Goal: Task Accomplishment & Management: Use online tool/utility

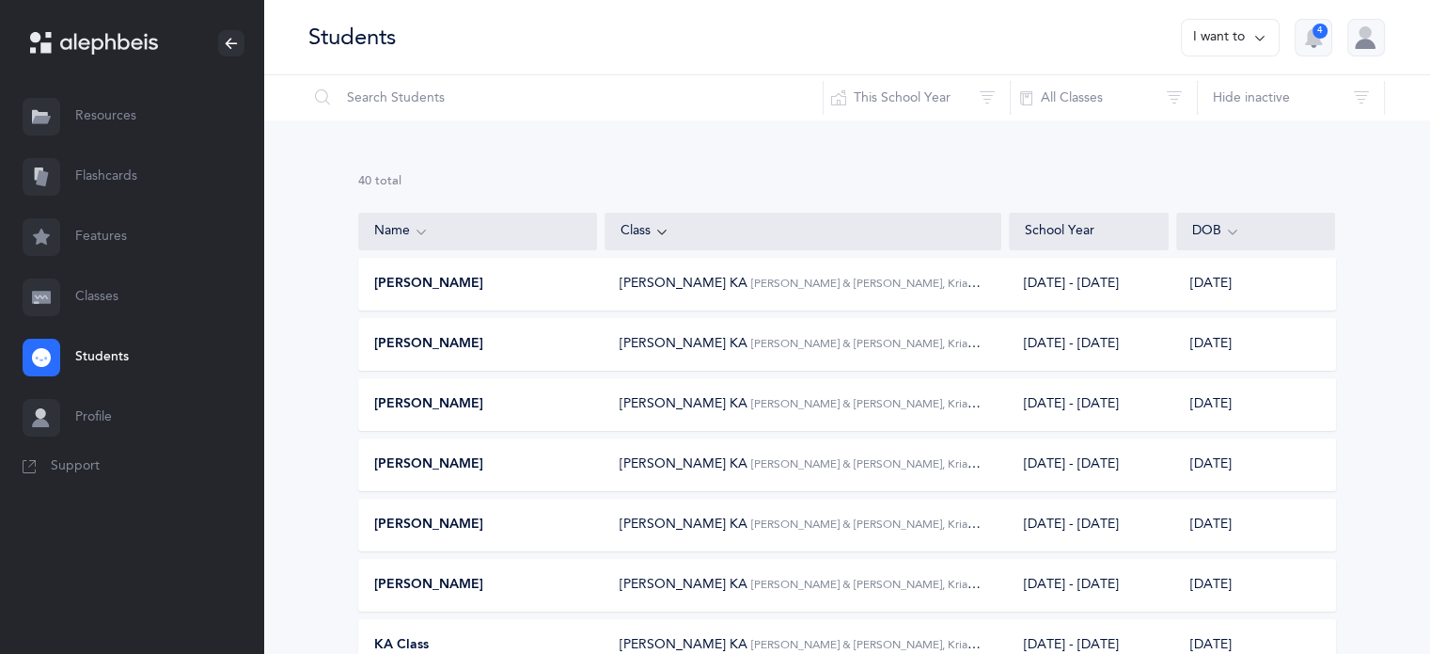
click at [94, 176] on link "Flashcards" at bounding box center [131, 177] width 263 height 60
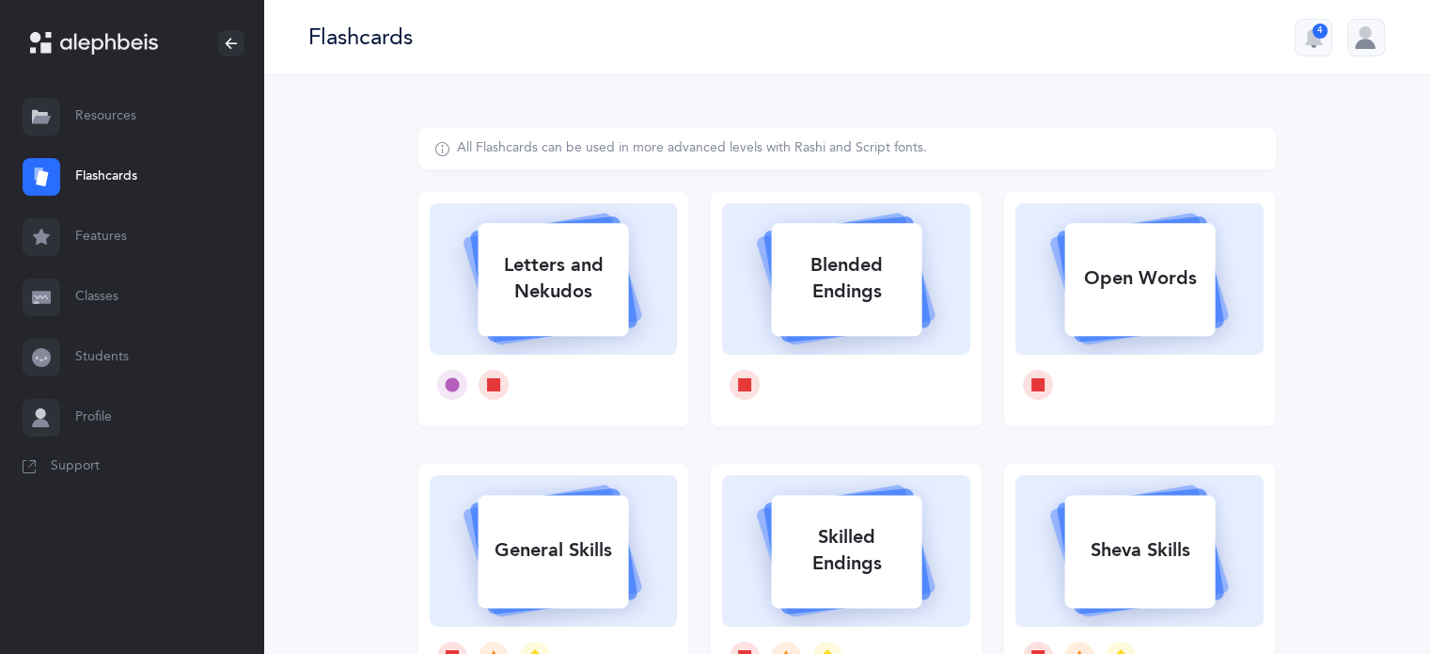
click at [533, 273] on div "Letters and Nekudos" at bounding box center [553, 278] width 150 height 75
select select "8"
select select "single"
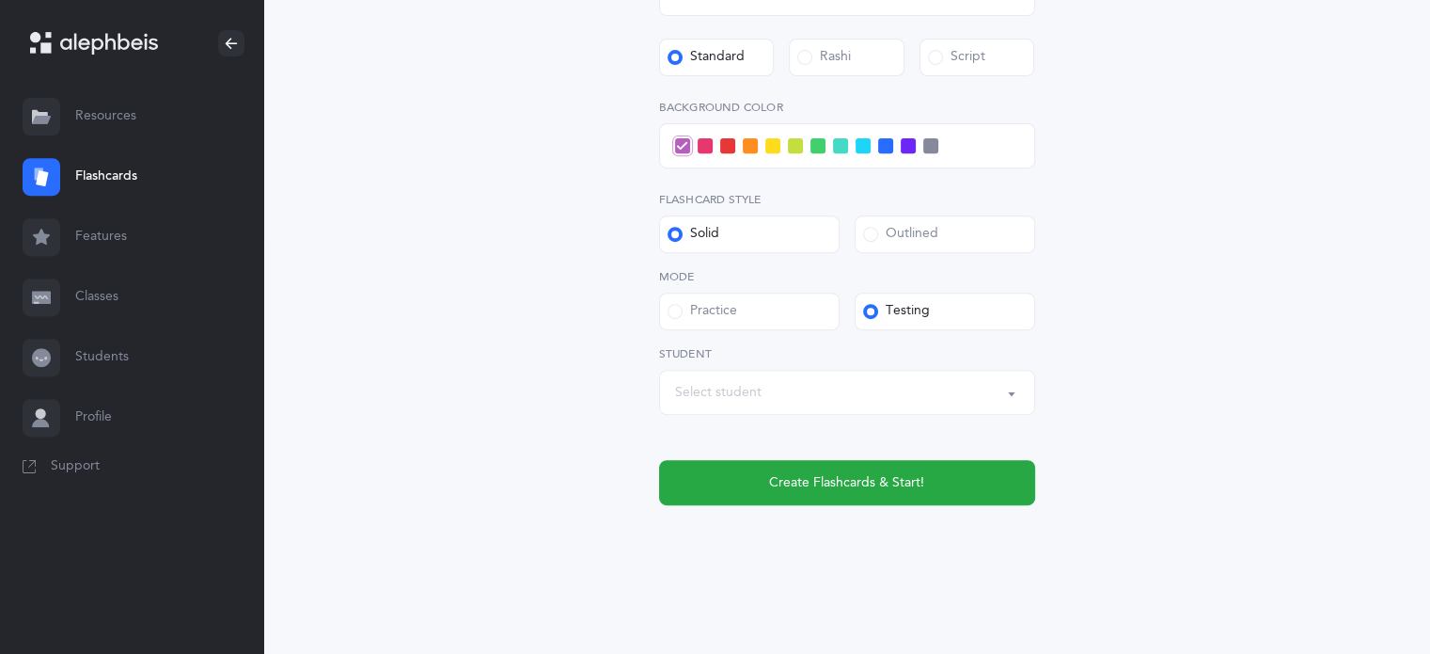
scroll to position [756, 0]
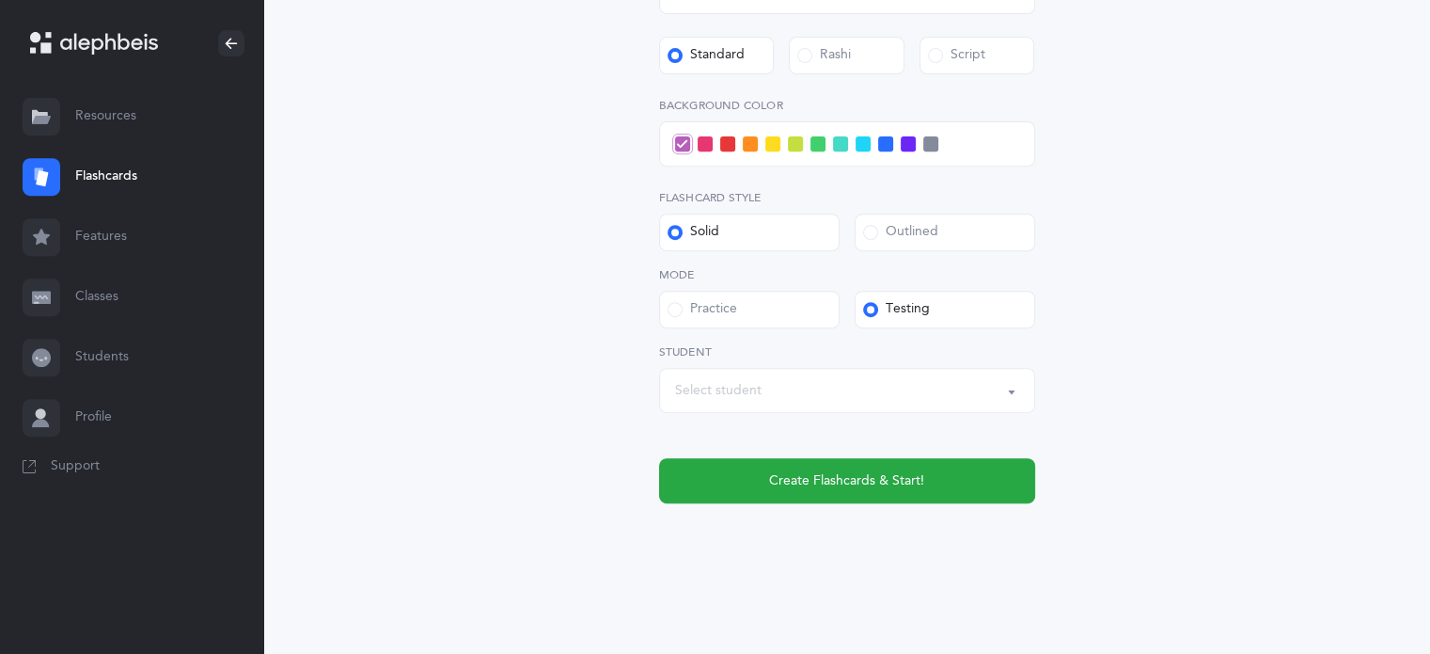
click at [791, 402] on div "Select student" at bounding box center [847, 390] width 344 height 32
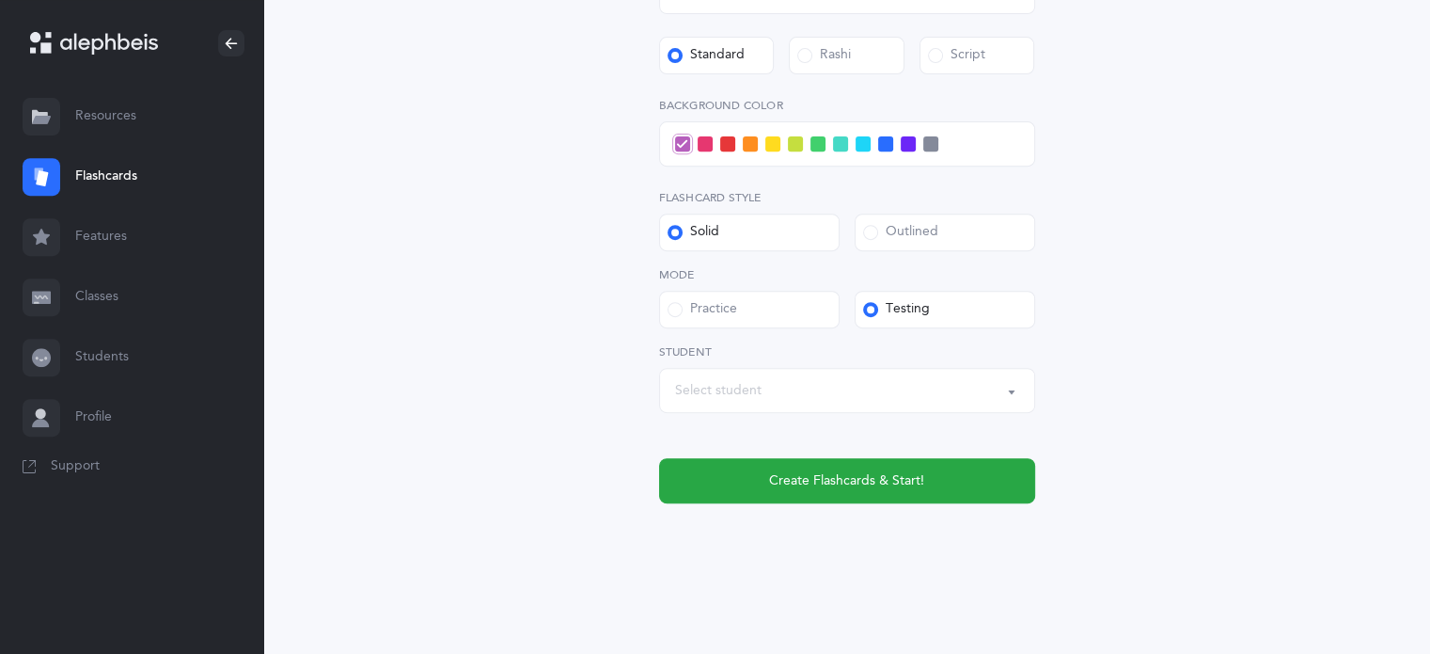
click at [858, 140] on span at bounding box center [863, 143] width 15 height 15
click at [0, 0] on input "checkbox" at bounding box center [0, 0] width 0 height 0
click at [718, 396] on div "Select student" at bounding box center [718, 391] width 87 height 20
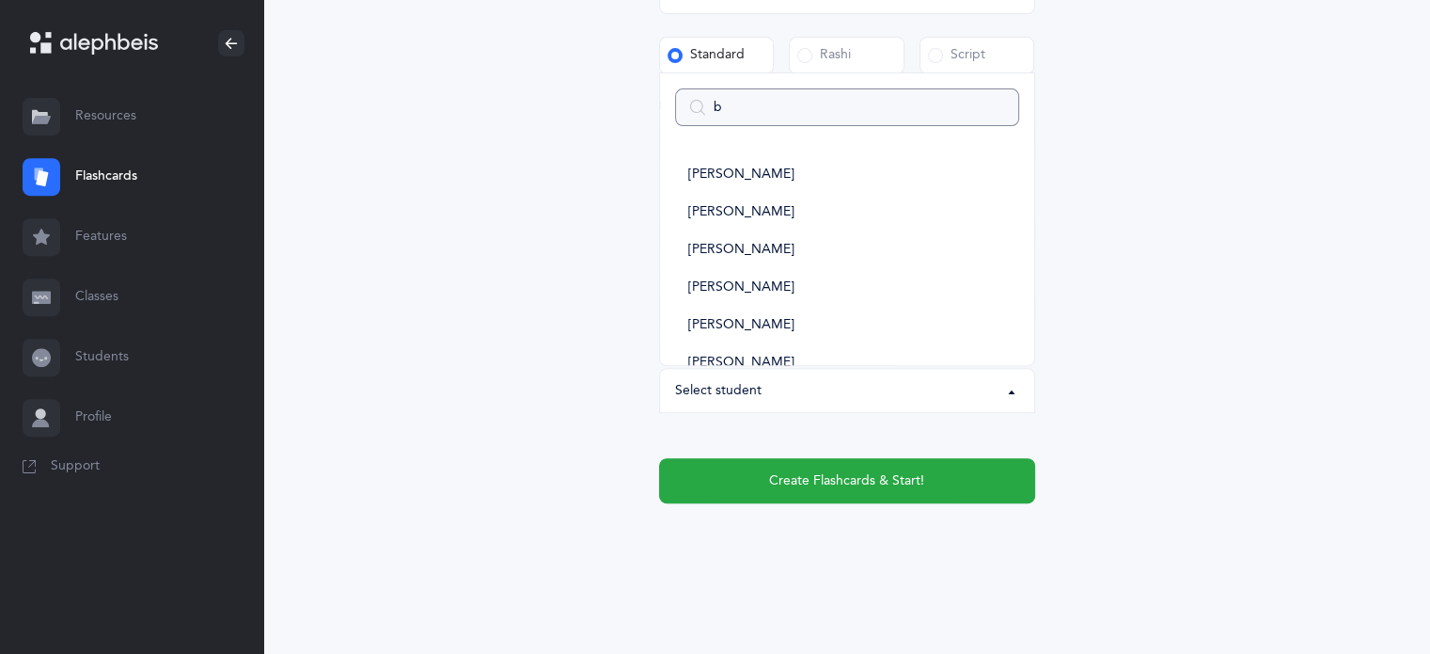
type input "be"
select select
type input "be"
click at [717, 209] on span "[PERSON_NAME]" at bounding box center [741, 212] width 106 height 17
select select "14436"
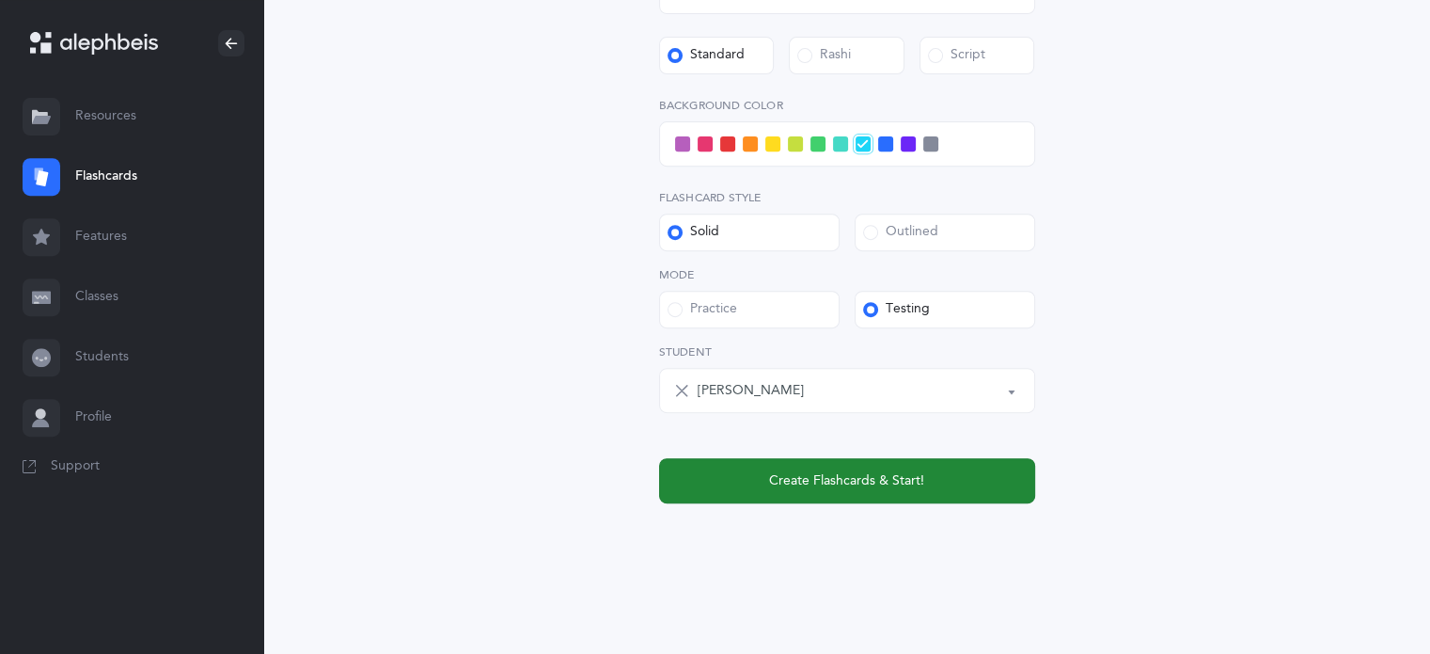
click at [903, 473] on span "Create Flashcards & Start!" at bounding box center [846, 481] width 155 height 20
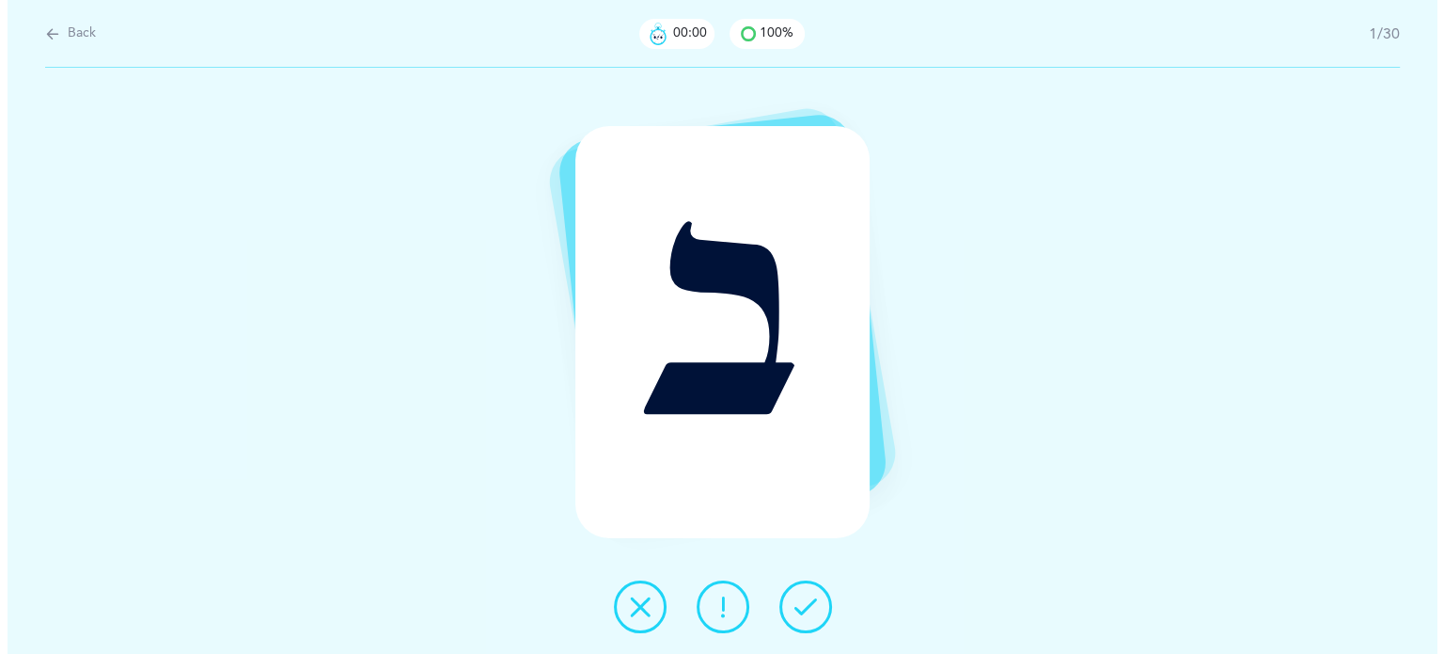
scroll to position [0, 0]
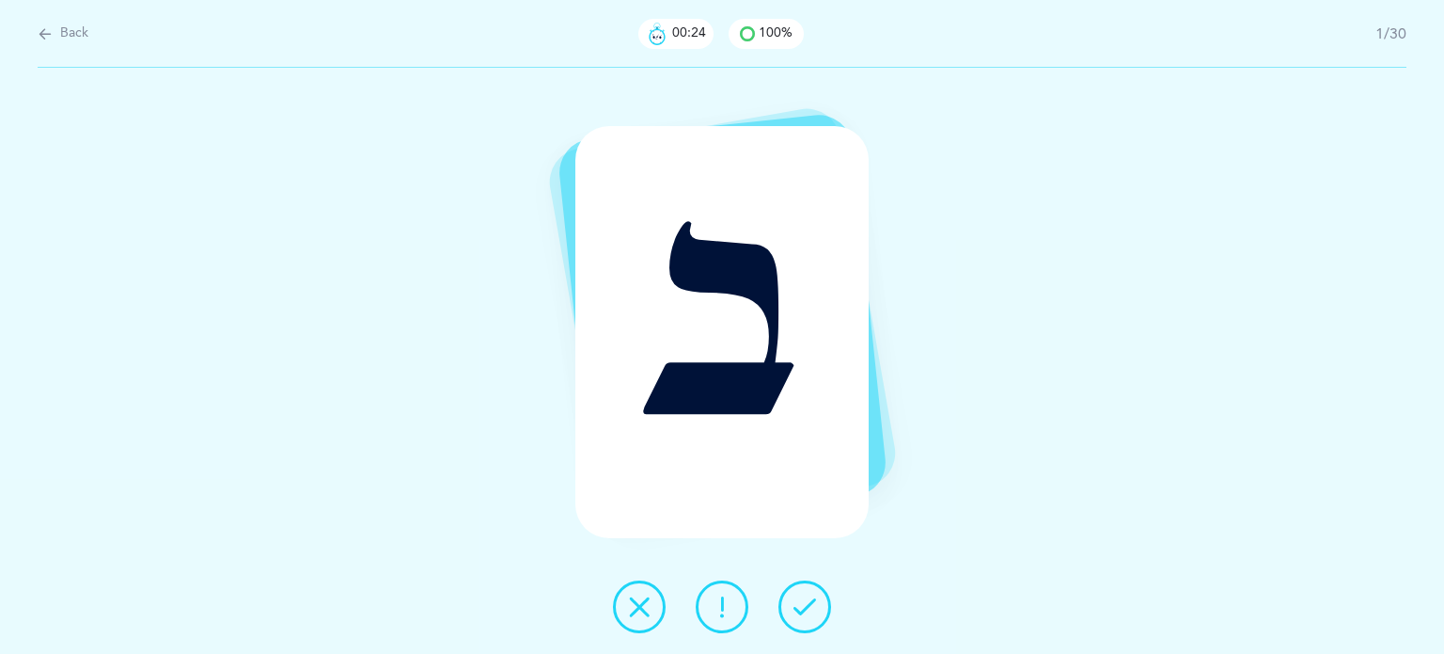
click at [734, 605] on button at bounding box center [722, 606] width 53 height 53
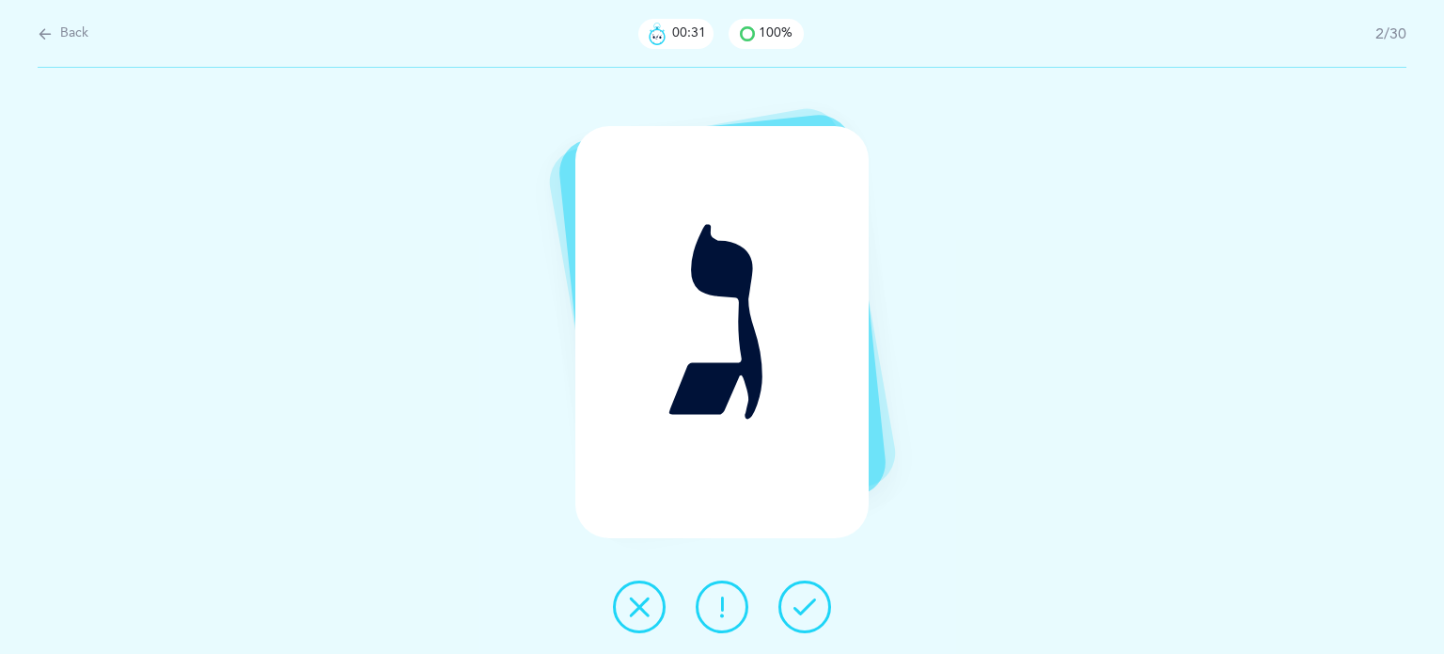
click at [814, 602] on icon at bounding box center [805, 606] width 23 height 23
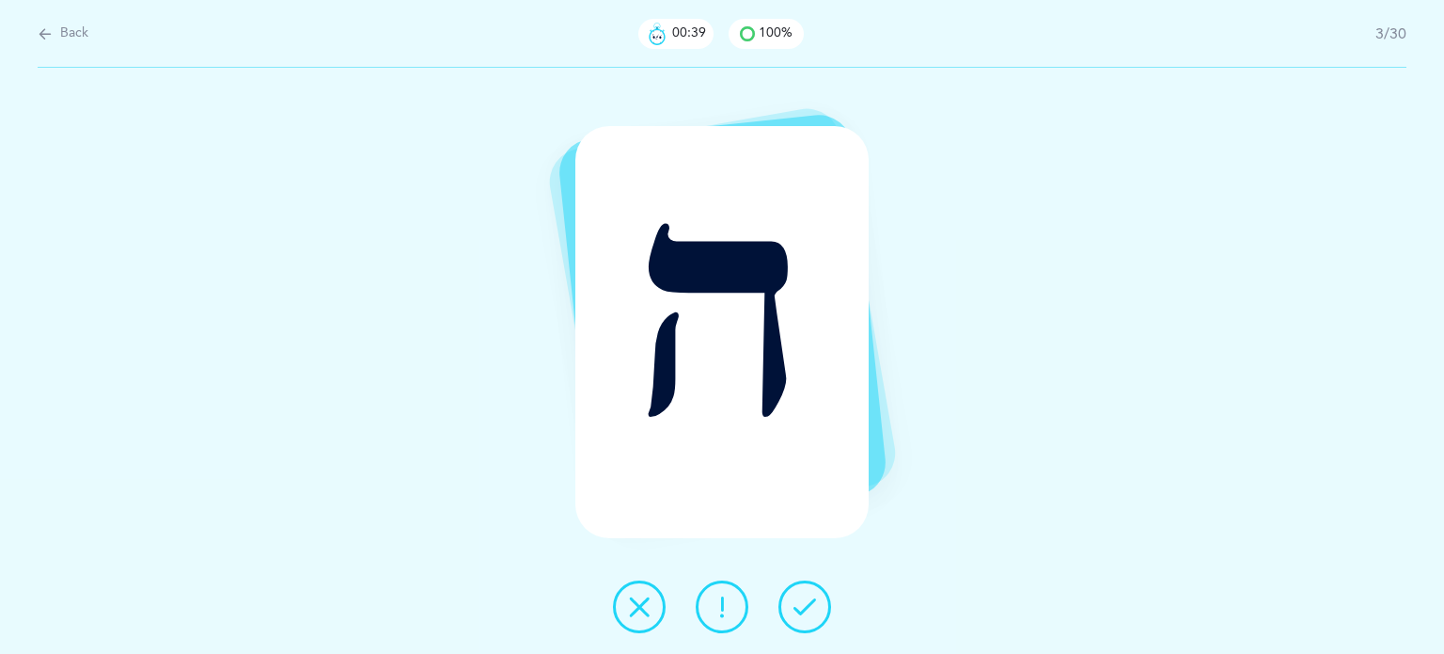
click at [707, 608] on button at bounding box center [722, 606] width 53 height 53
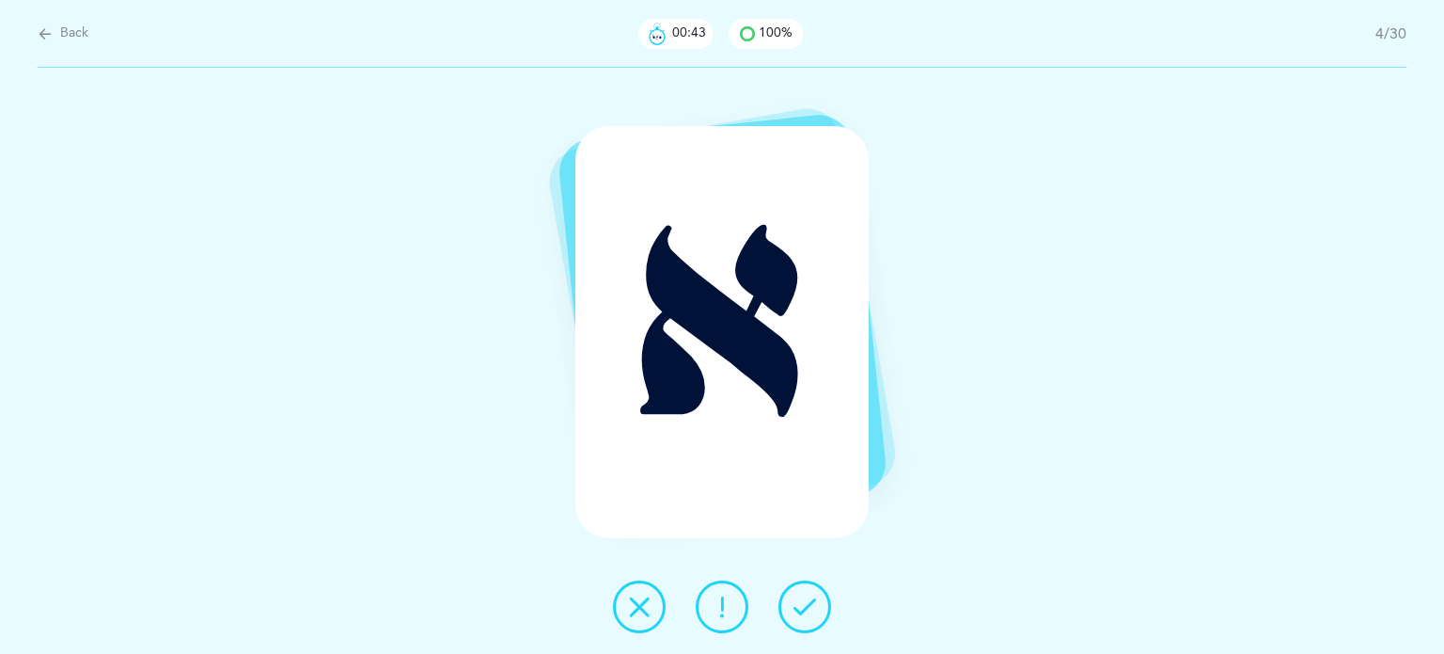
click at [808, 612] on icon at bounding box center [805, 606] width 23 height 23
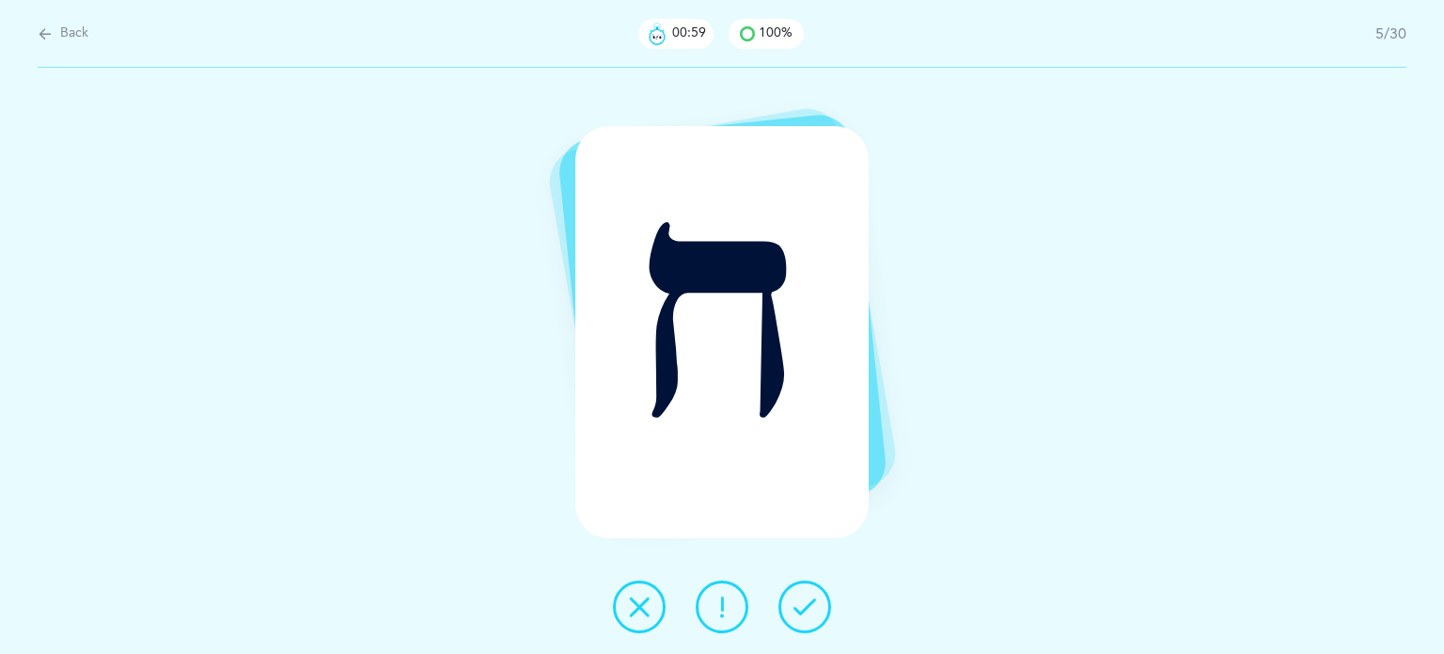
click at [727, 593] on button at bounding box center [722, 606] width 53 height 53
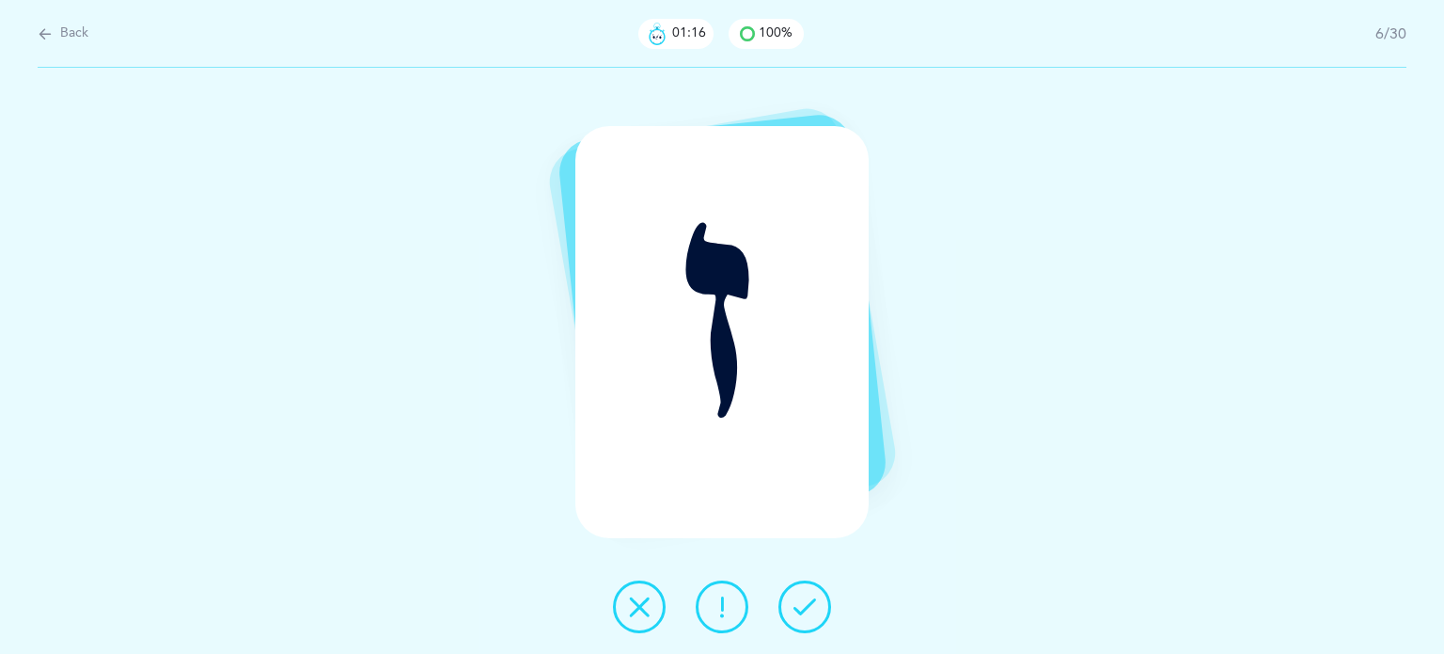
click at [639, 618] on button at bounding box center [639, 606] width 53 height 53
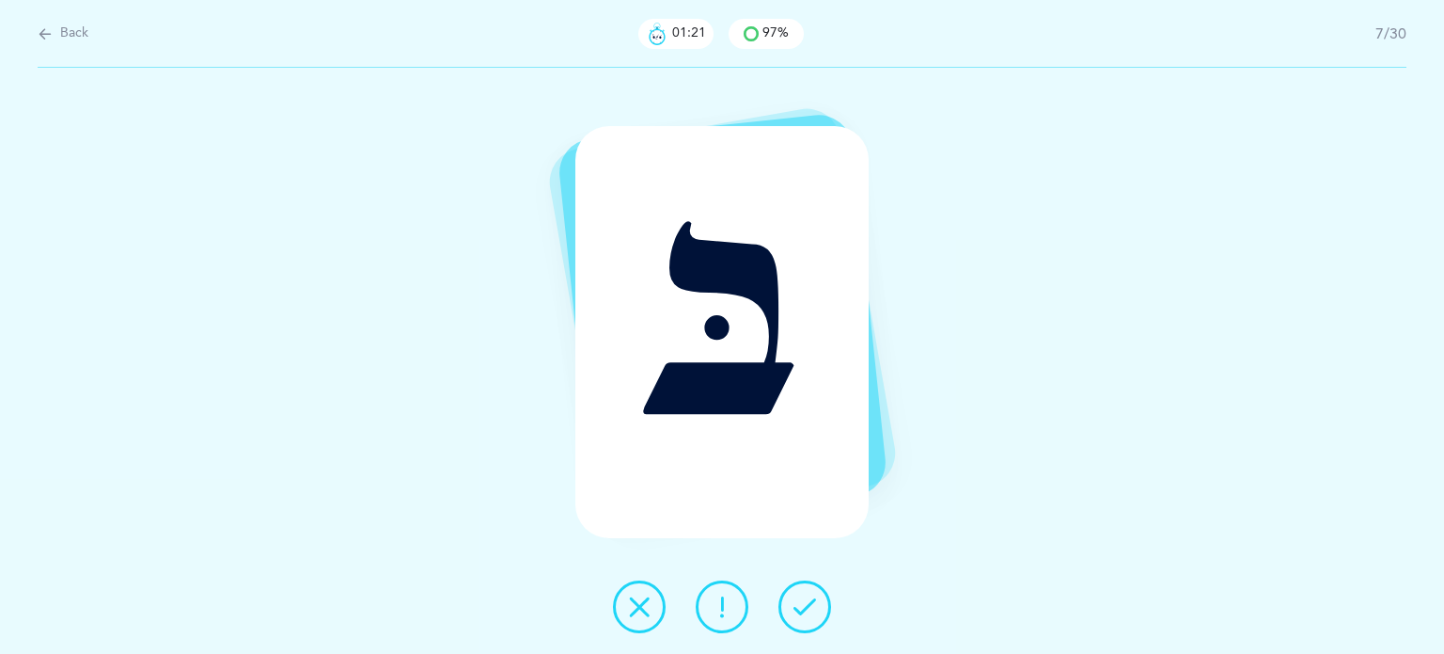
click at [812, 623] on button at bounding box center [805, 606] width 53 height 53
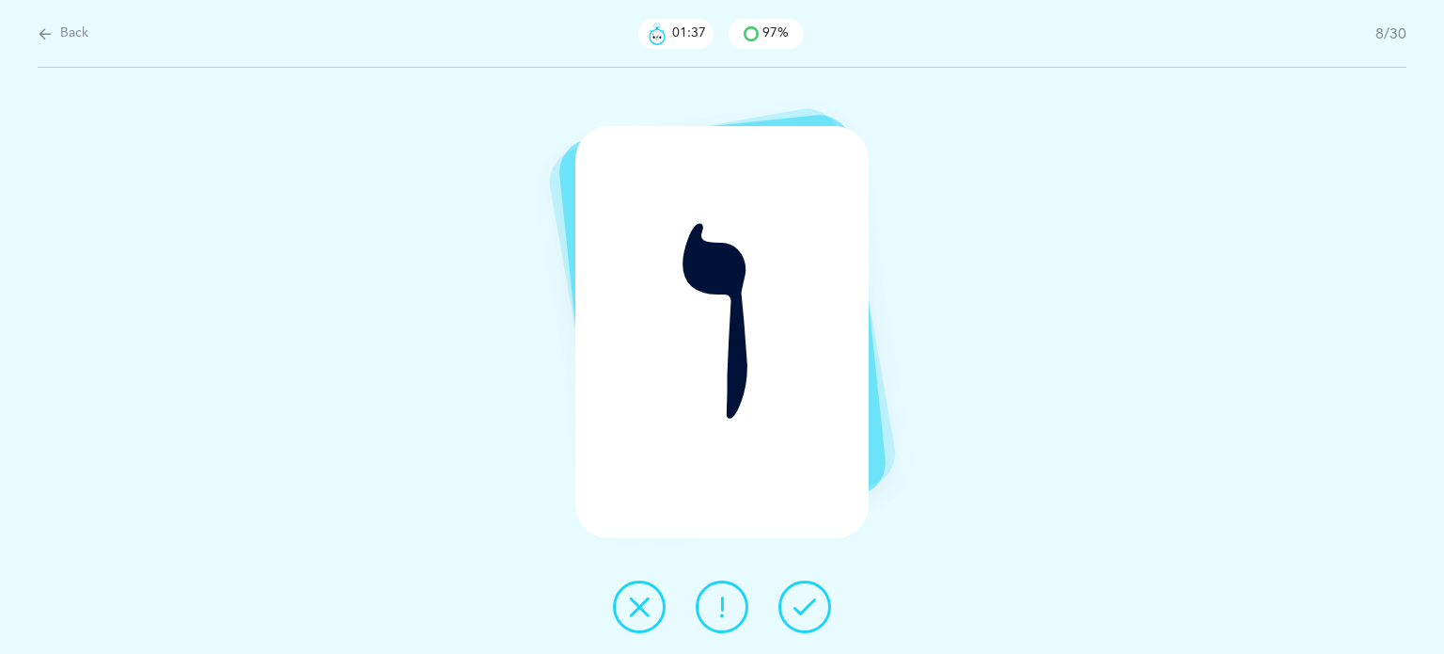
click at [636, 630] on button at bounding box center [639, 606] width 53 height 53
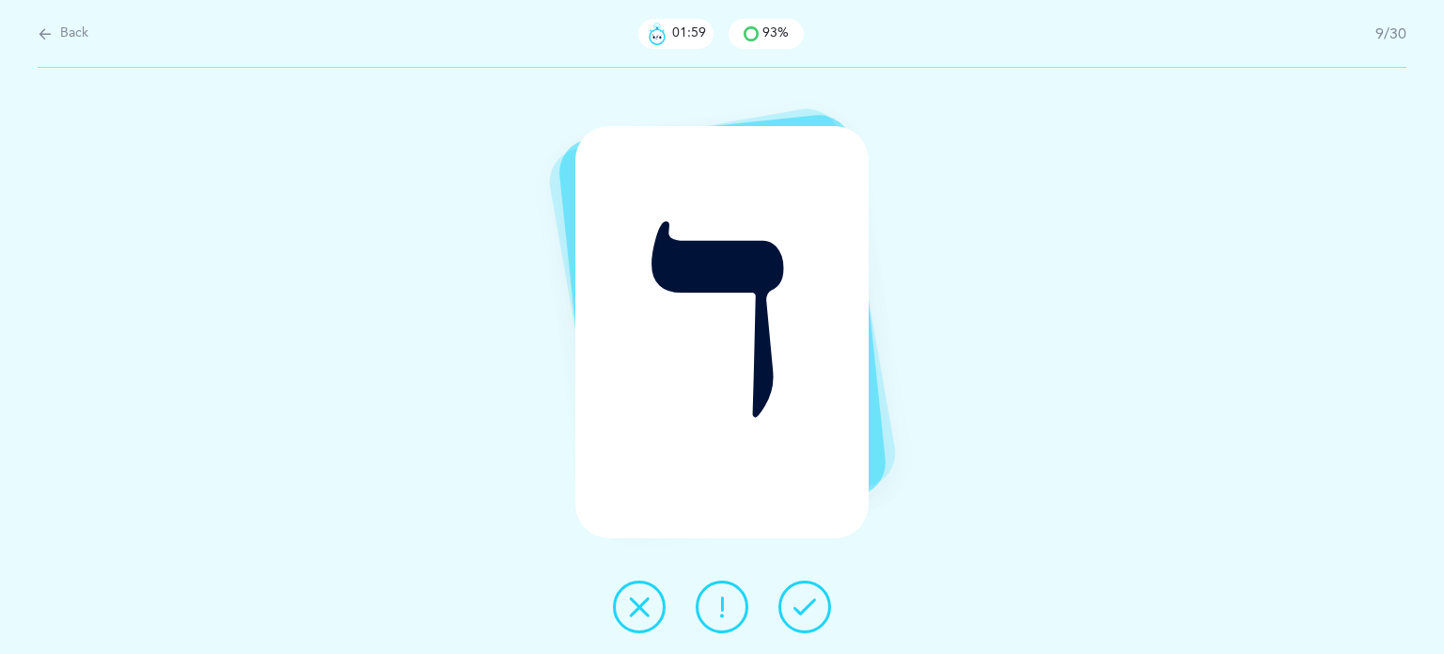
click at [715, 608] on icon at bounding box center [722, 606] width 23 height 23
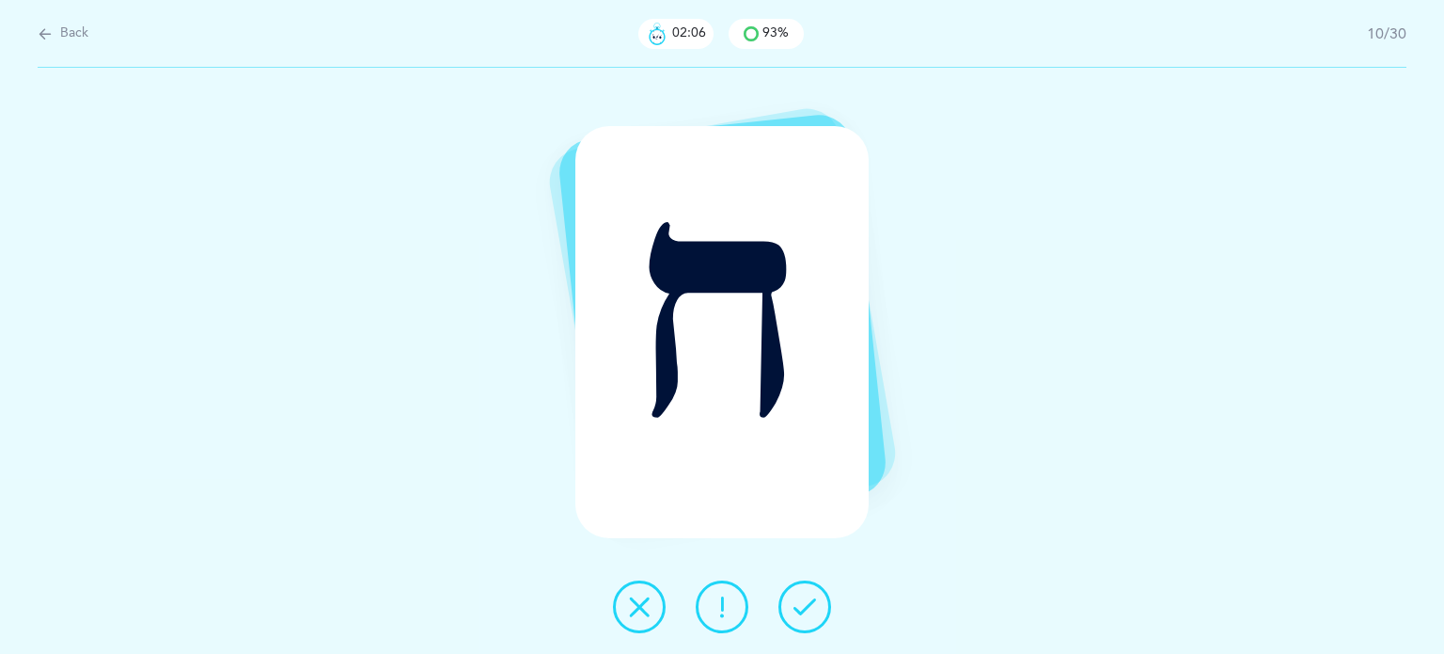
click at [805, 619] on button at bounding box center [805, 606] width 53 height 53
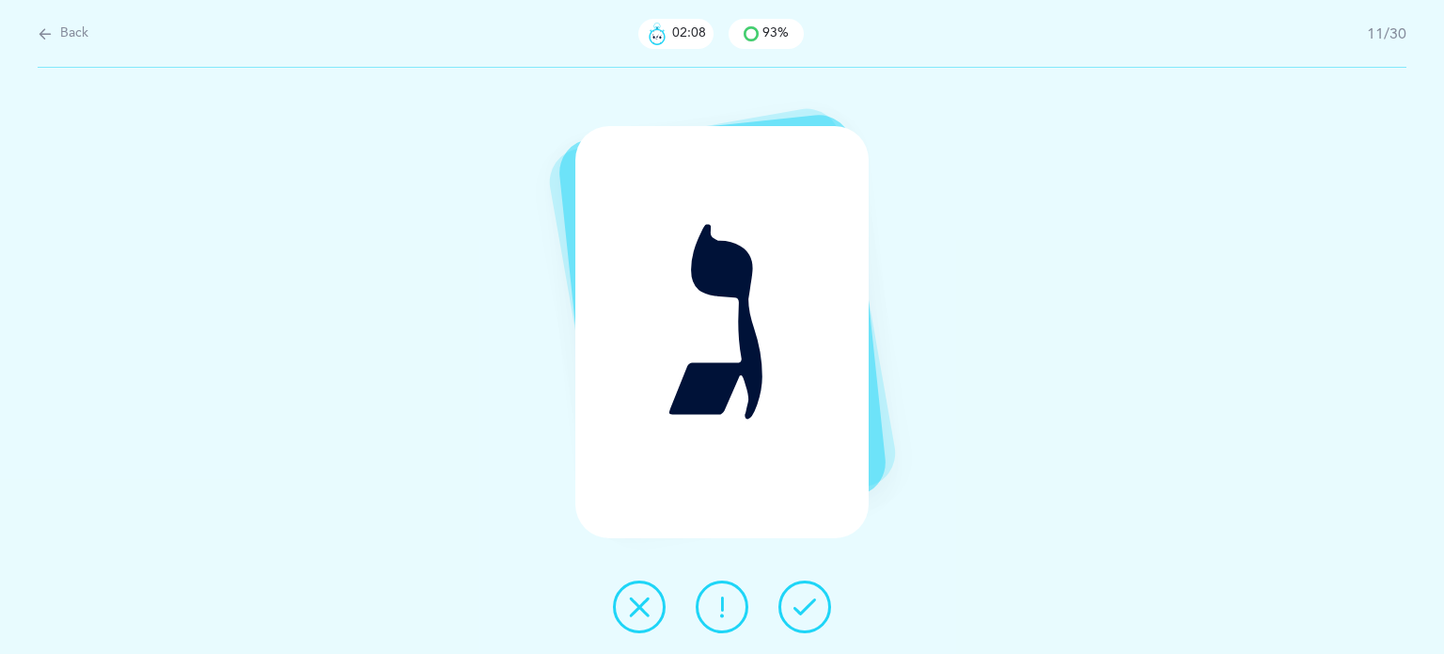
click at [814, 608] on icon at bounding box center [805, 606] width 23 height 23
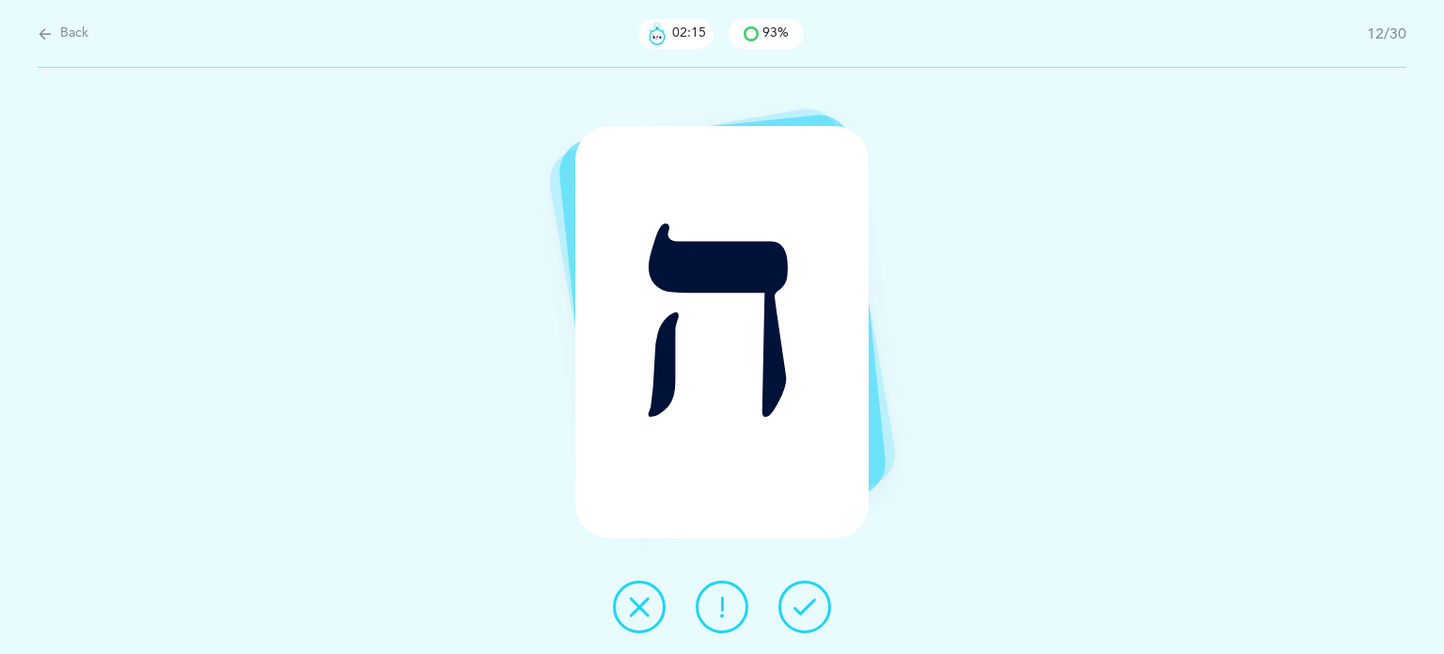
click at [727, 612] on icon at bounding box center [722, 606] width 23 height 23
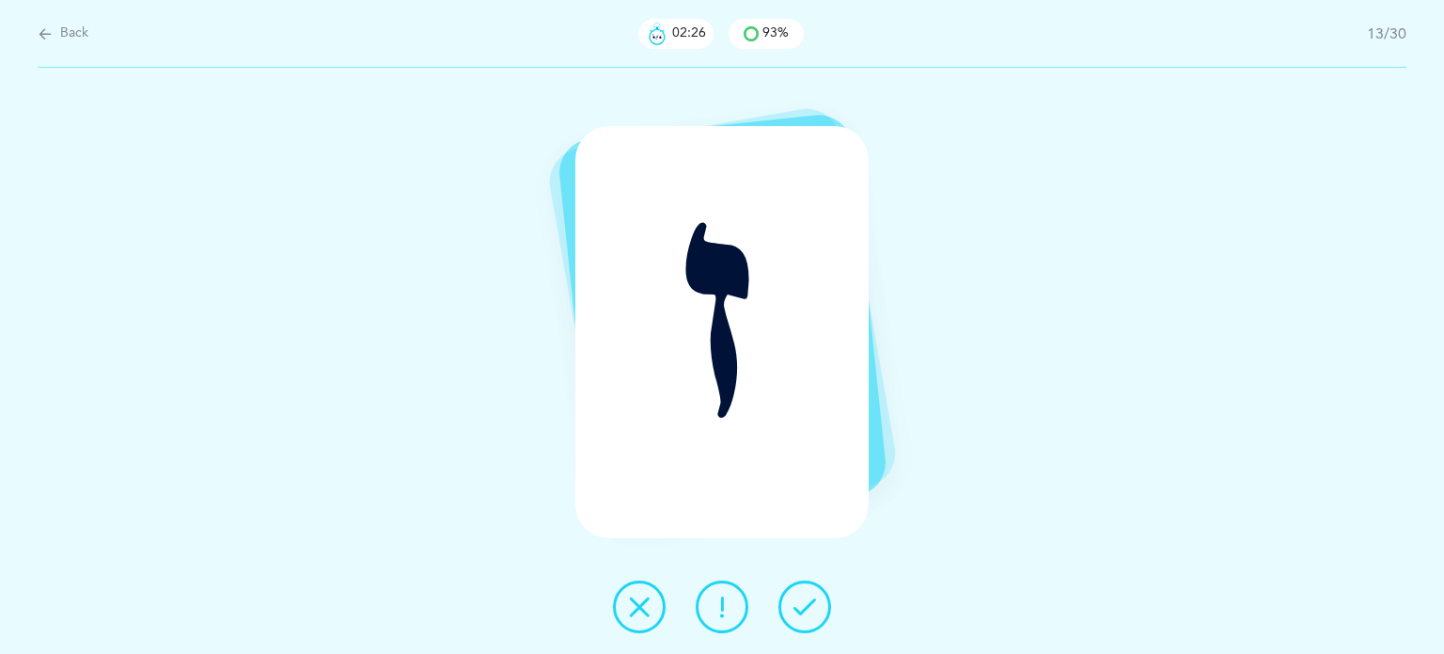
click at [632, 612] on icon at bounding box center [639, 606] width 23 height 23
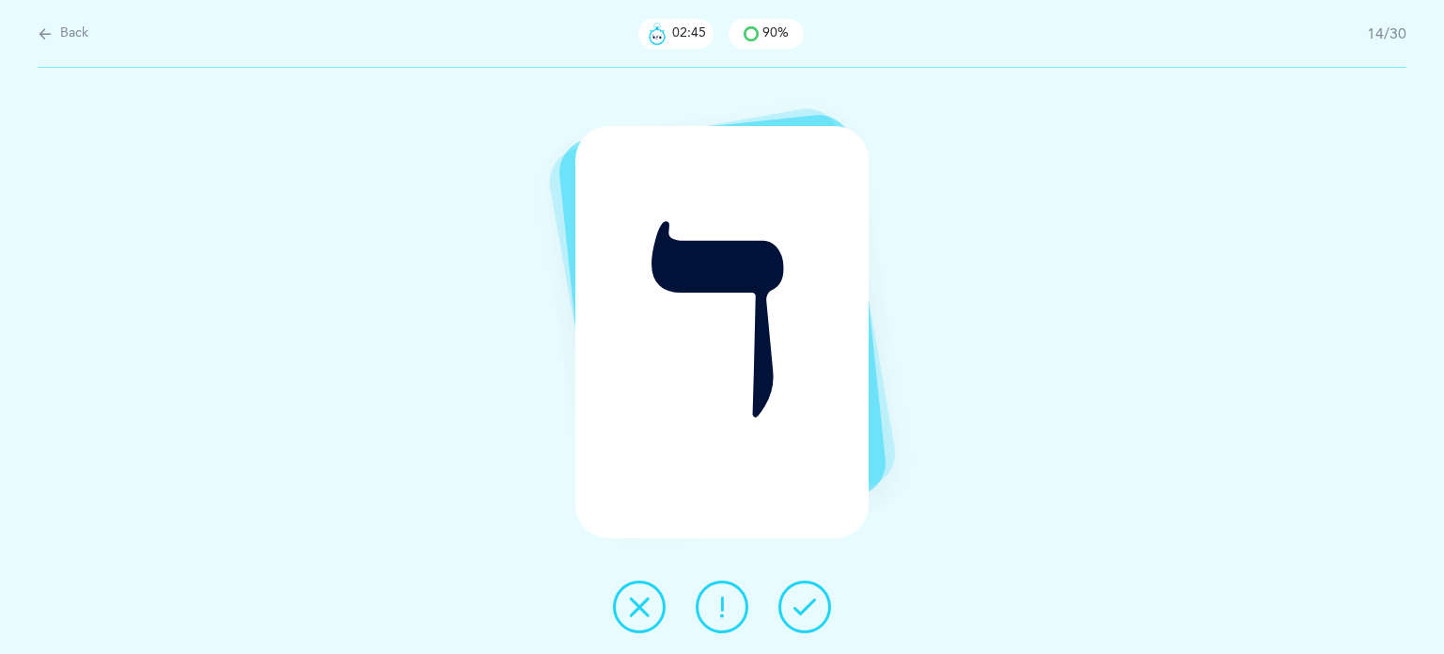
click at [647, 616] on icon at bounding box center [639, 606] width 23 height 23
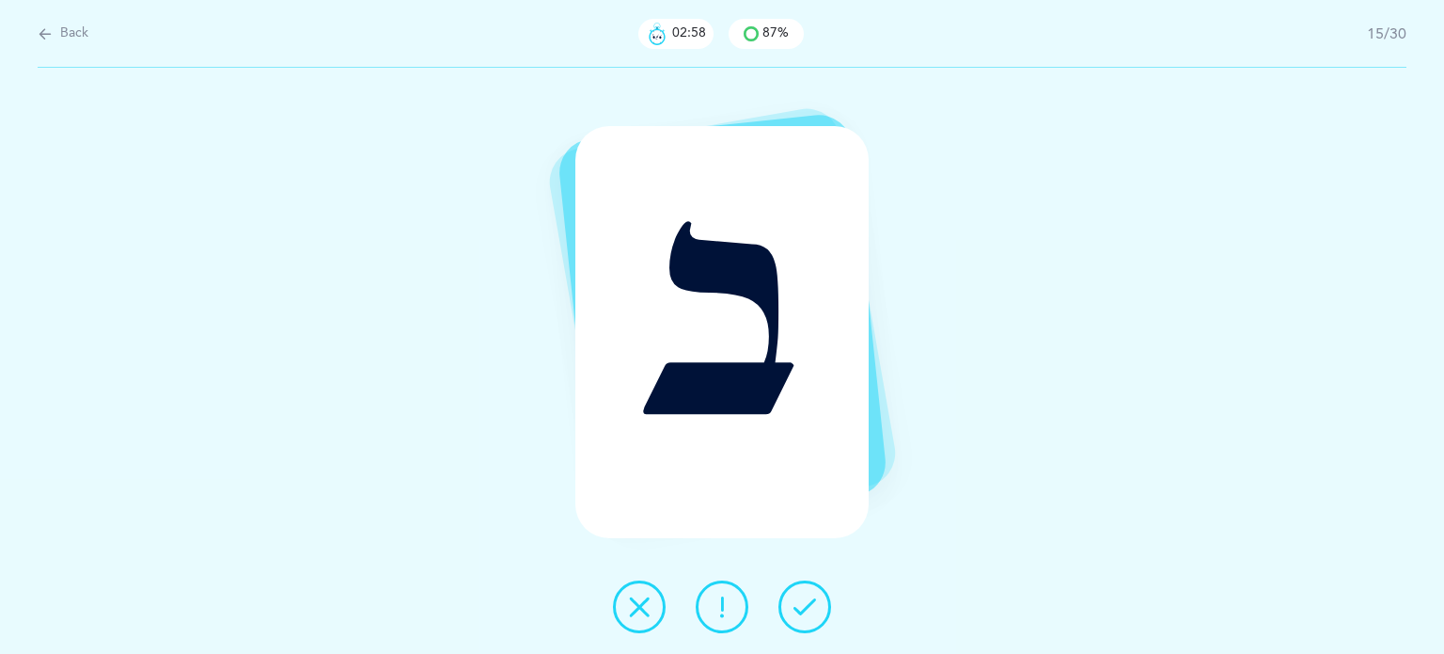
click at [805, 593] on button at bounding box center [805, 606] width 53 height 53
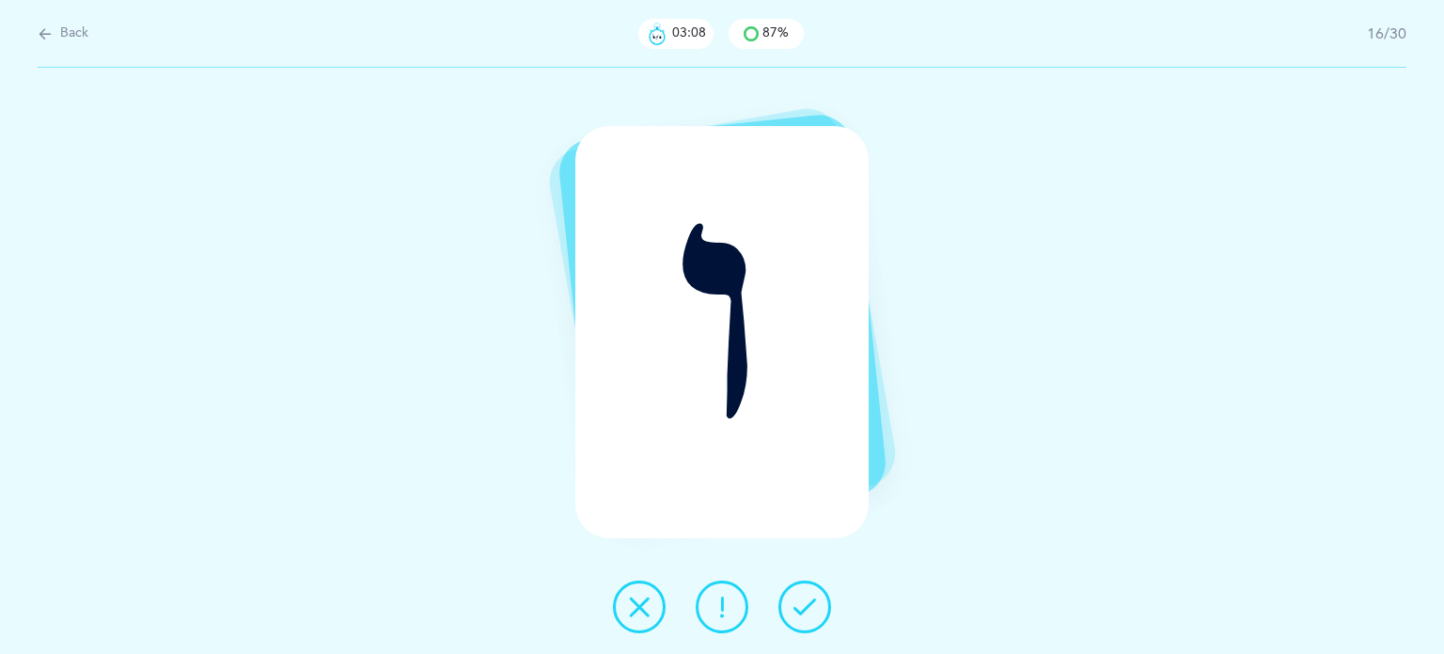
click at [728, 607] on icon at bounding box center [722, 606] width 23 height 23
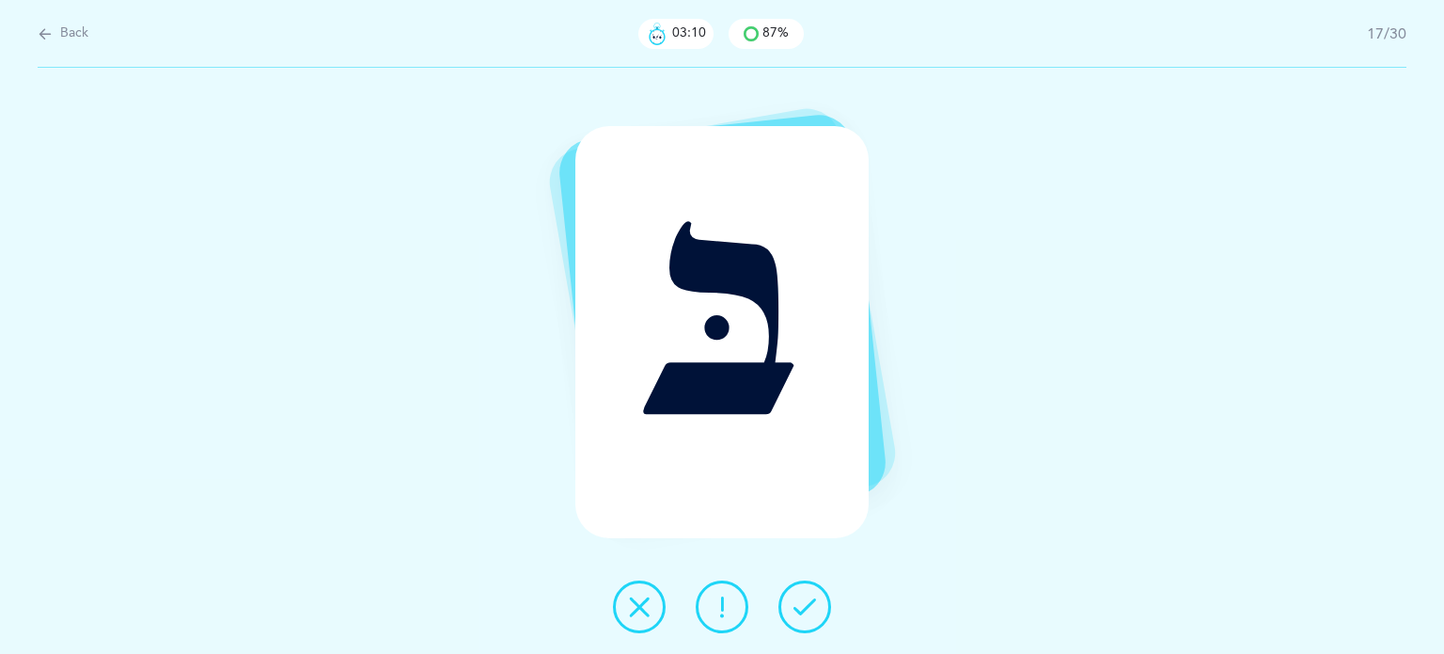
click at [803, 611] on icon at bounding box center [805, 606] width 23 height 23
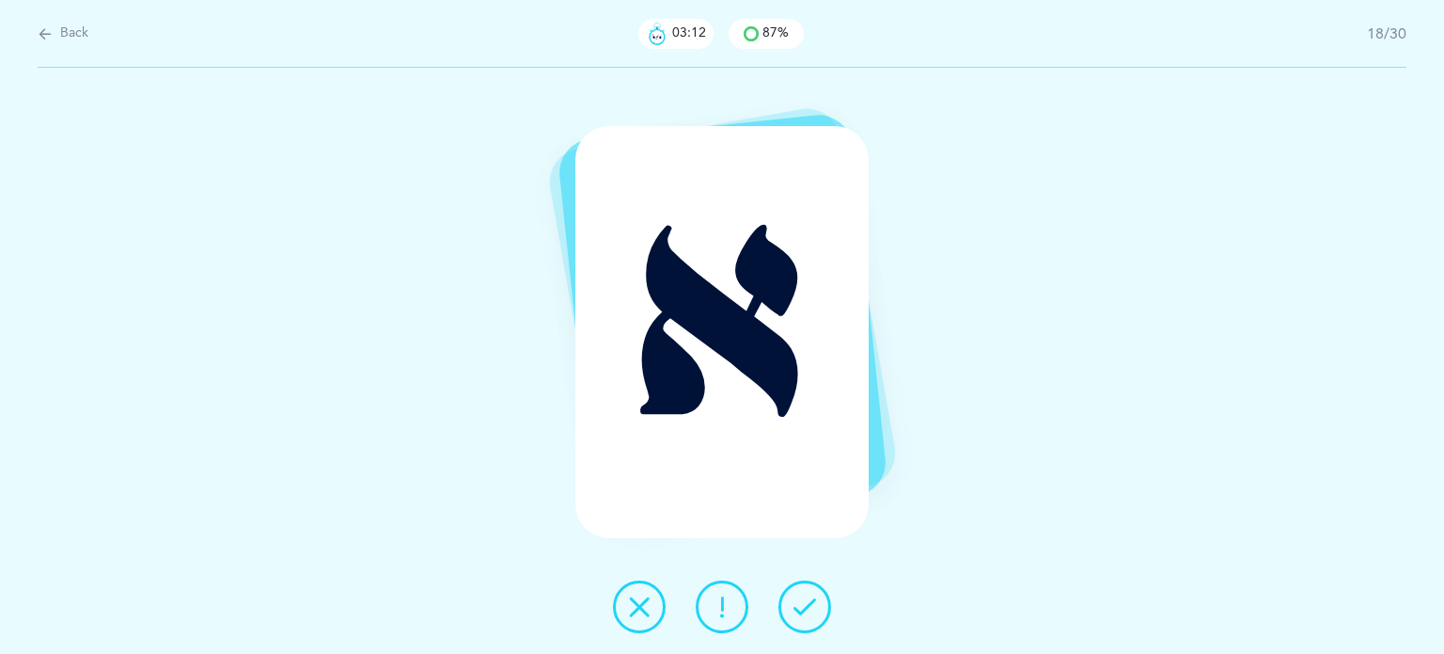
click at [803, 611] on icon at bounding box center [805, 606] width 23 height 23
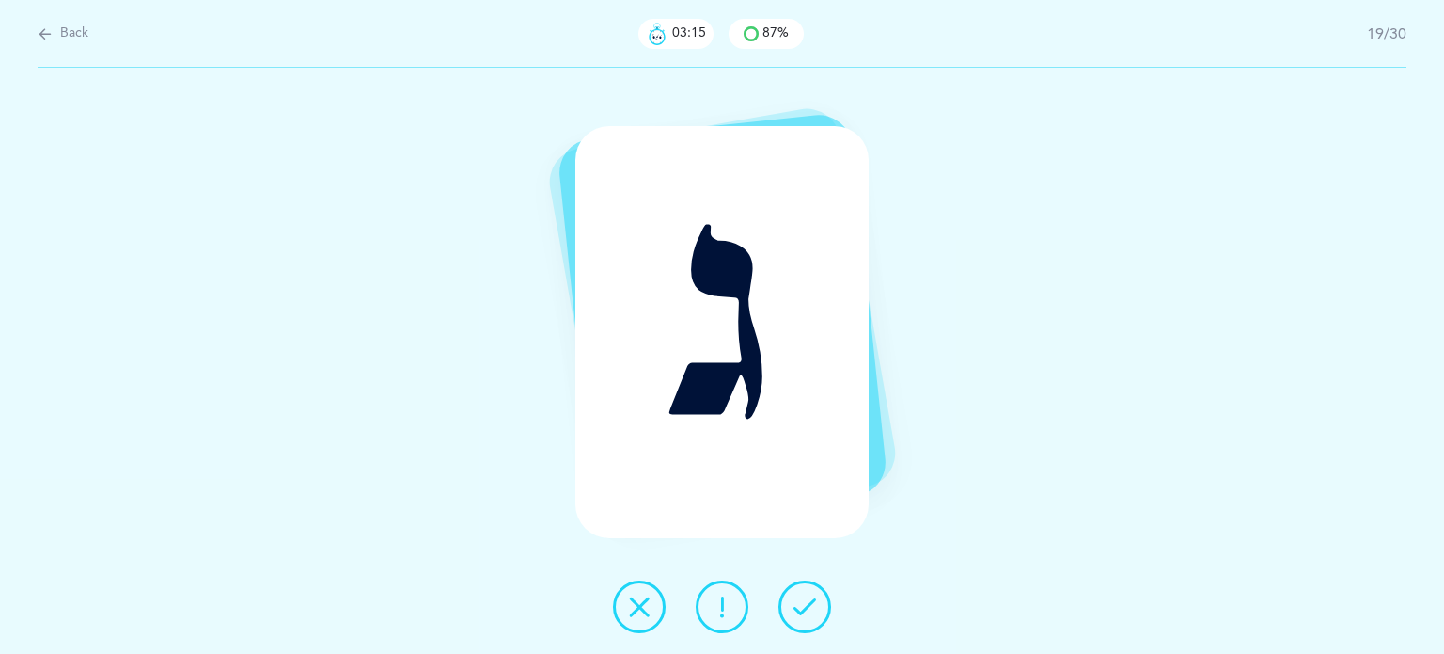
click at [803, 611] on icon at bounding box center [805, 606] width 23 height 23
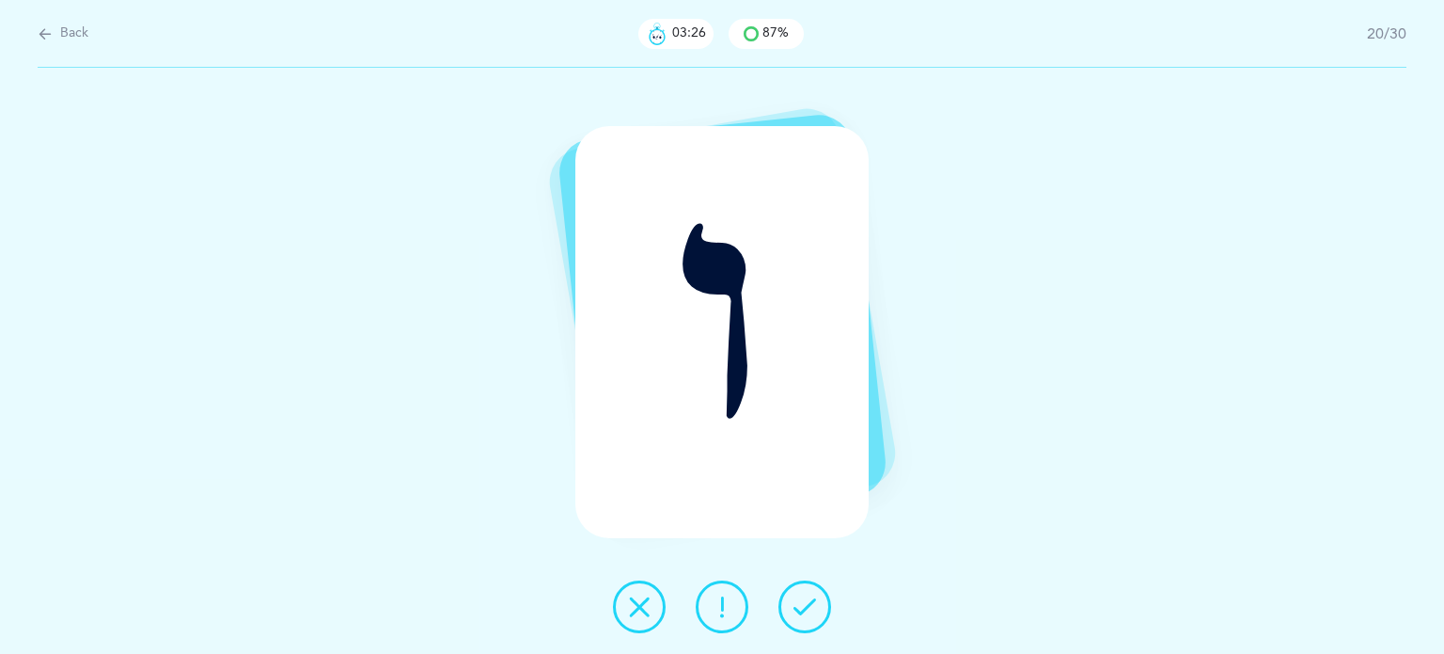
click at [809, 616] on icon at bounding box center [805, 606] width 23 height 23
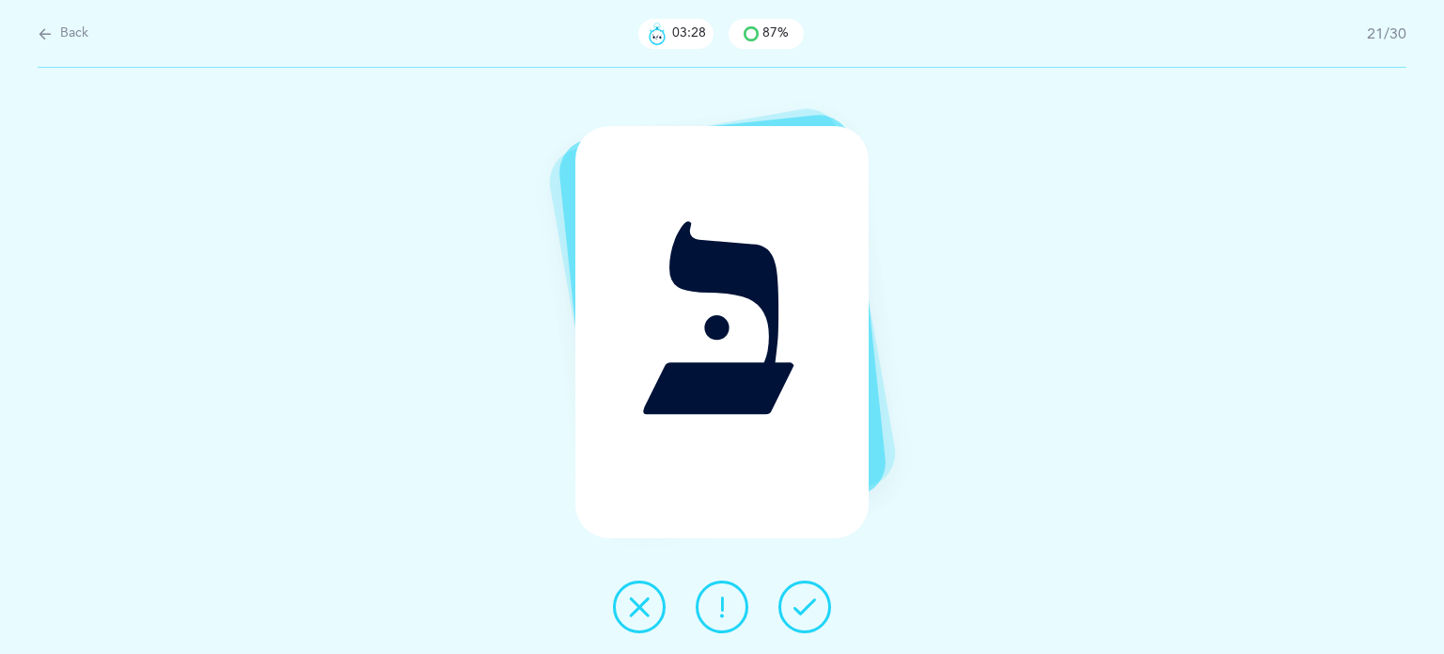
click at [809, 616] on icon at bounding box center [805, 606] width 23 height 23
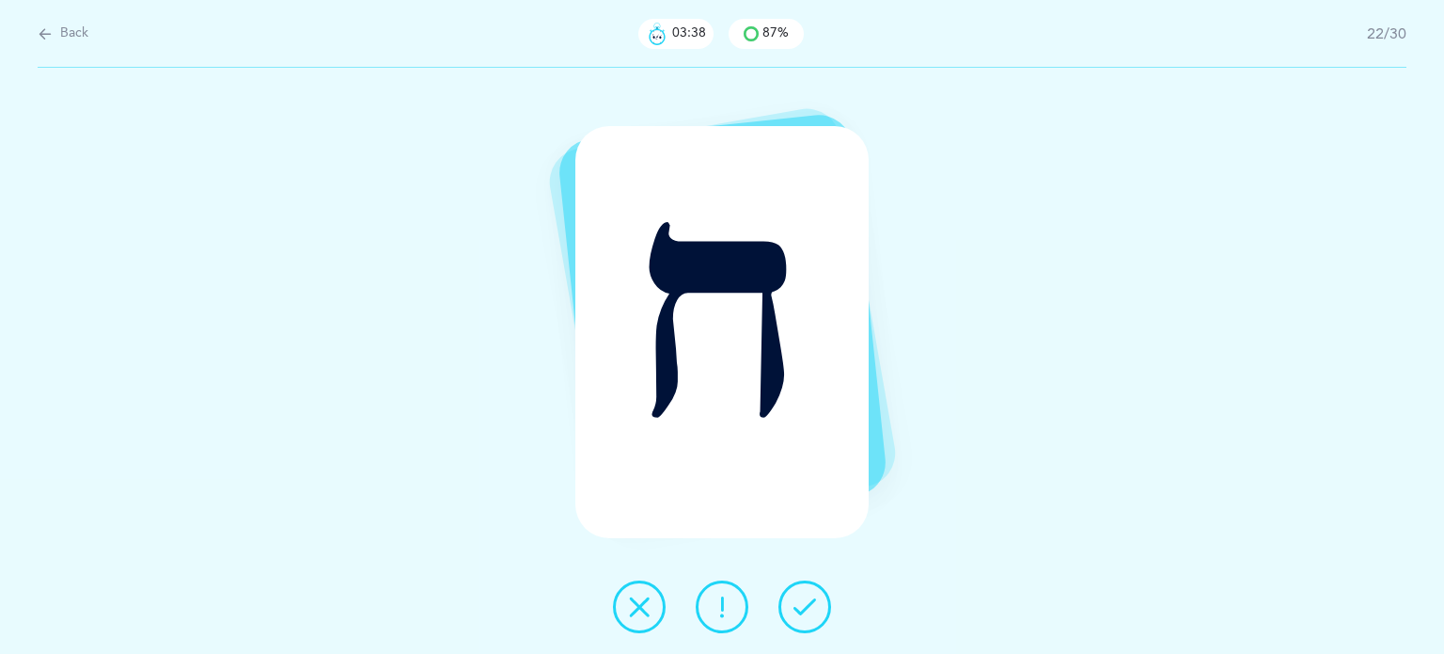
click at [727, 616] on icon at bounding box center [722, 606] width 23 height 23
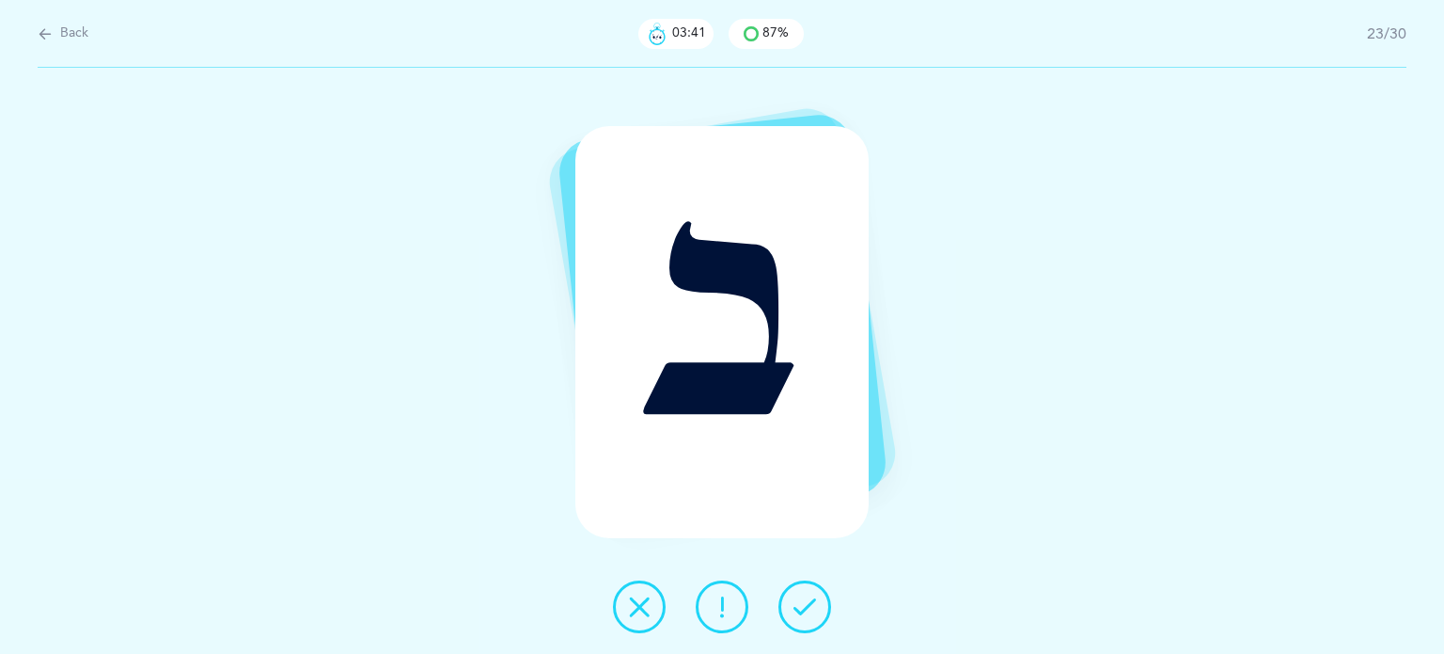
click at [810, 615] on icon at bounding box center [805, 606] width 23 height 23
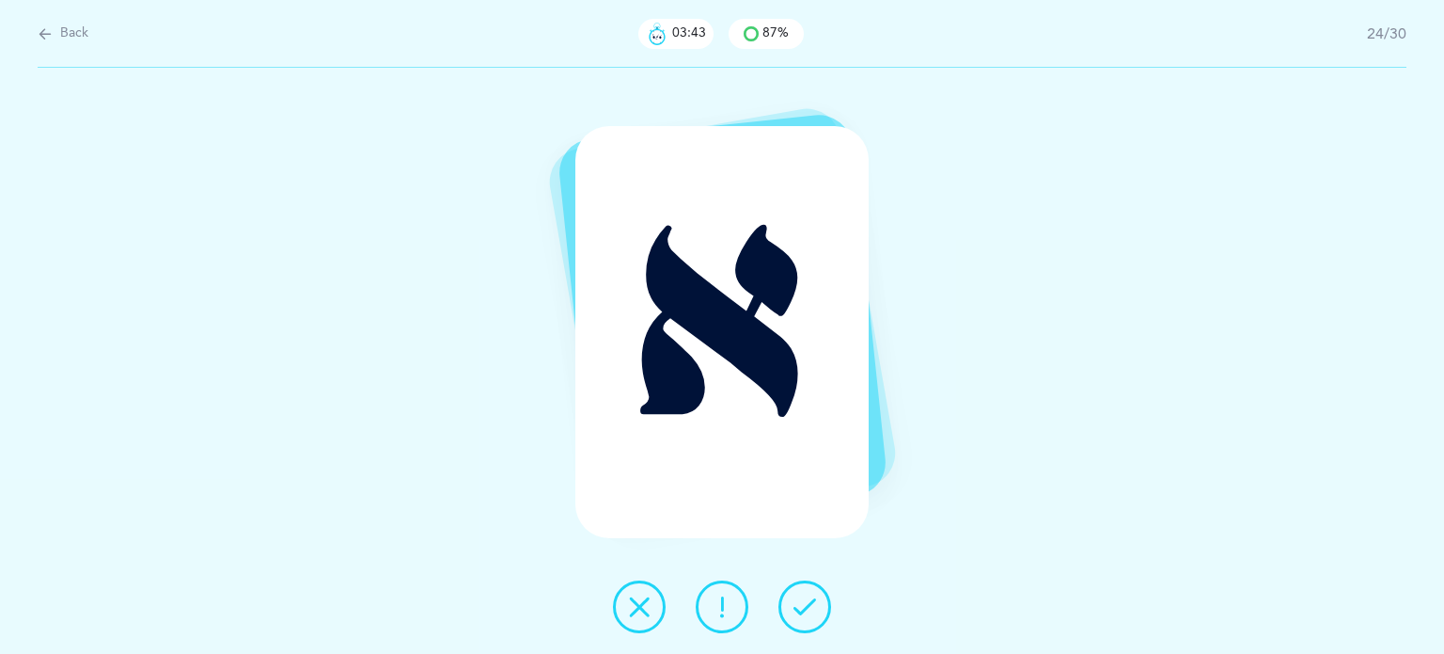
click at [810, 615] on icon at bounding box center [805, 606] width 23 height 23
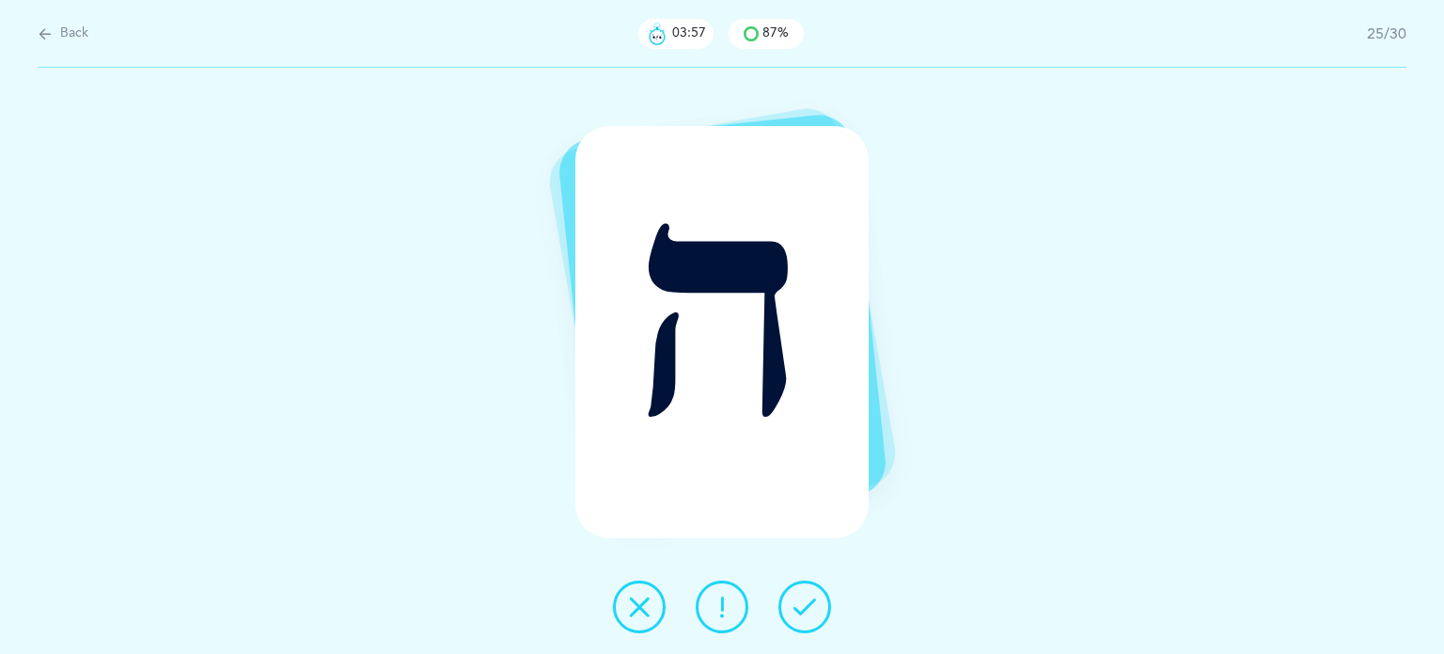
click at [719, 607] on icon at bounding box center [722, 606] width 23 height 23
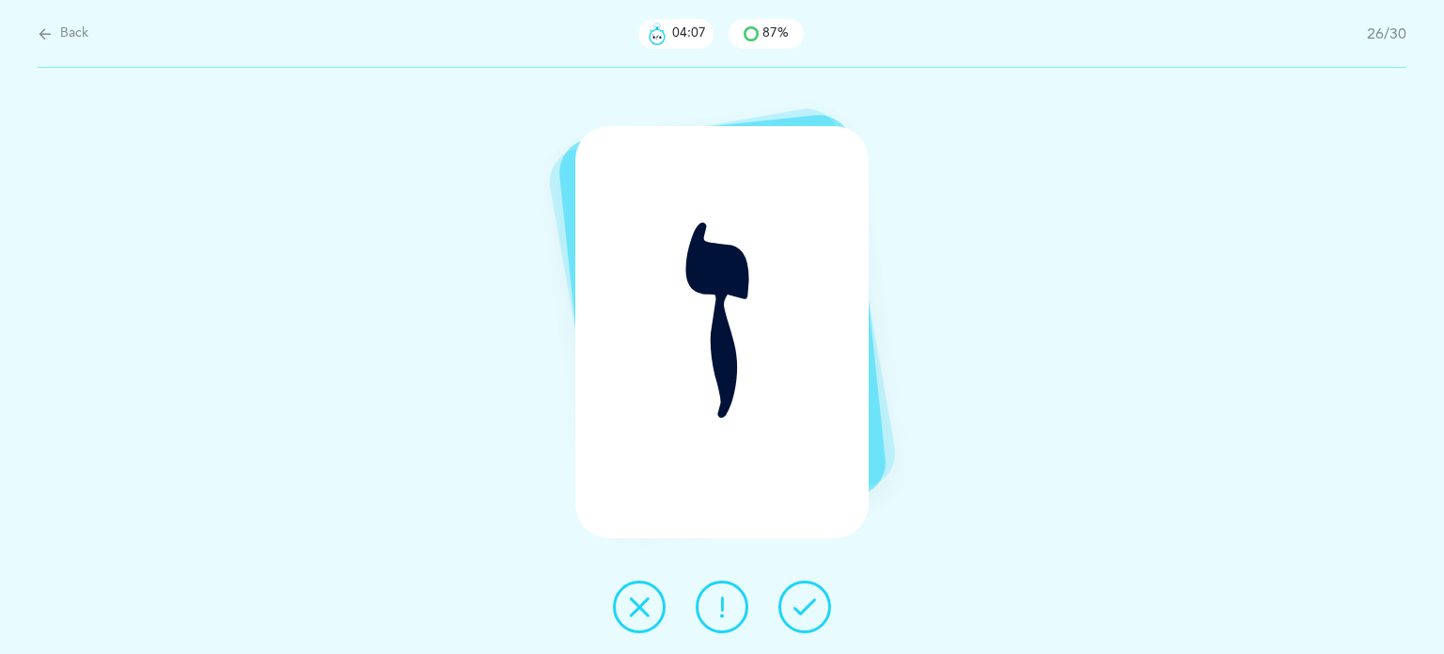
click at [739, 613] on button at bounding box center [722, 606] width 53 height 53
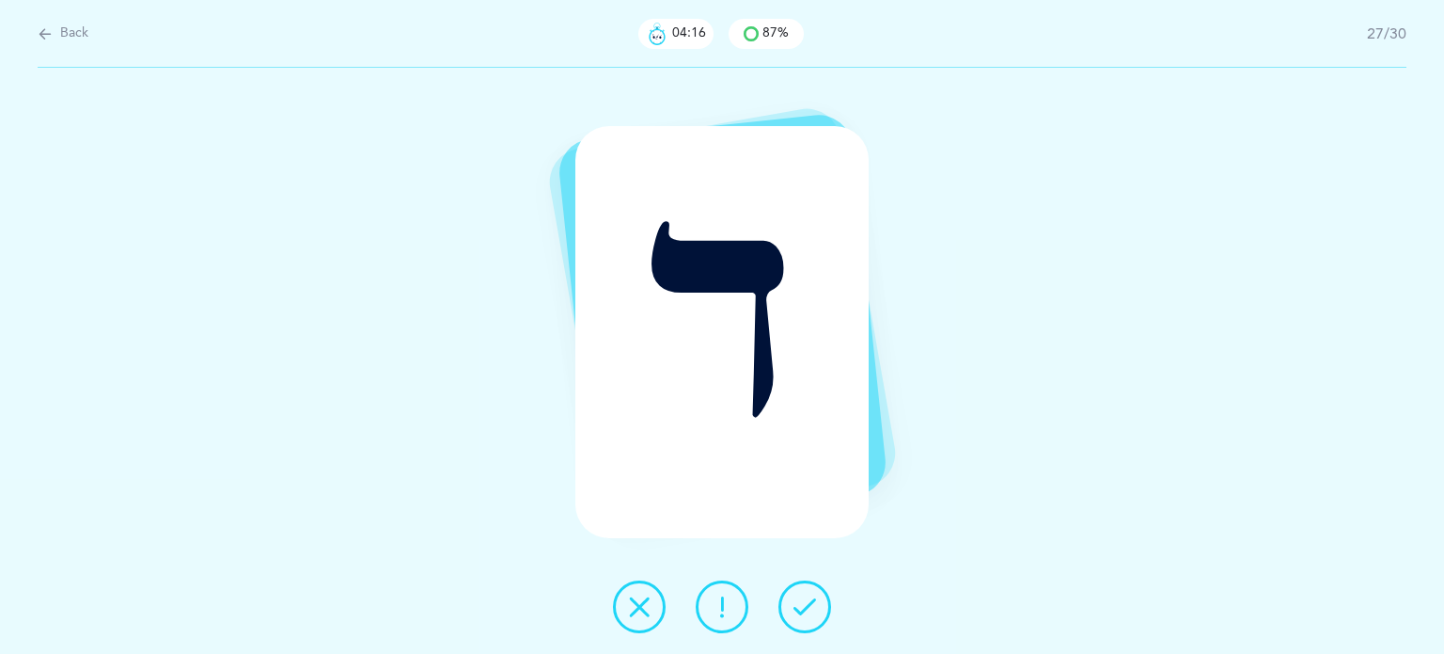
click at [645, 607] on icon at bounding box center [639, 606] width 23 height 23
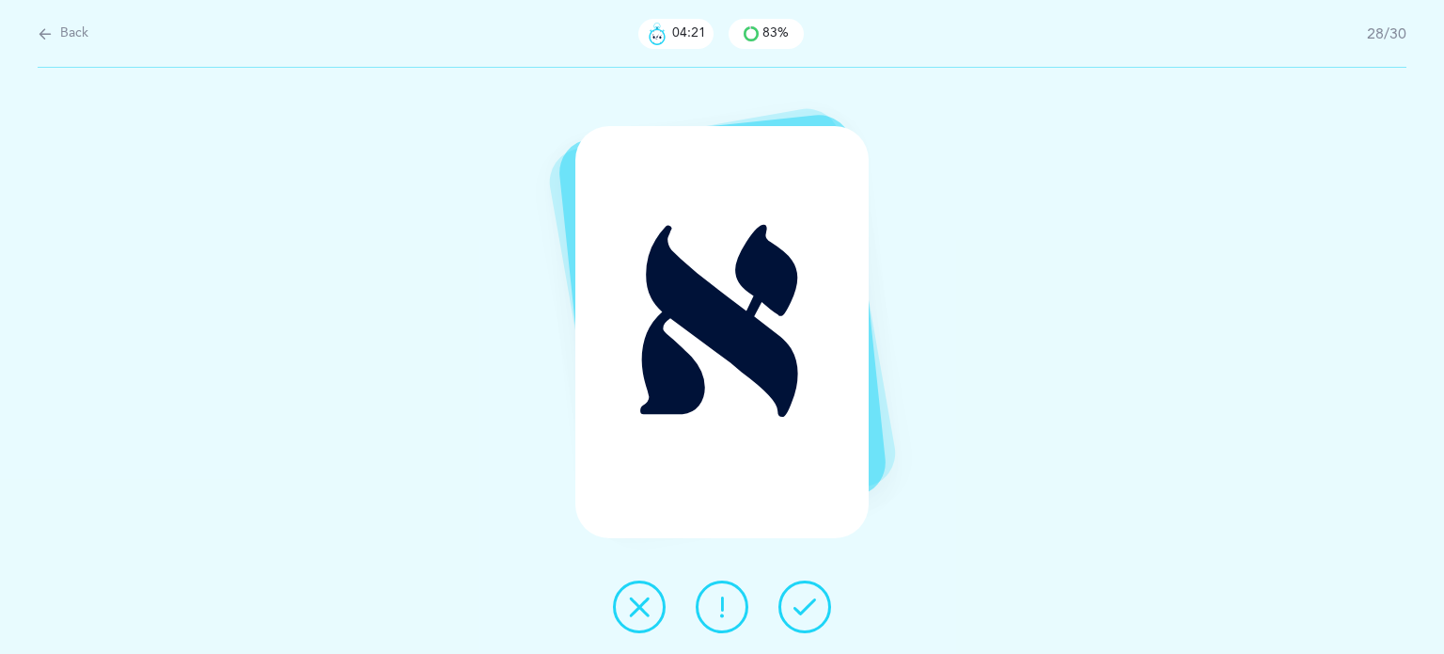
click at [814, 607] on icon at bounding box center [805, 606] width 23 height 23
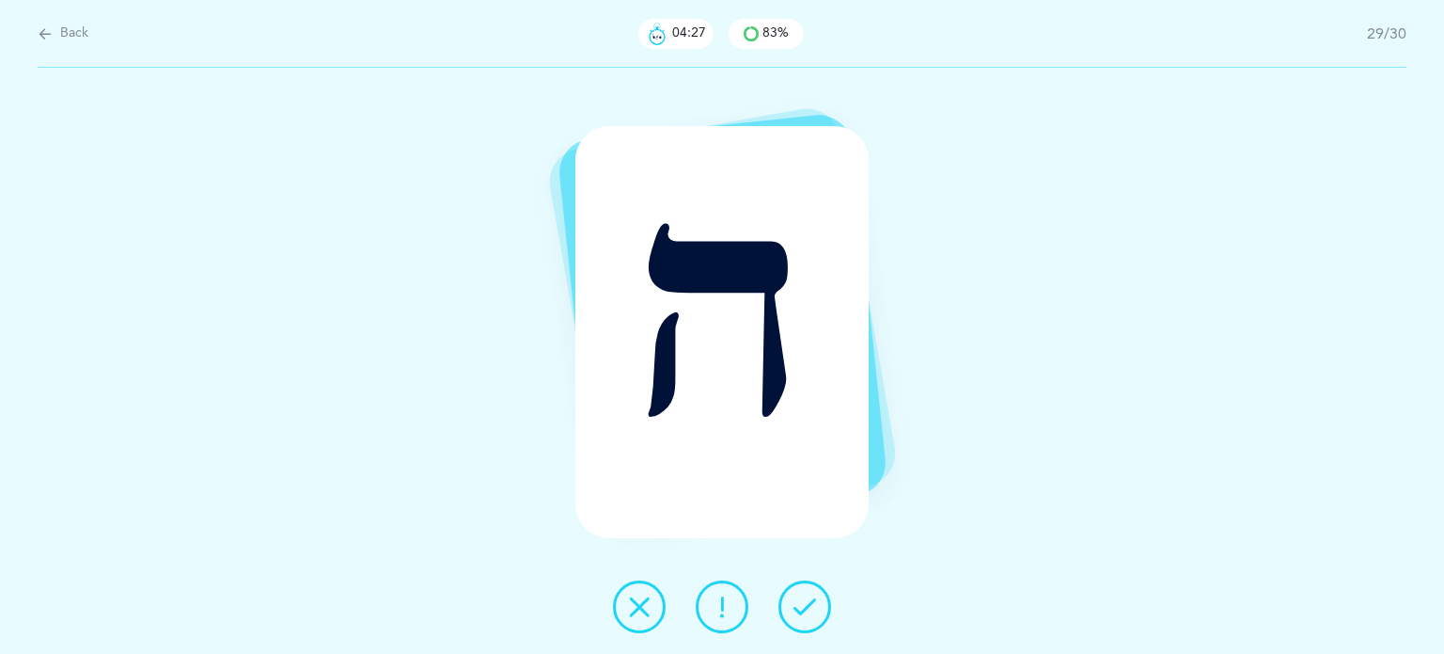
click at [725, 608] on icon at bounding box center [722, 606] width 23 height 23
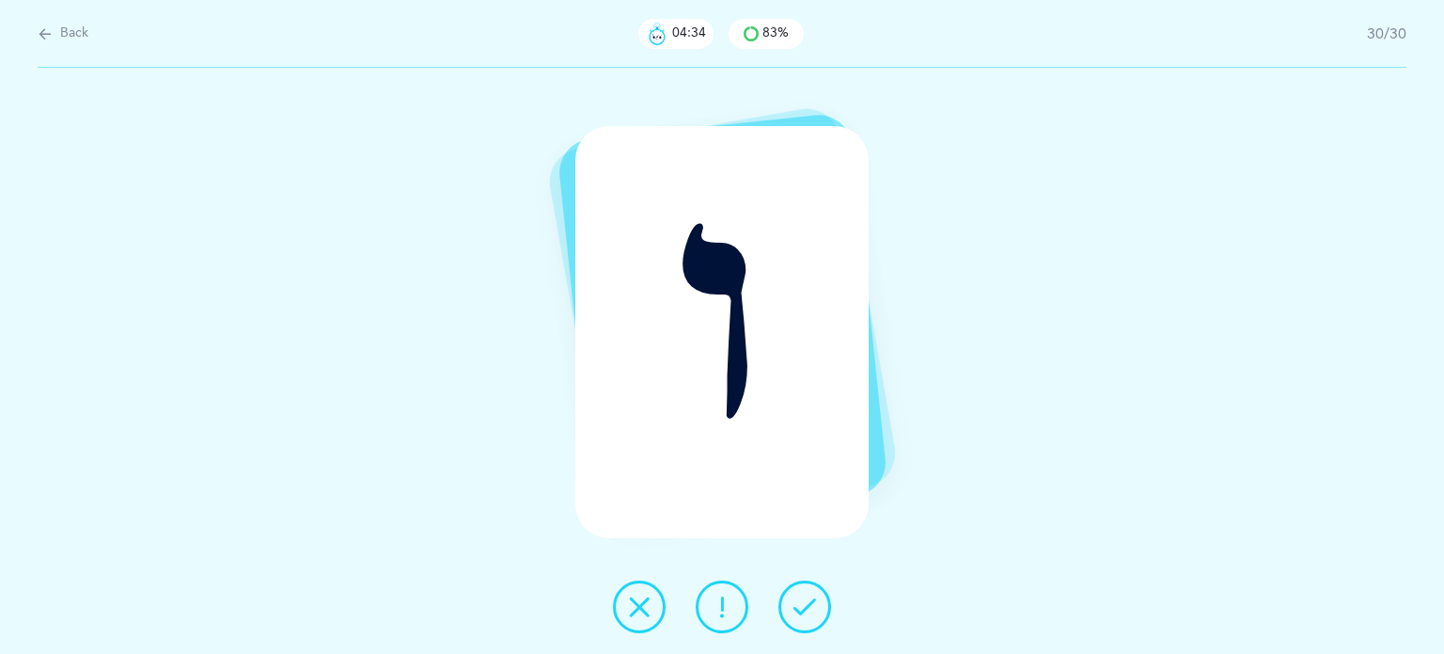
click at [629, 601] on icon at bounding box center [639, 606] width 23 height 23
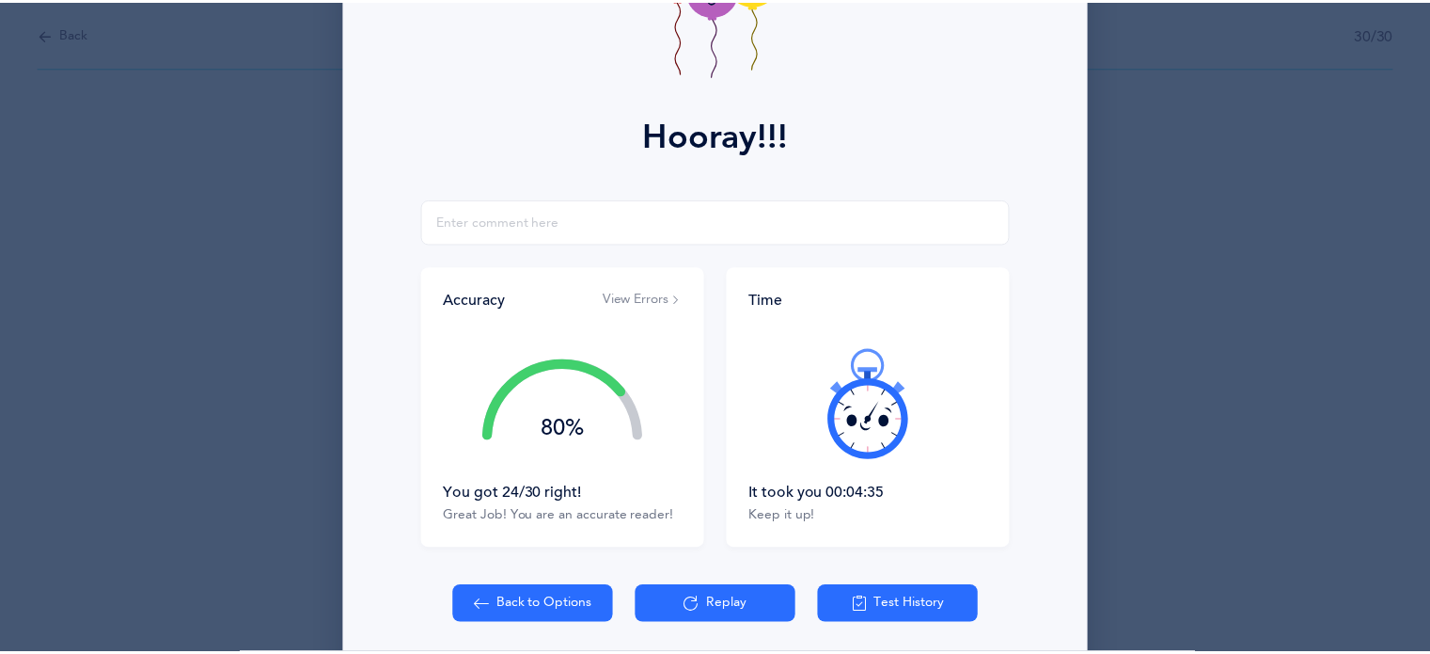
scroll to position [241, 0]
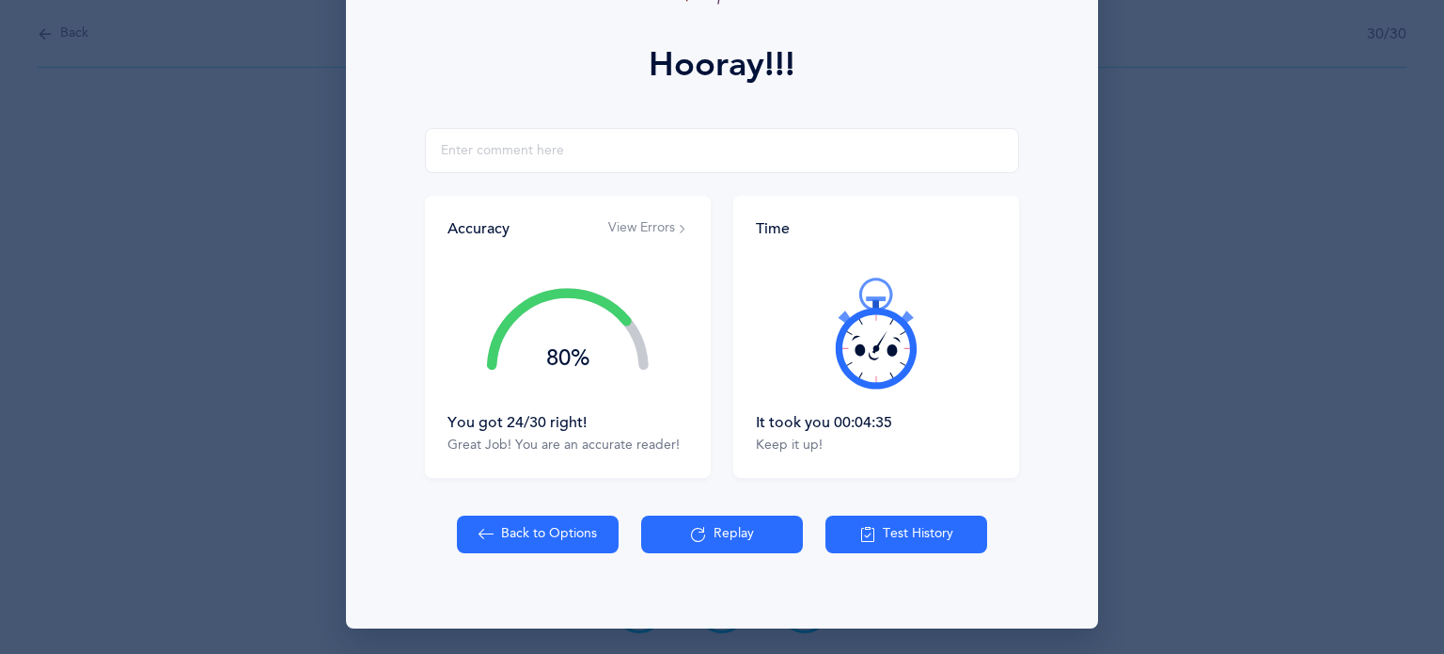
click at [548, 544] on button "Back to Options" at bounding box center [538, 534] width 162 height 38
select select "8"
select select "single"
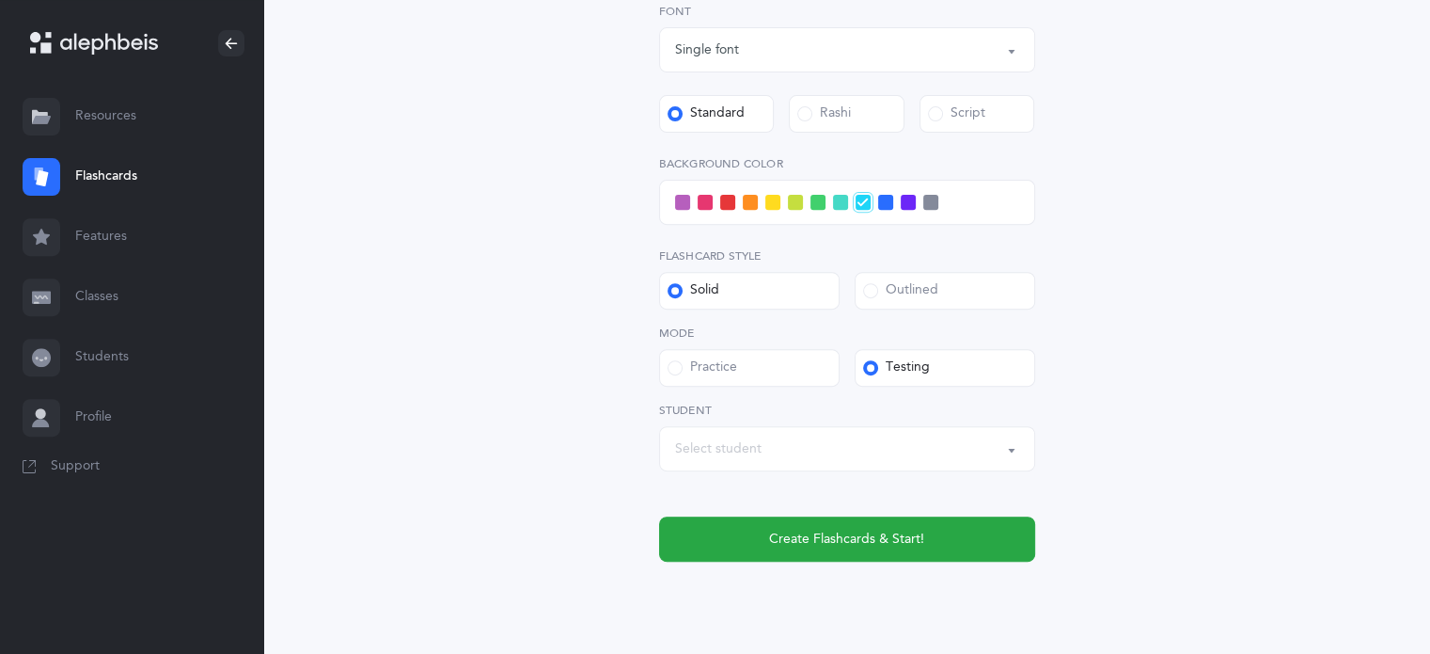
scroll to position [704, 0]
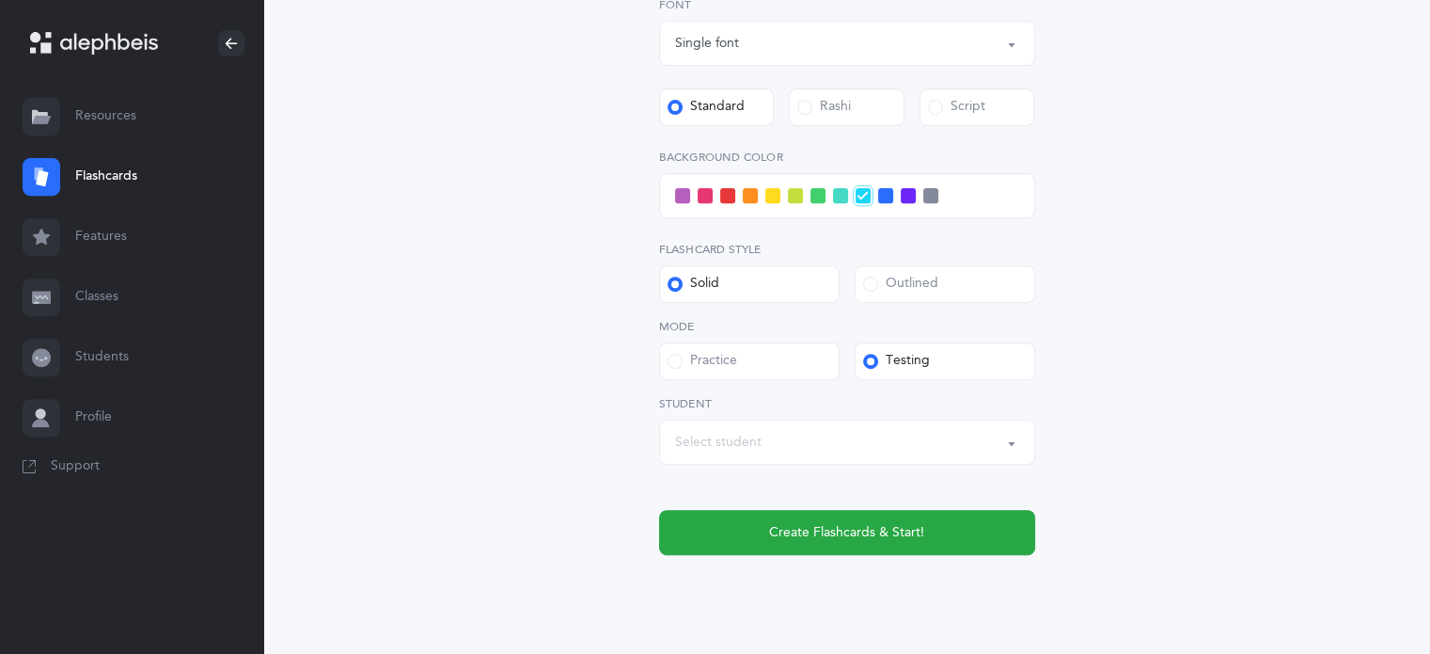
click at [676, 191] on span at bounding box center [682, 195] width 15 height 15
click at [0, 0] on input "checkbox" at bounding box center [0, 0] width 0 height 0
click at [685, 441] on div "Select student" at bounding box center [718, 443] width 87 height 20
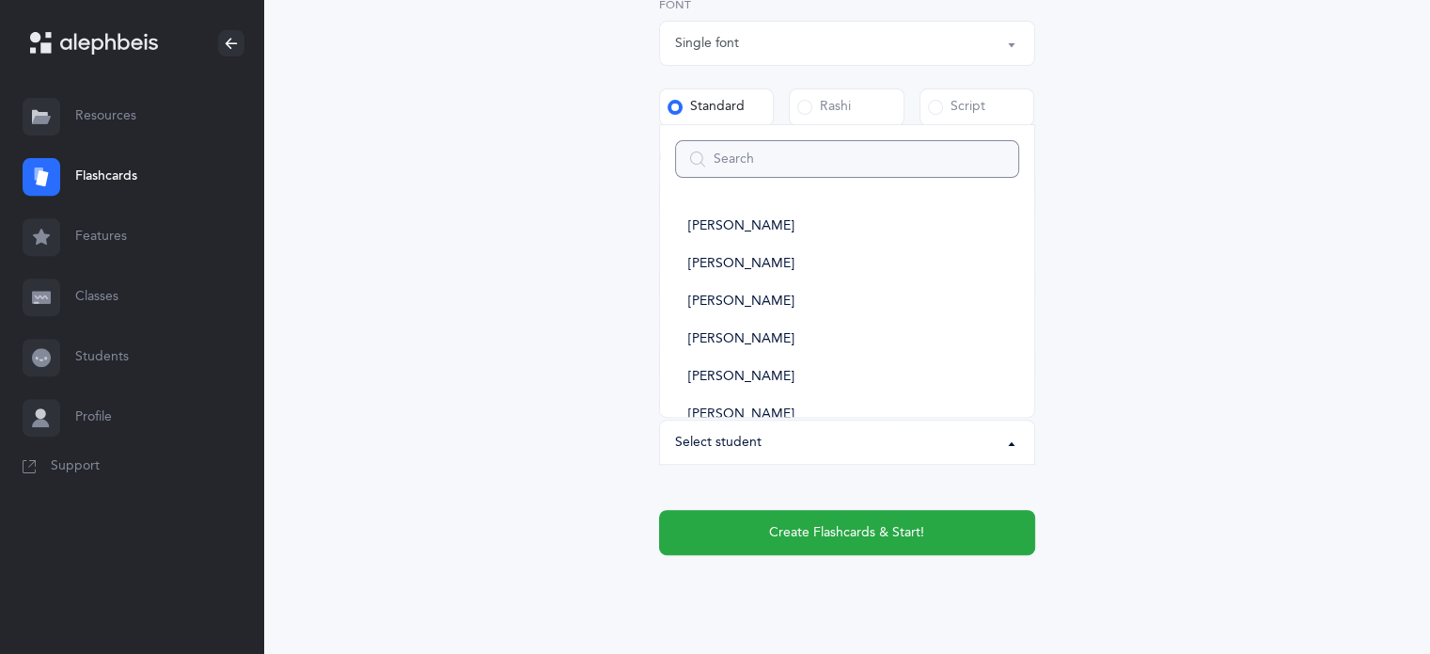
type input "n"
select select
type input "na"
select select
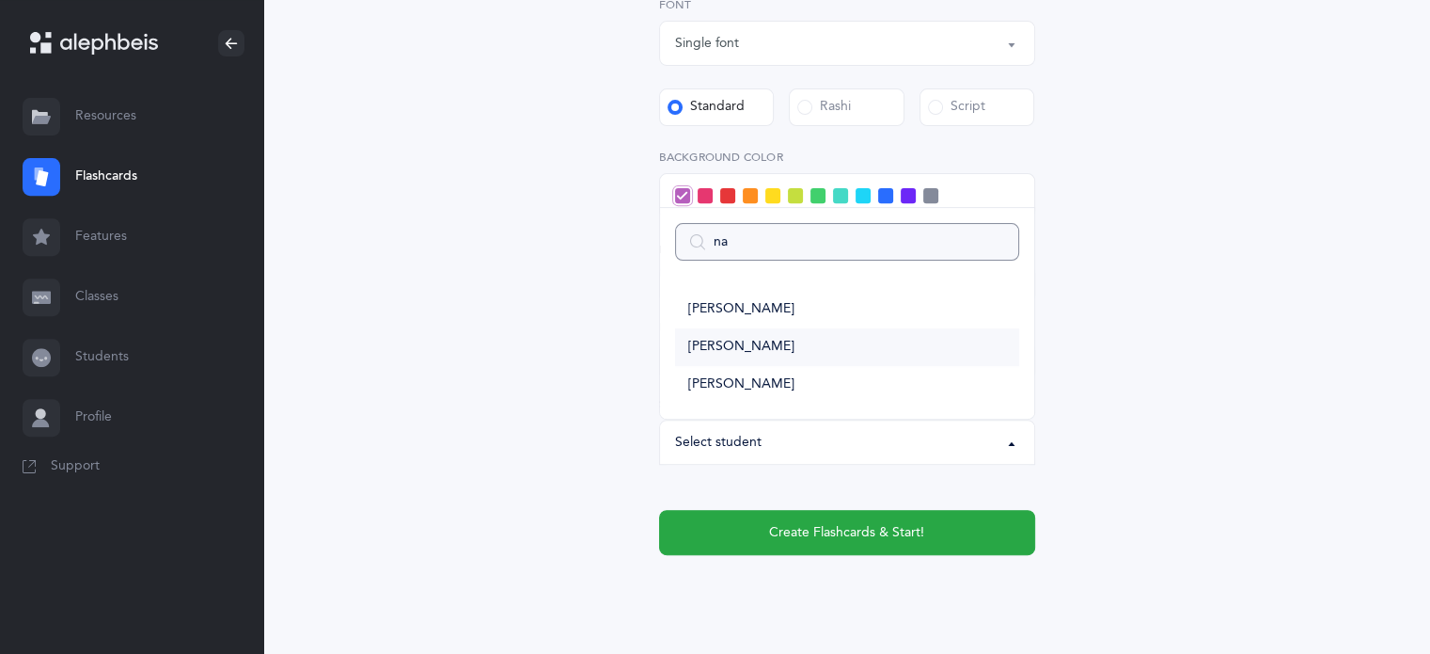
type input "na"
click at [764, 342] on span "[PERSON_NAME]" at bounding box center [741, 347] width 106 height 17
select select "14434"
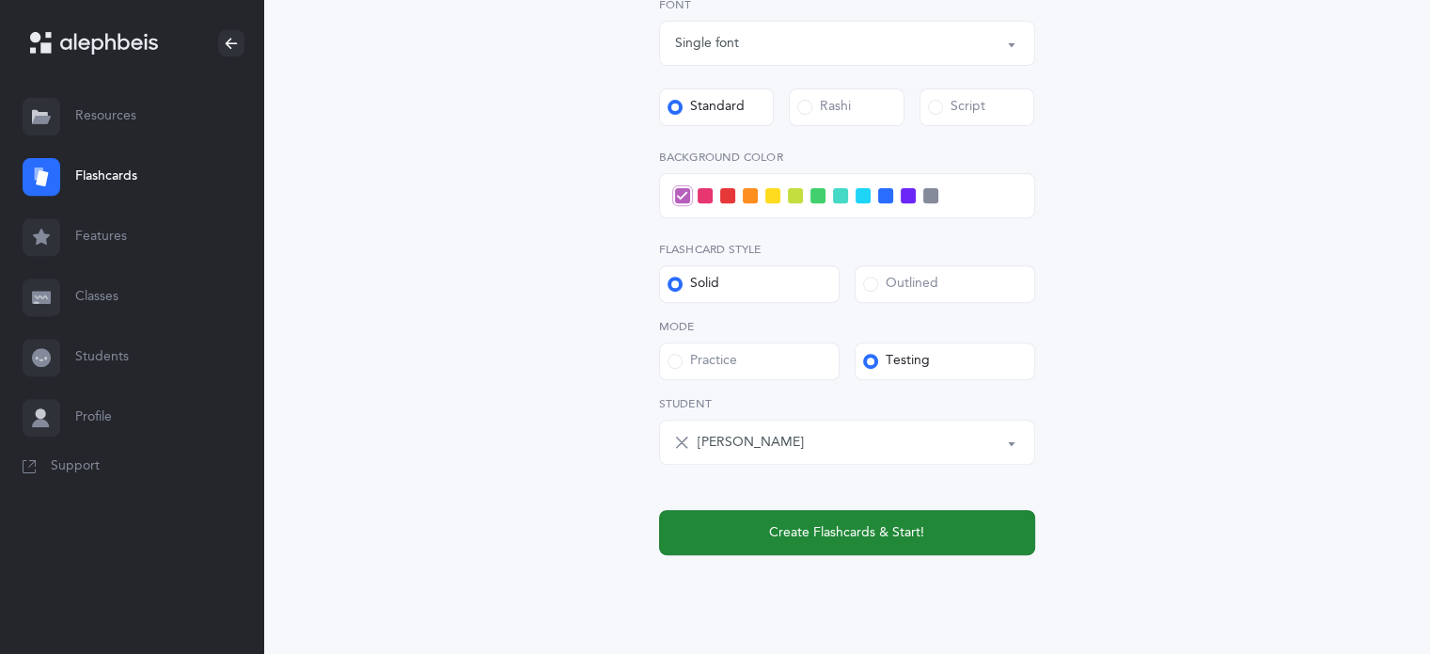
click at [899, 541] on span "Create Flashcards & Start!" at bounding box center [846, 533] width 155 height 20
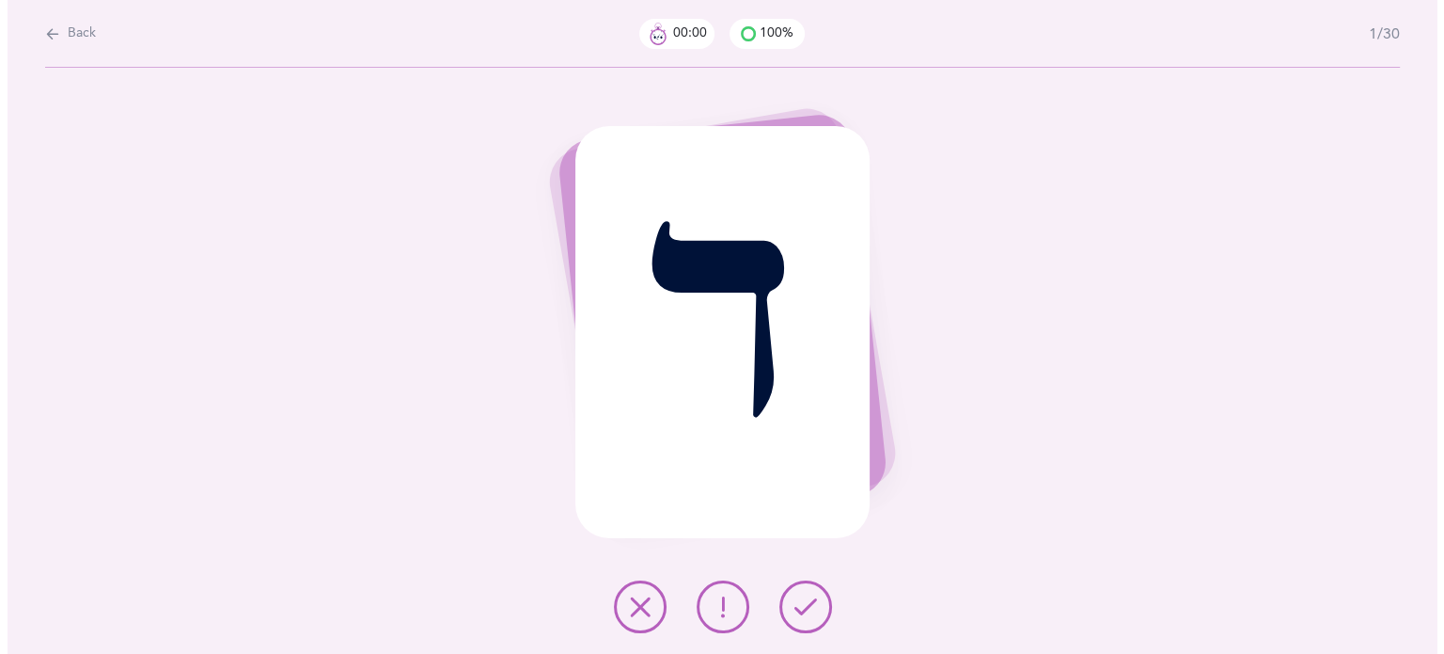
scroll to position [0, 0]
click at [722, 605] on icon at bounding box center [722, 606] width 23 height 23
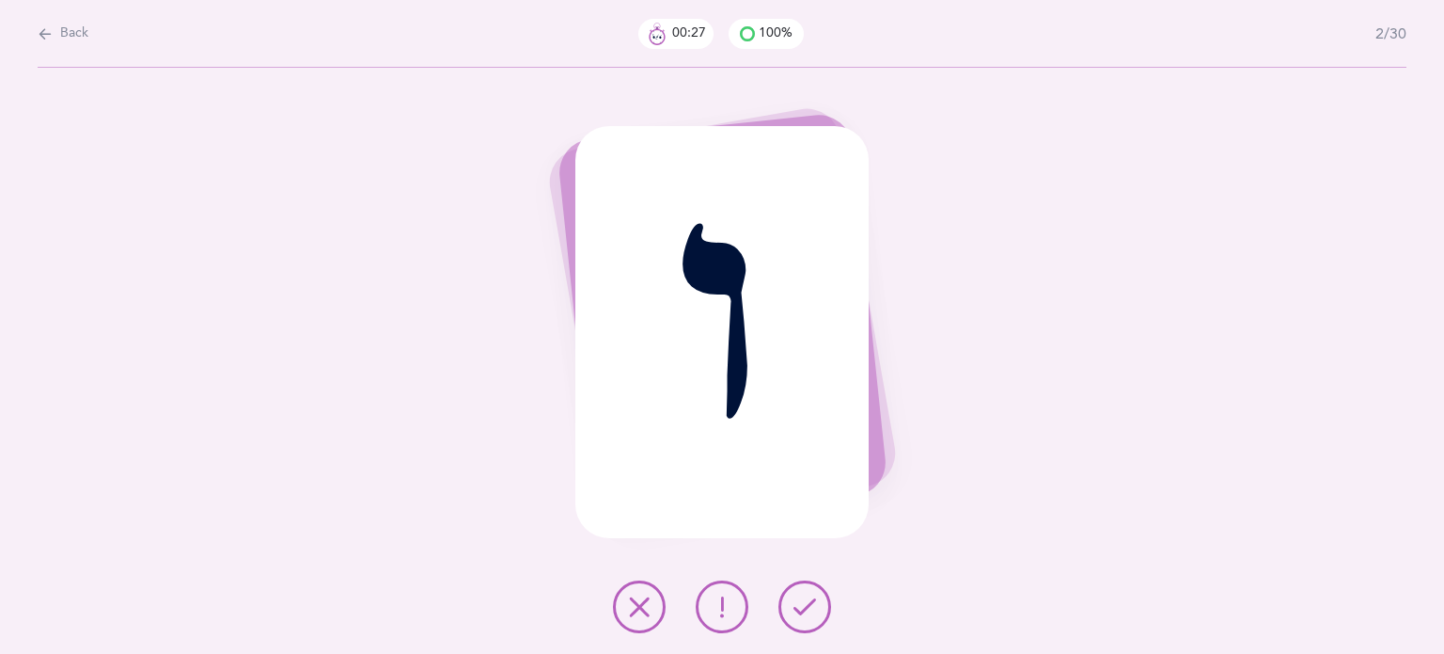
click at [648, 605] on icon at bounding box center [639, 606] width 23 height 23
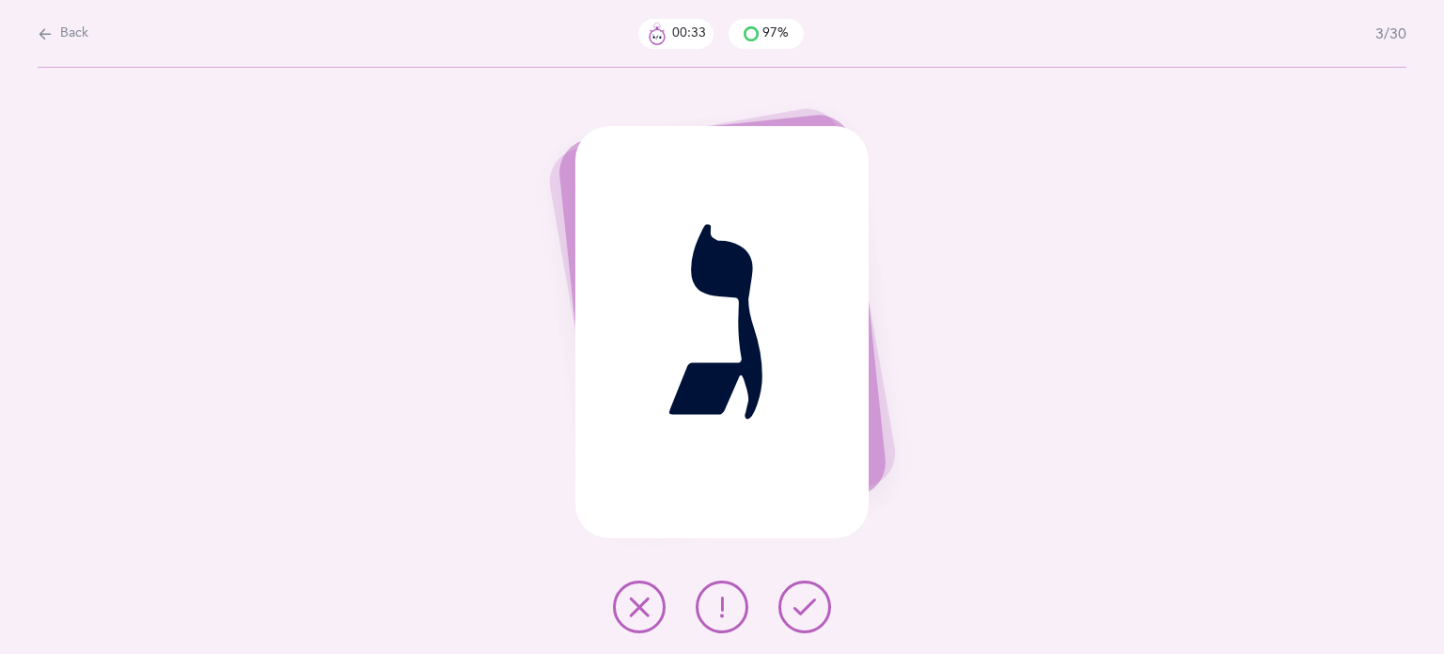
click at [793, 601] on button at bounding box center [805, 606] width 53 height 53
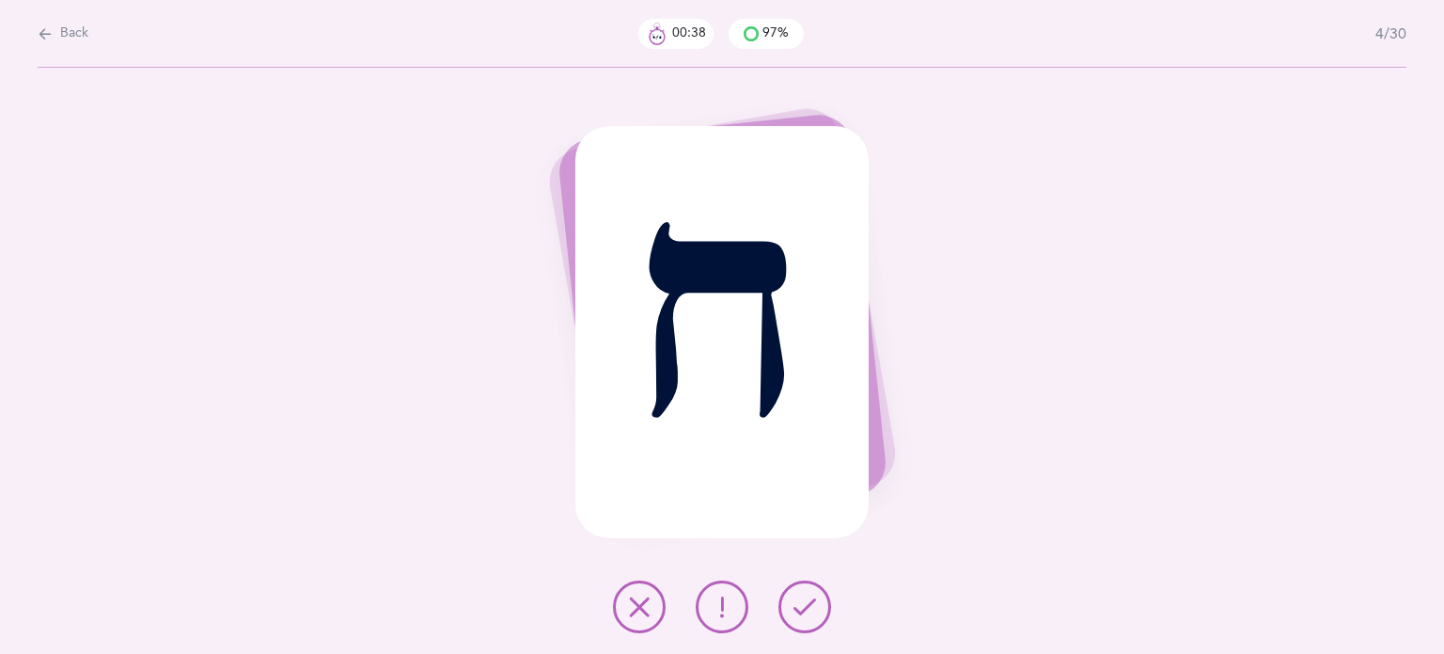
click at [805, 615] on icon at bounding box center [805, 606] width 23 height 23
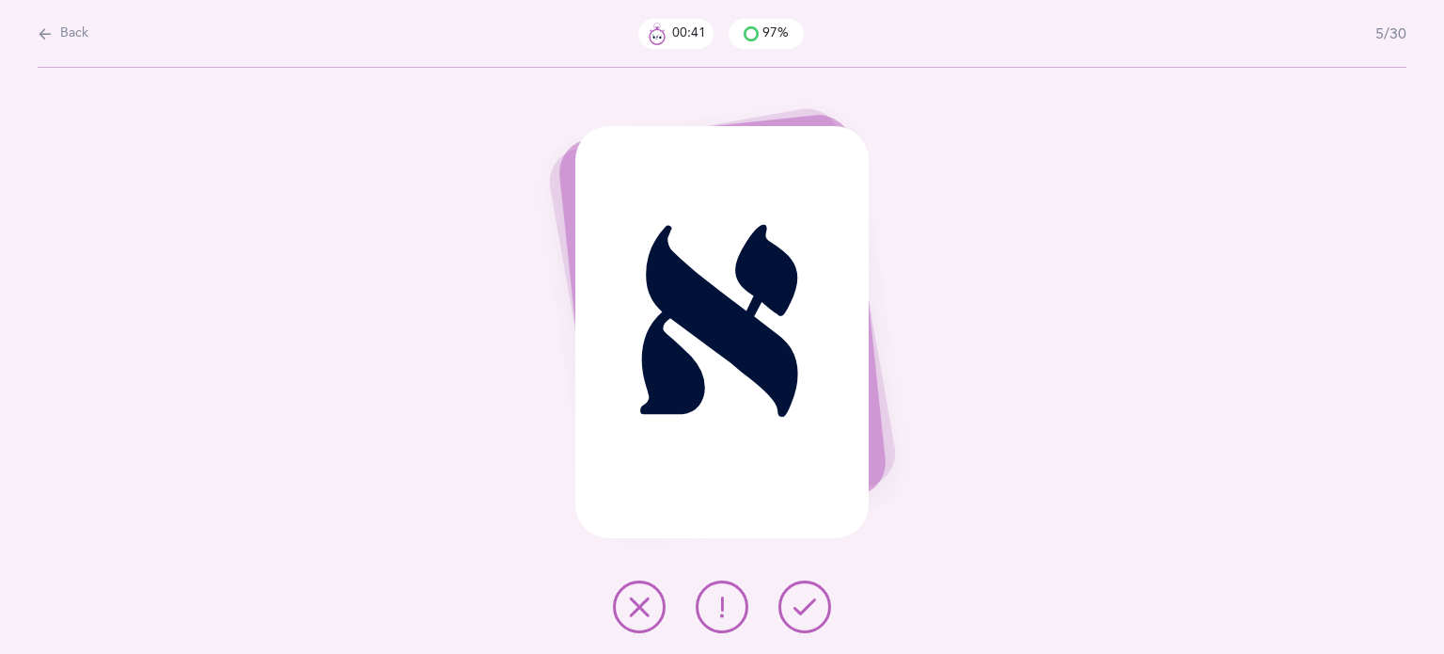
click at [806, 623] on button at bounding box center [805, 606] width 53 height 53
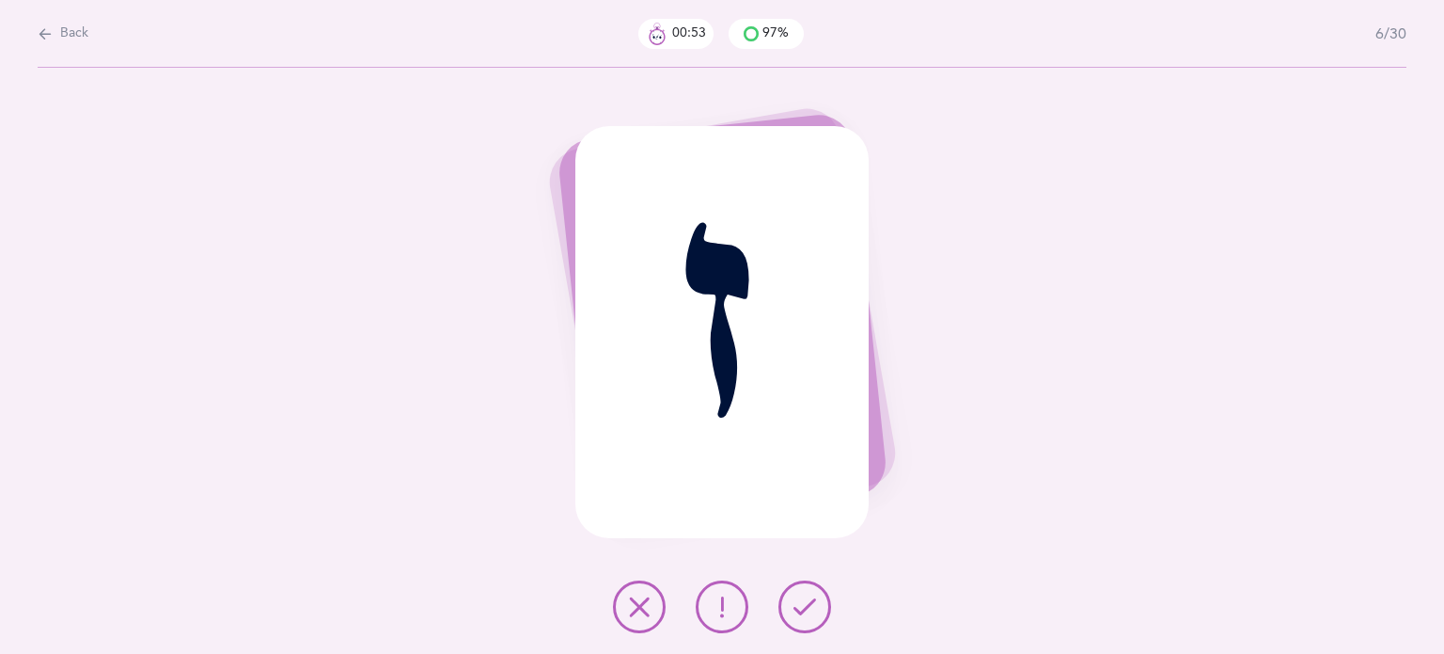
click at [806, 623] on button at bounding box center [805, 606] width 53 height 53
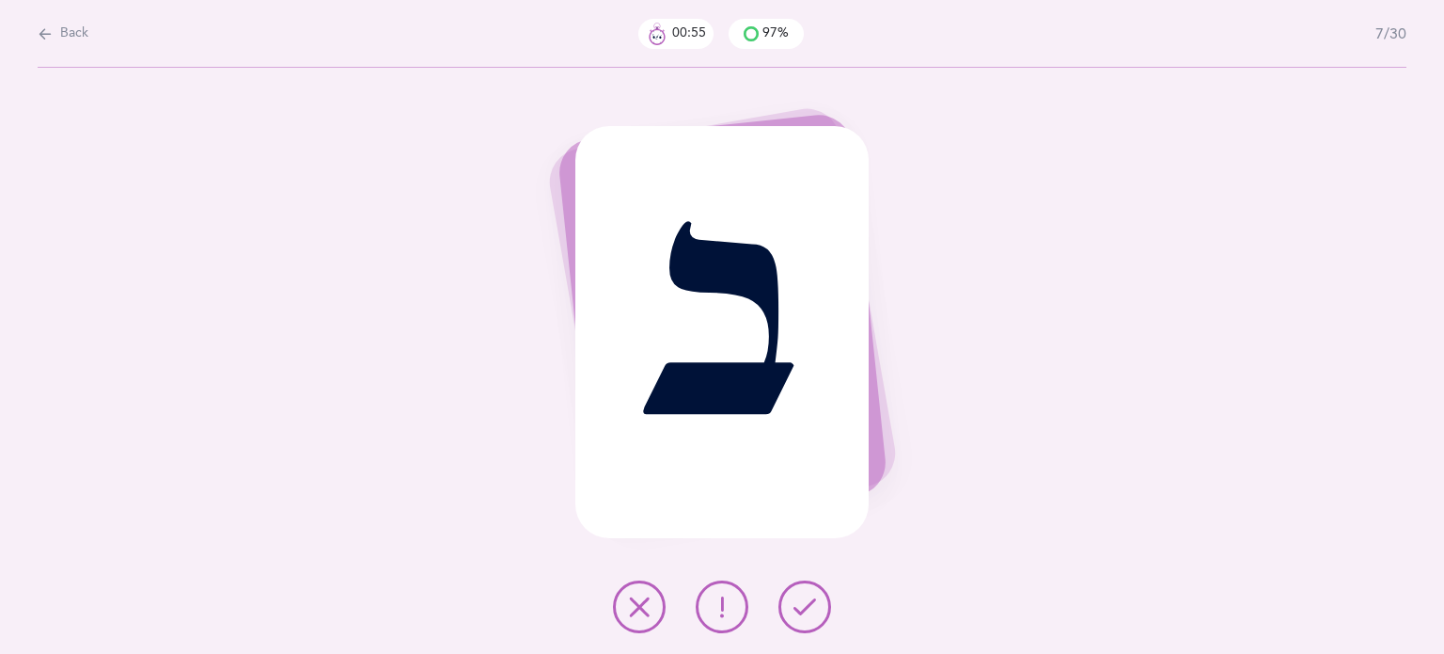
click at [807, 623] on button at bounding box center [805, 606] width 53 height 53
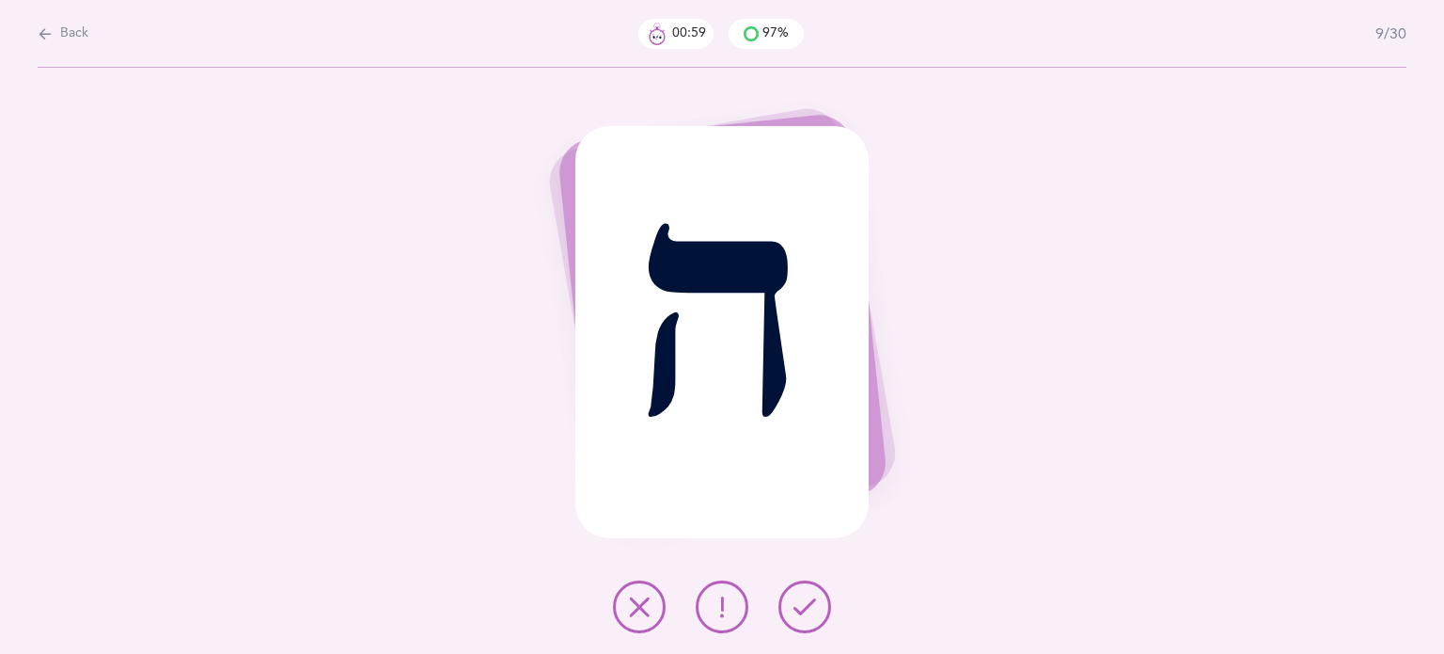
click at [807, 623] on button at bounding box center [805, 606] width 53 height 53
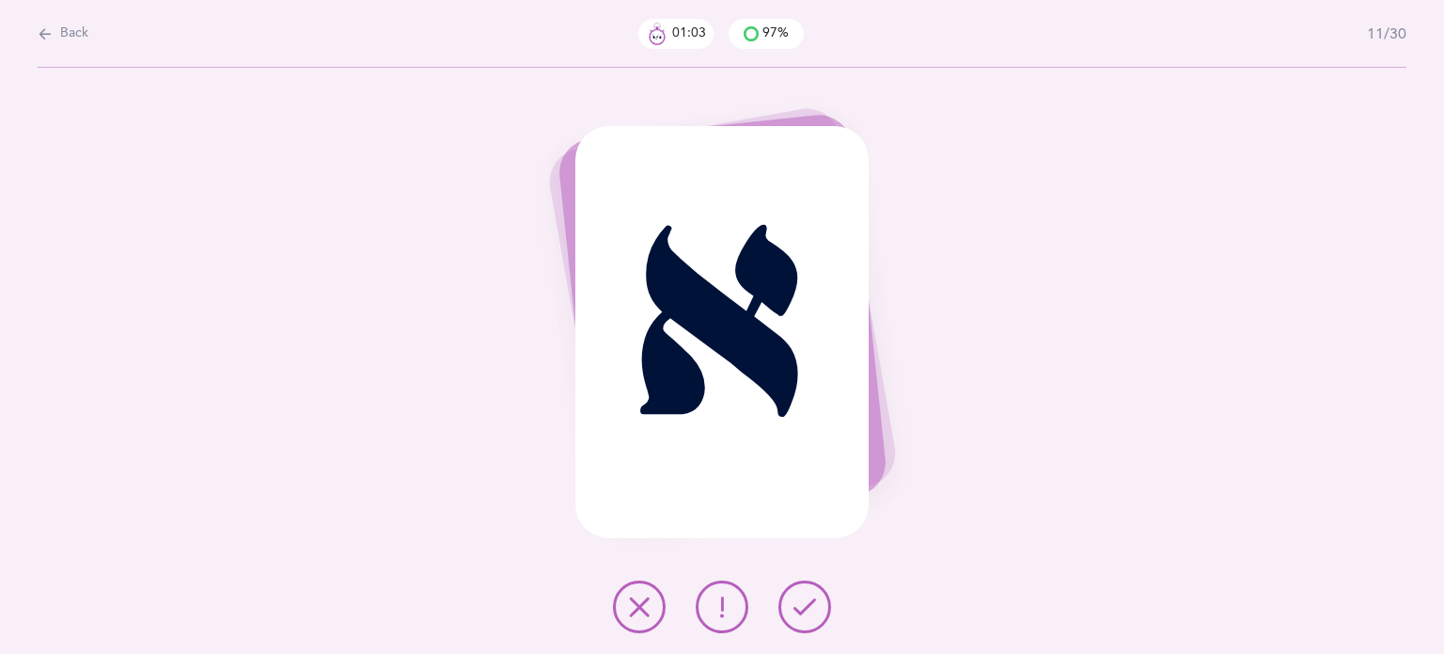
click at [806, 623] on button at bounding box center [805, 606] width 53 height 53
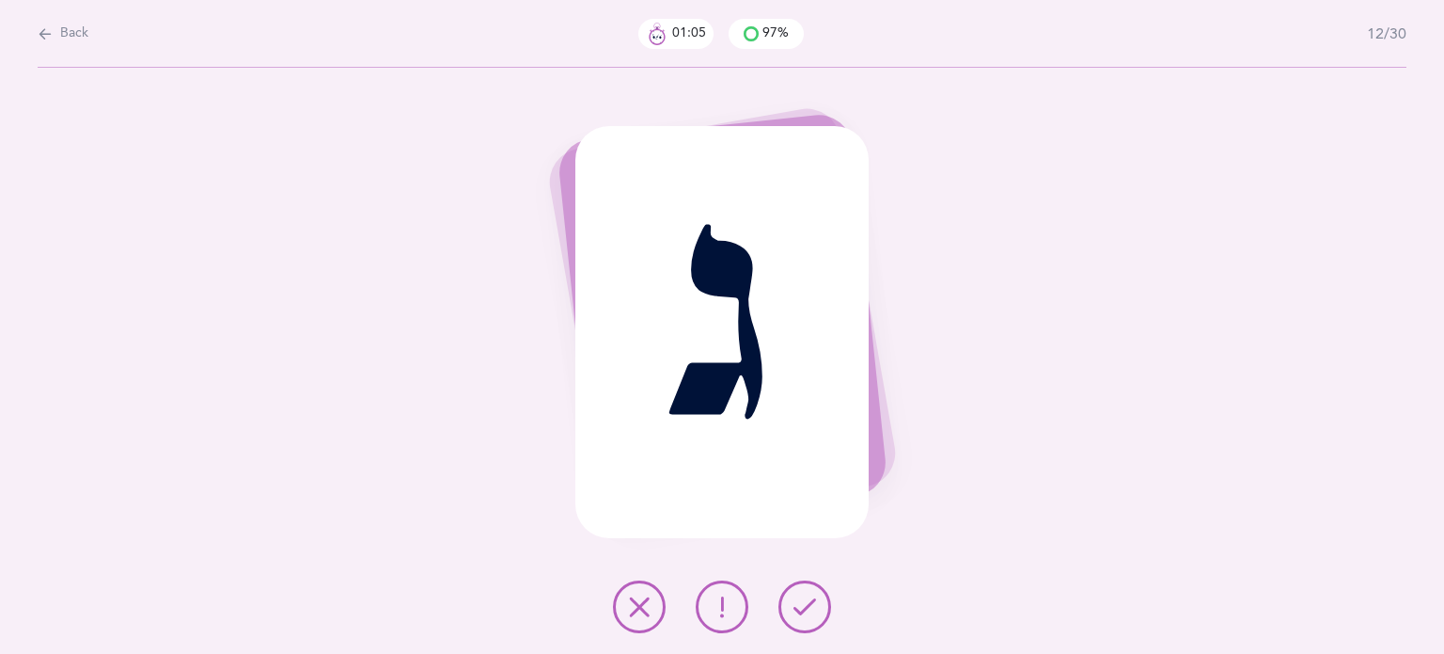
click at [806, 623] on button at bounding box center [805, 606] width 53 height 53
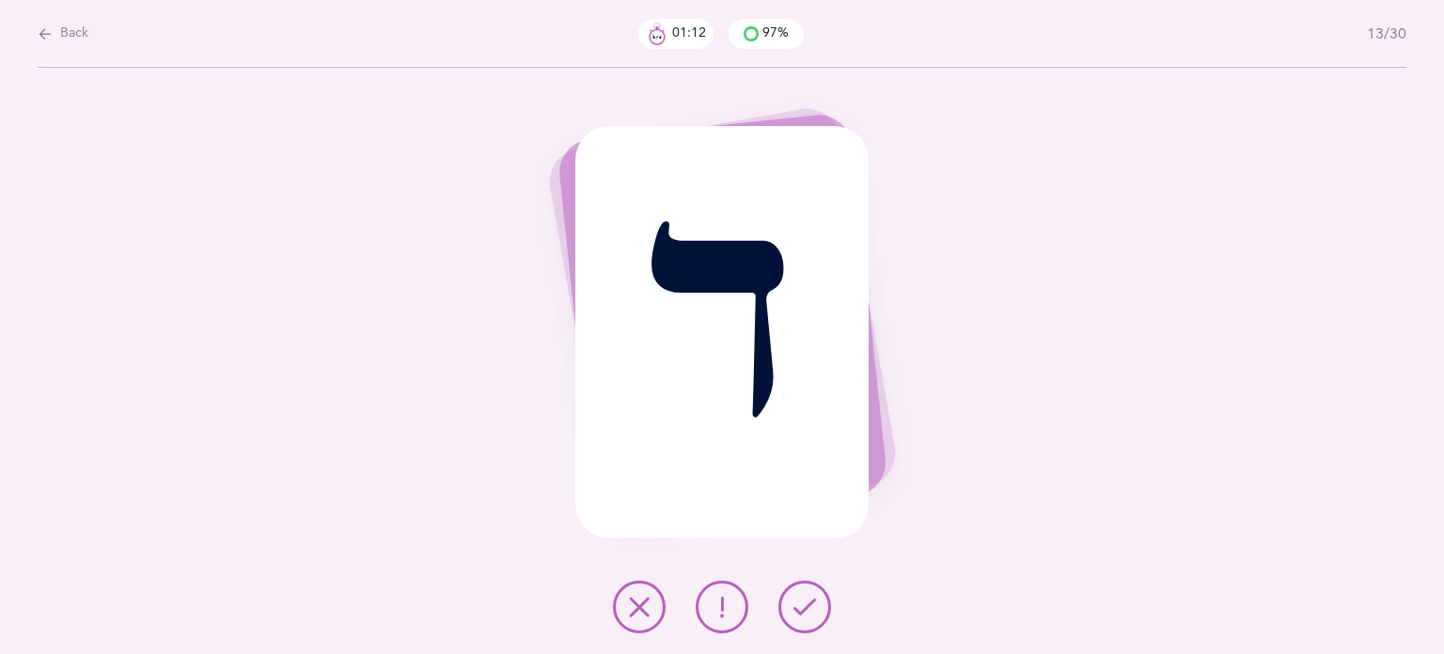
click at [806, 623] on button at bounding box center [805, 606] width 53 height 53
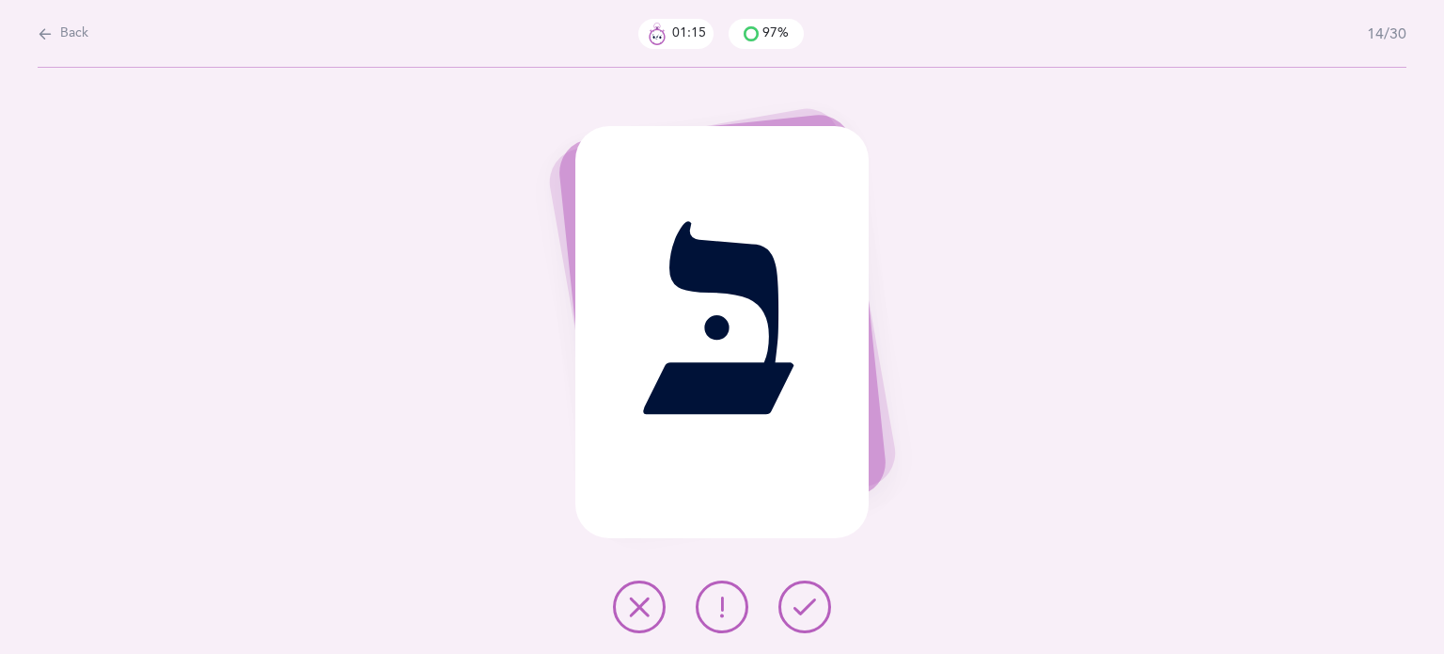
click at [806, 623] on button at bounding box center [805, 606] width 53 height 53
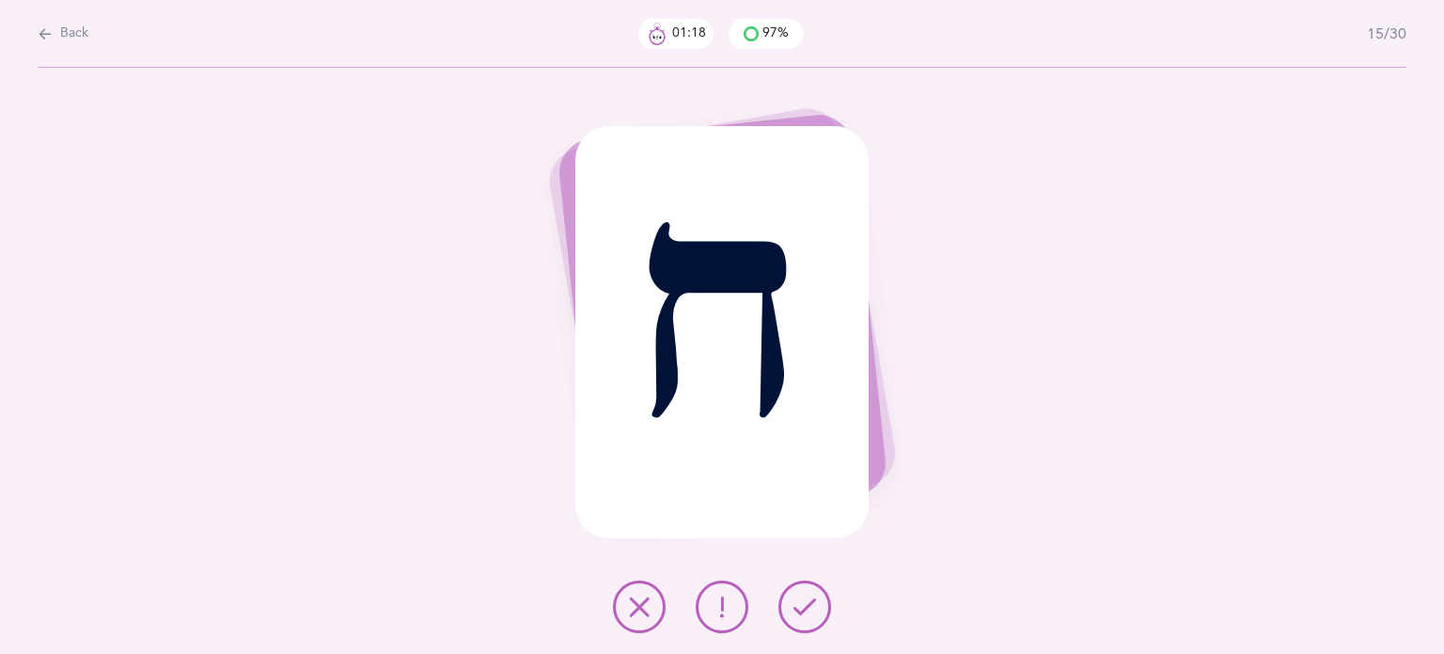
click at [806, 623] on button at bounding box center [805, 606] width 53 height 53
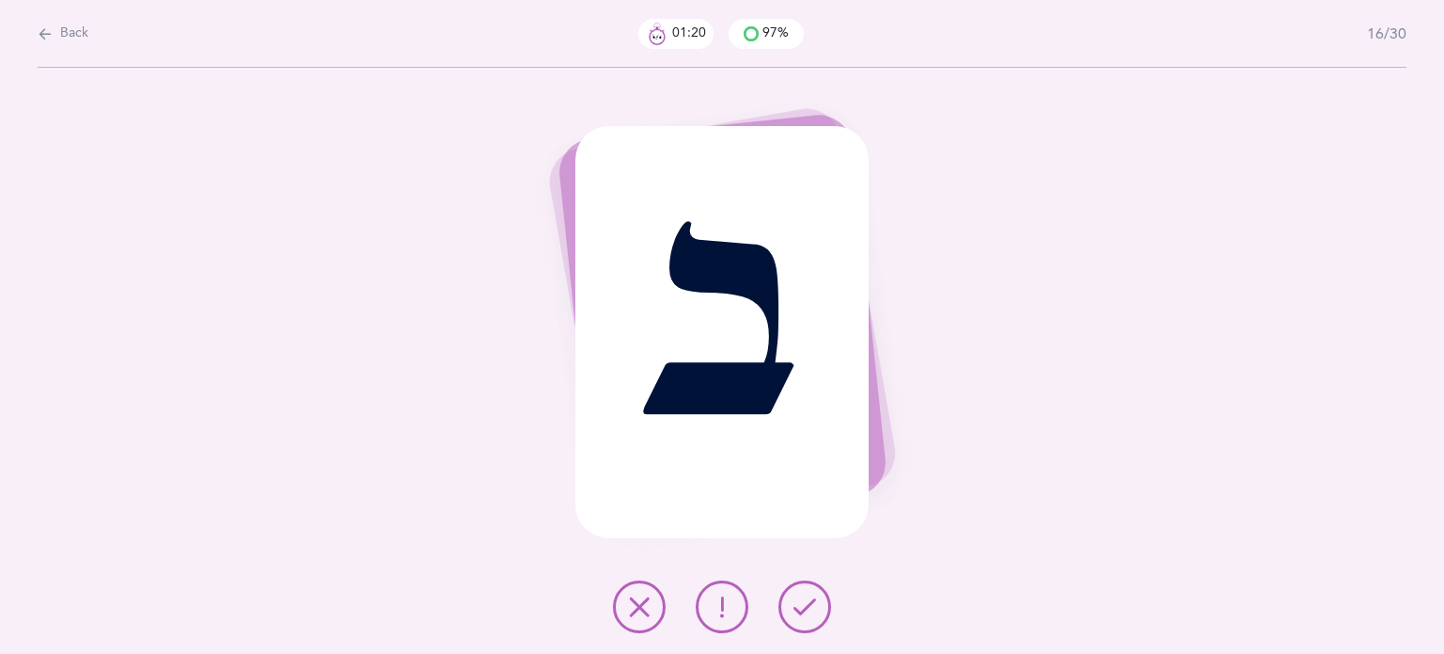
click at [806, 623] on button at bounding box center [805, 606] width 53 height 53
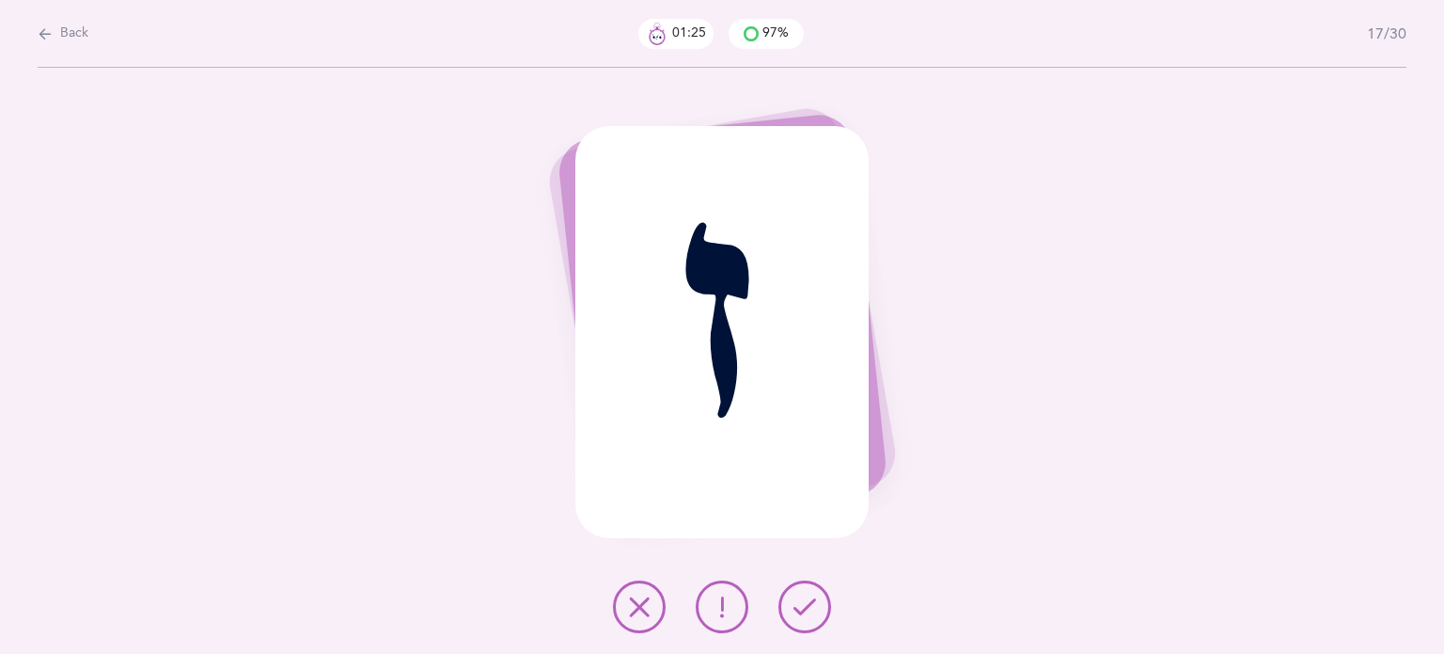
click at [806, 623] on button at bounding box center [805, 606] width 53 height 53
click at [648, 616] on icon at bounding box center [639, 606] width 23 height 23
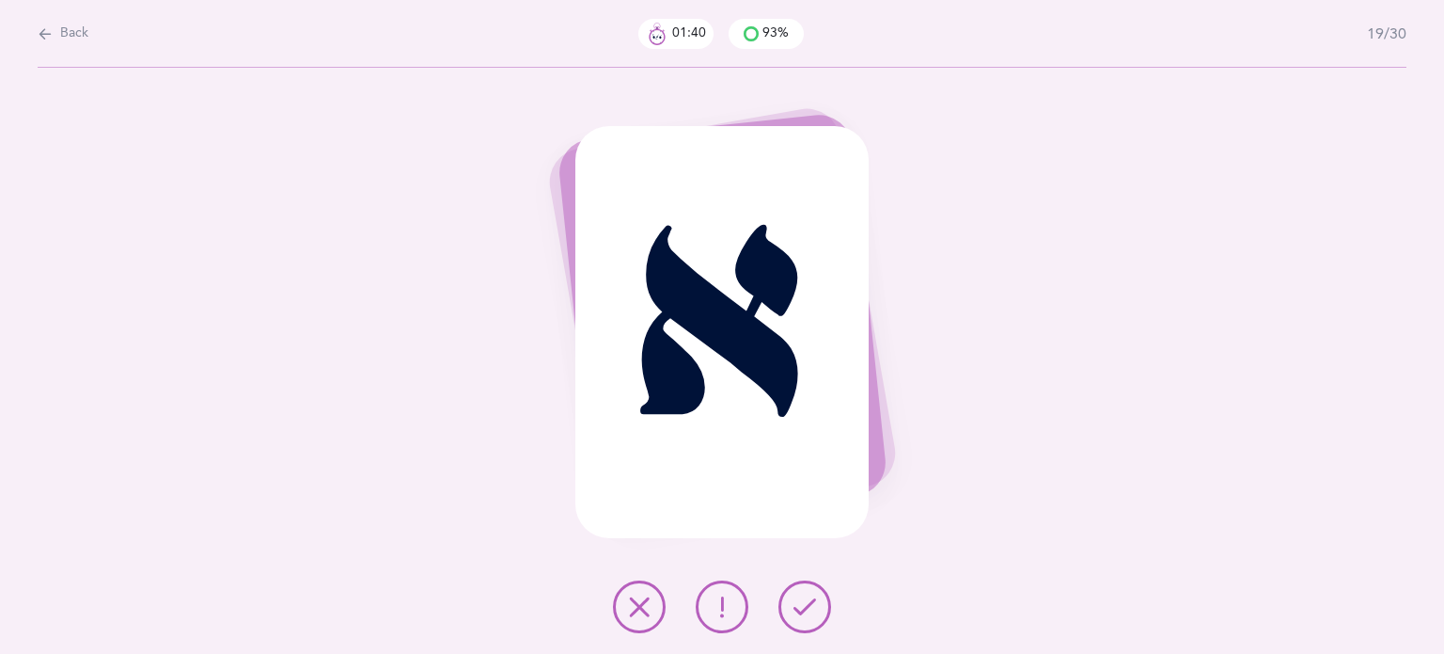
click at [813, 610] on icon at bounding box center [805, 606] width 23 height 23
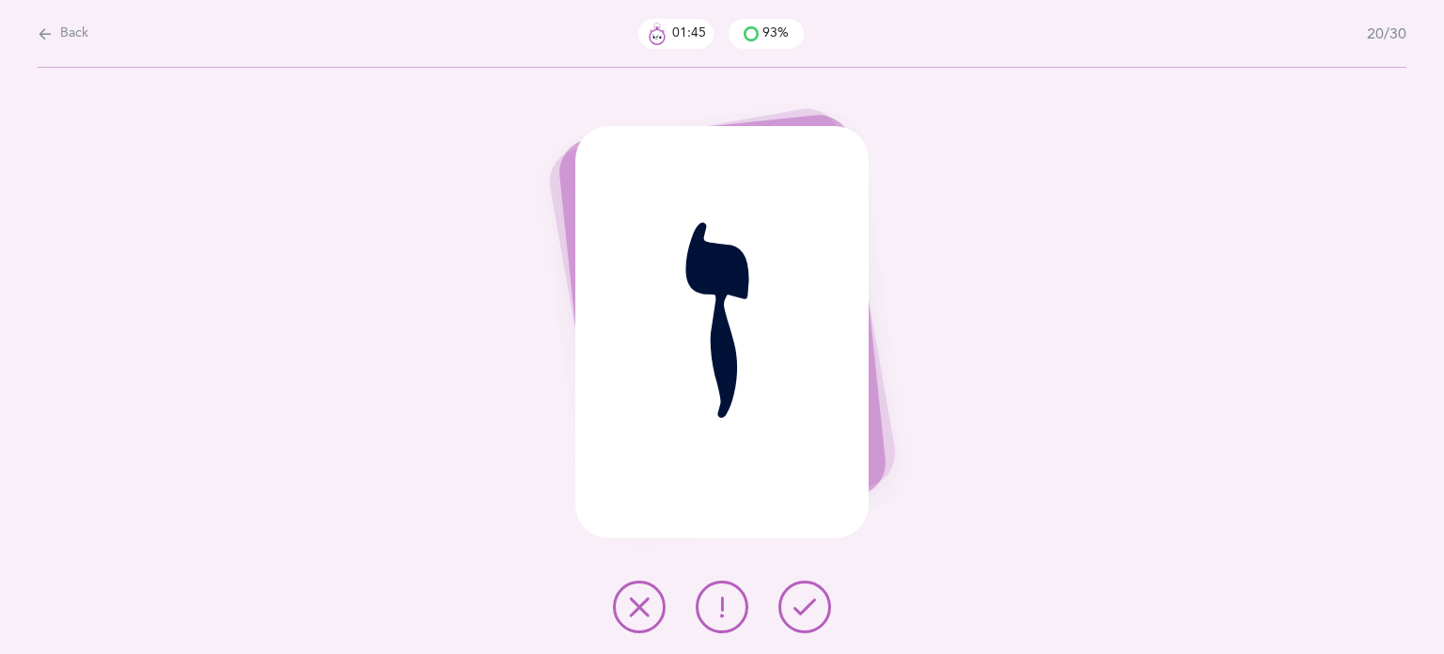
click at [813, 610] on icon at bounding box center [805, 606] width 23 height 23
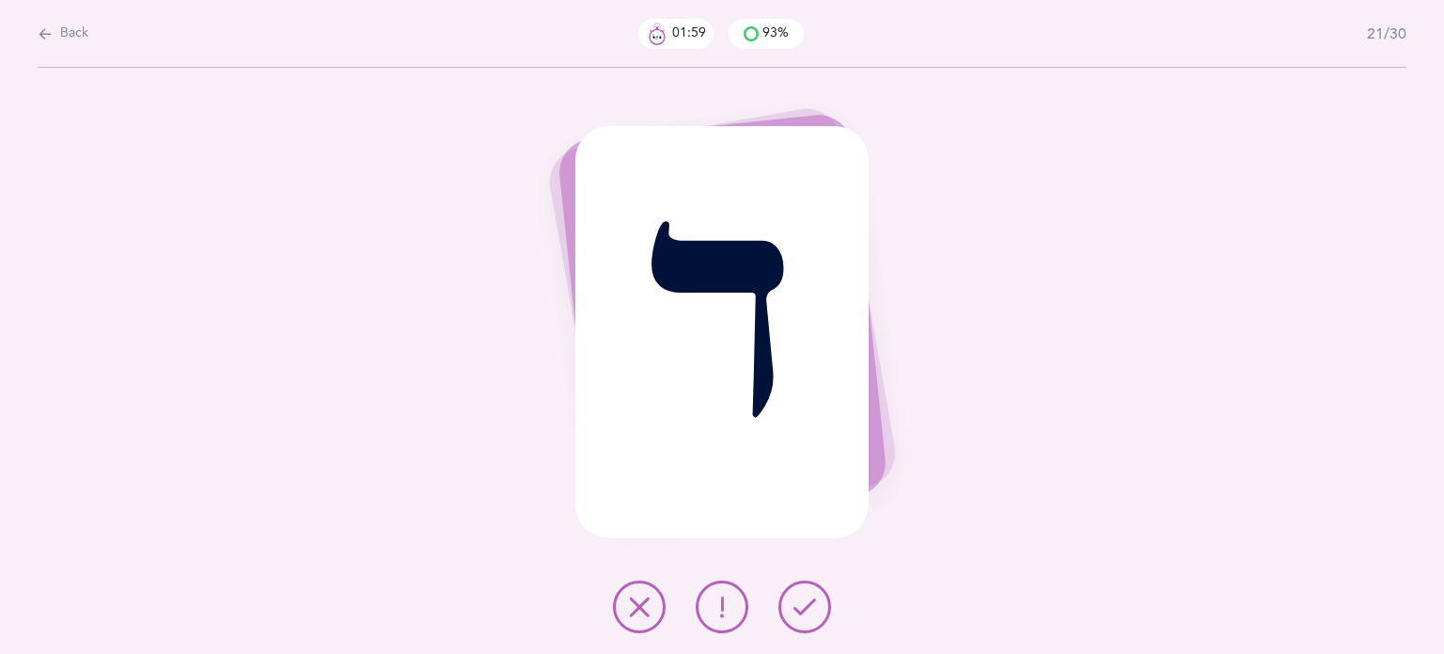
click at [644, 622] on button at bounding box center [639, 606] width 53 height 53
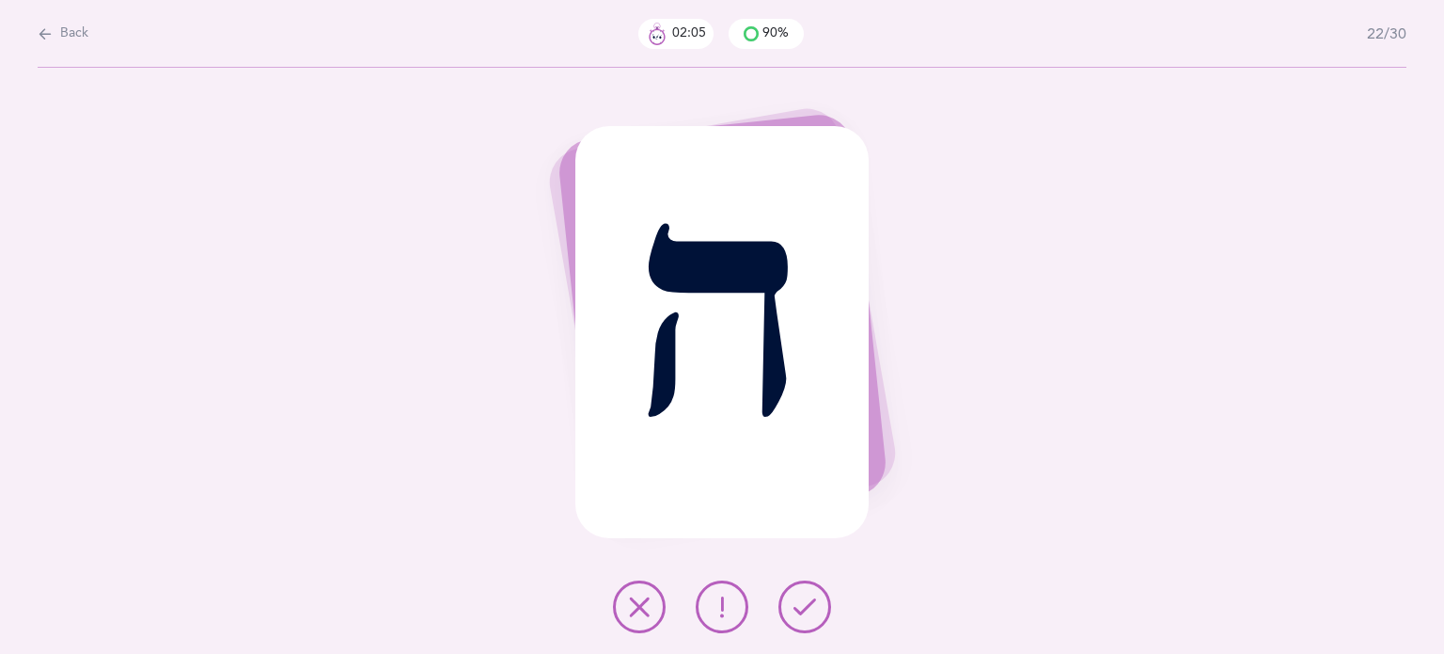
click at [824, 609] on button at bounding box center [805, 606] width 53 height 53
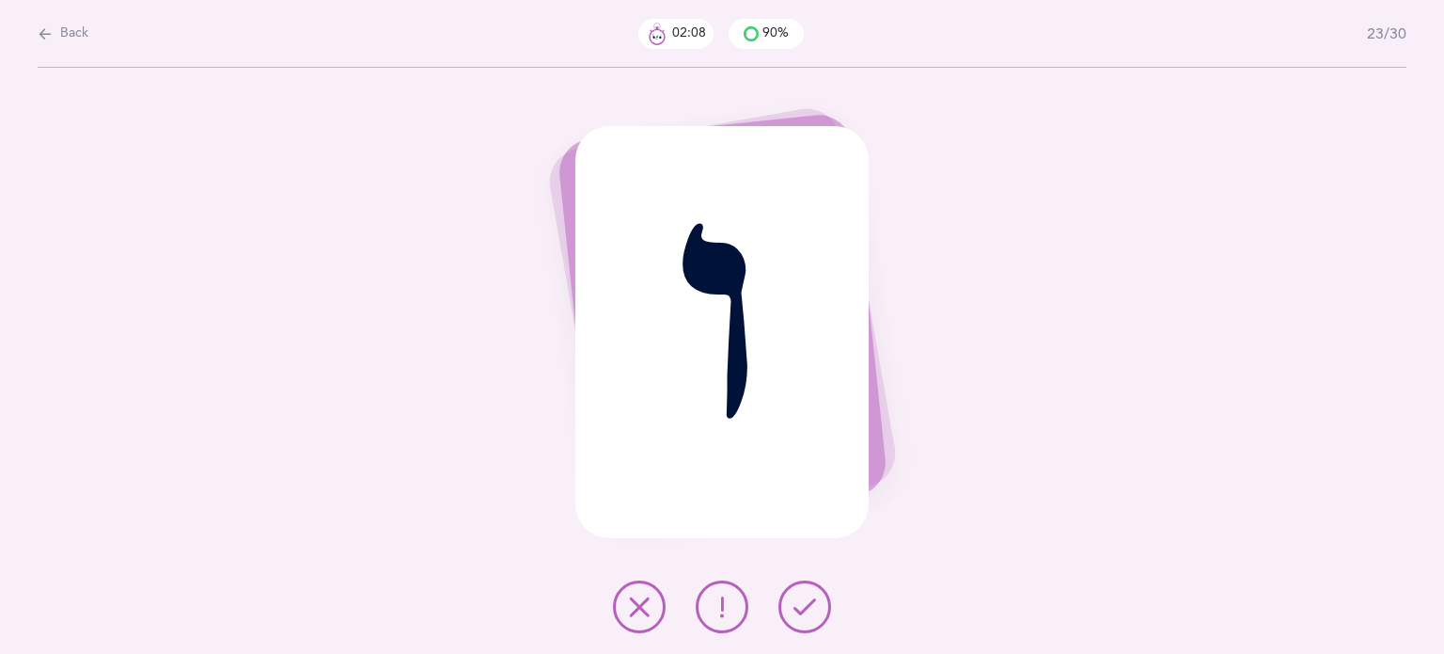
click at [824, 609] on button at bounding box center [805, 606] width 53 height 53
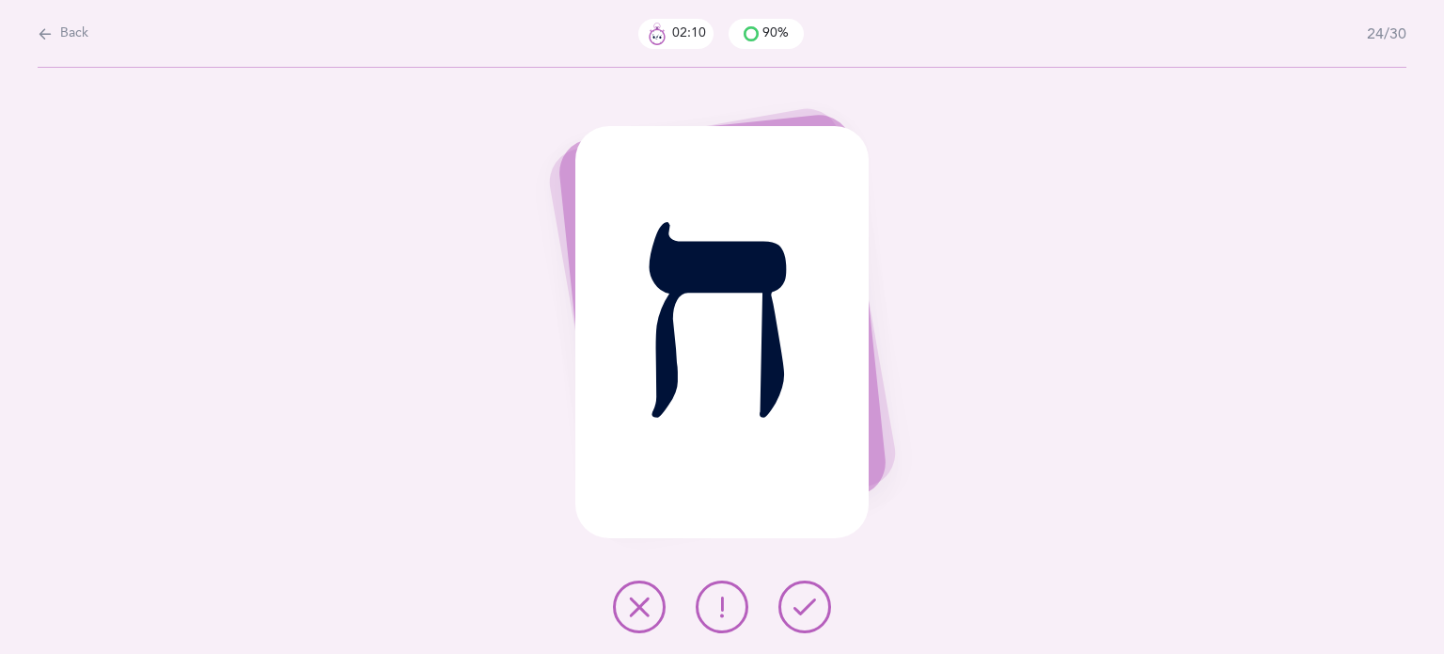
click at [824, 609] on button at bounding box center [805, 606] width 53 height 53
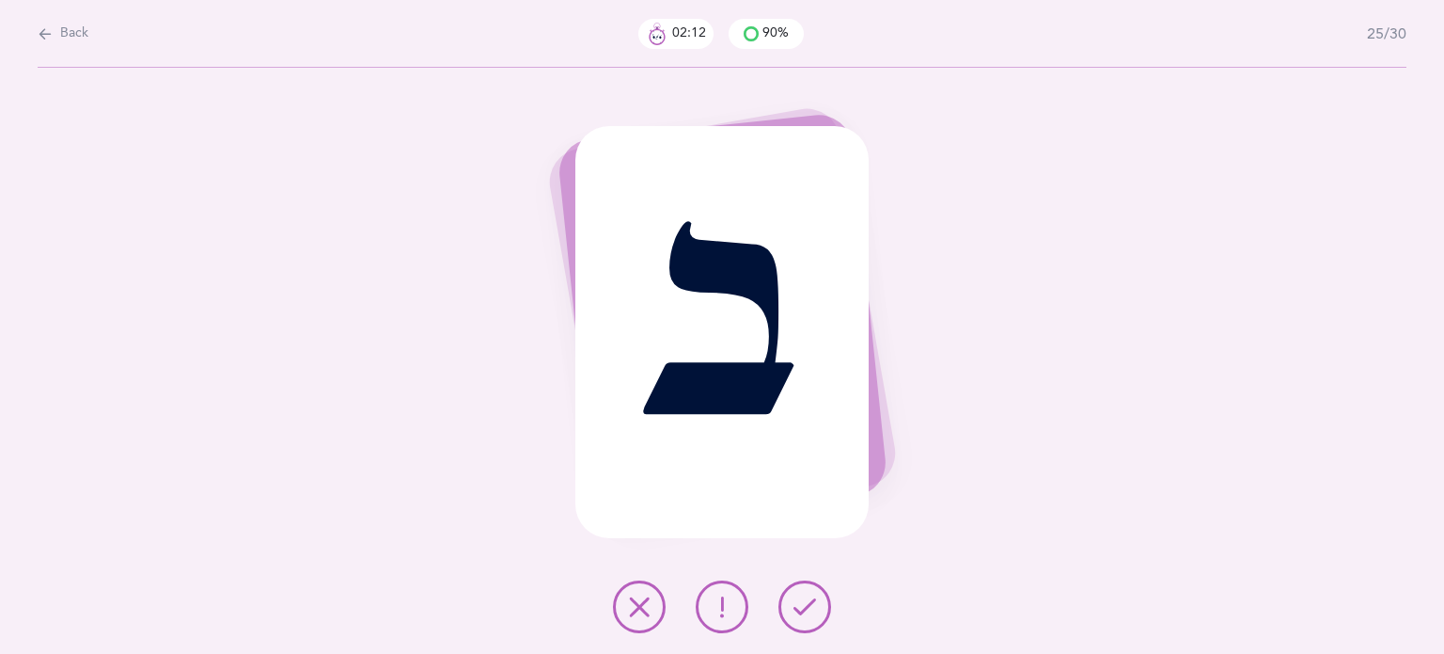
click at [824, 609] on button at bounding box center [805, 606] width 53 height 53
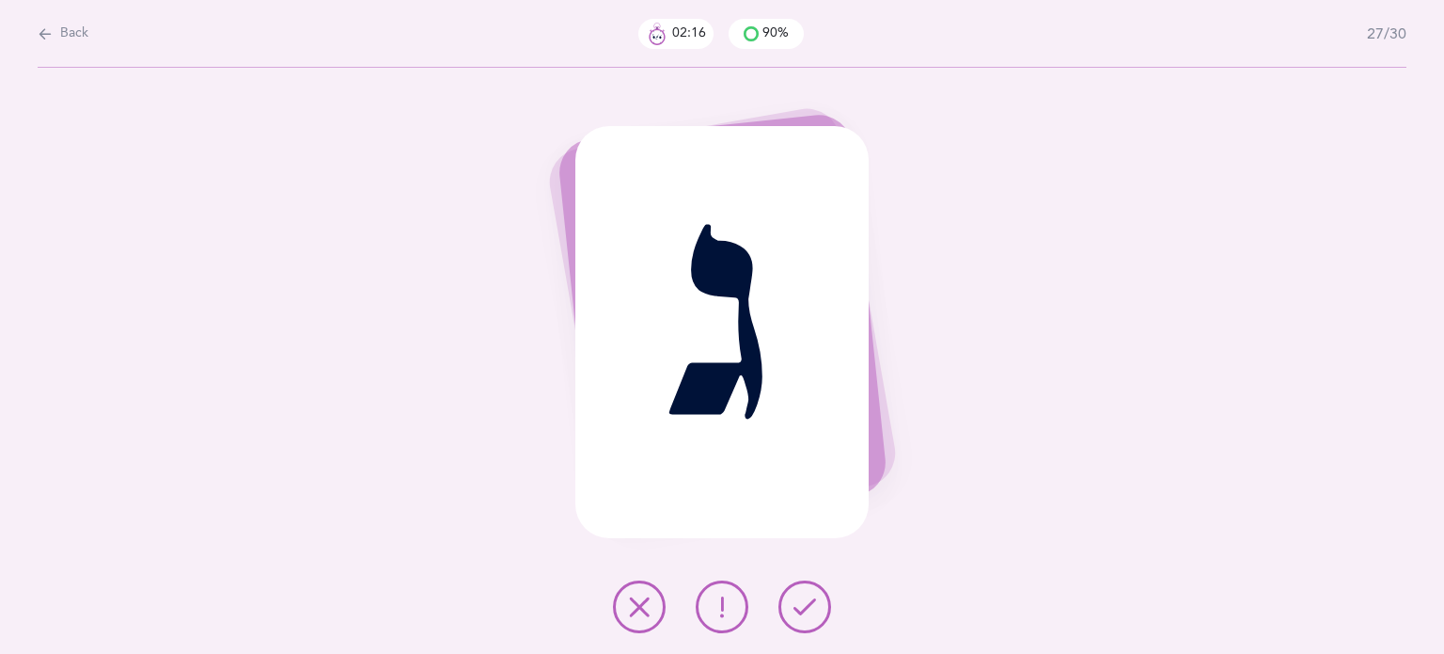
click at [824, 609] on button at bounding box center [805, 606] width 53 height 53
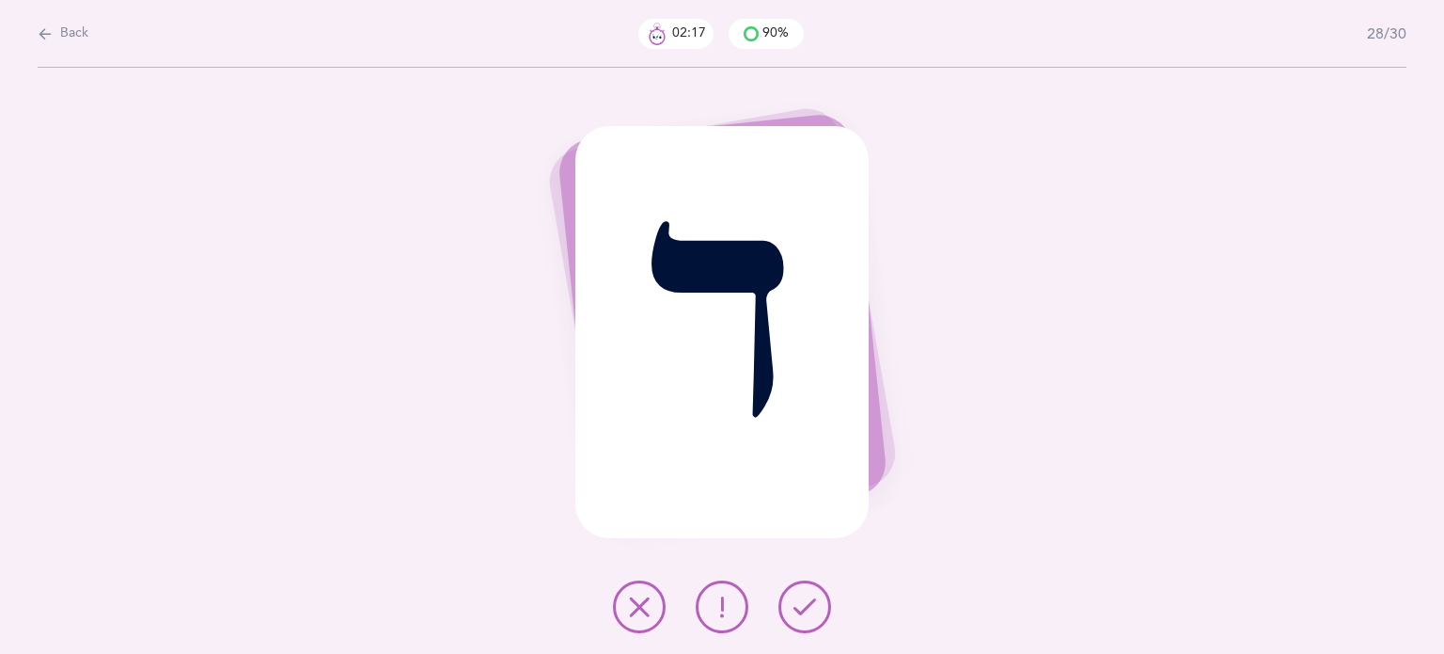
click at [824, 609] on button at bounding box center [805, 606] width 53 height 53
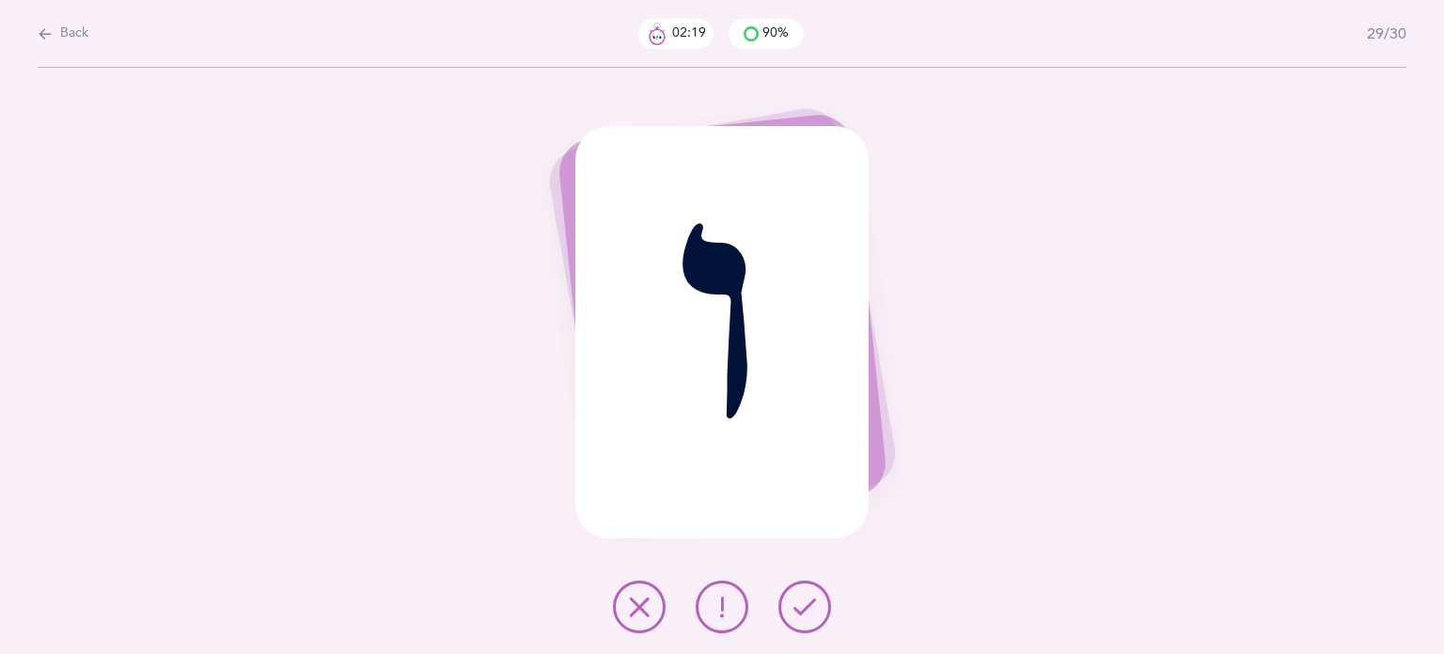
click at [824, 609] on button at bounding box center [805, 606] width 53 height 53
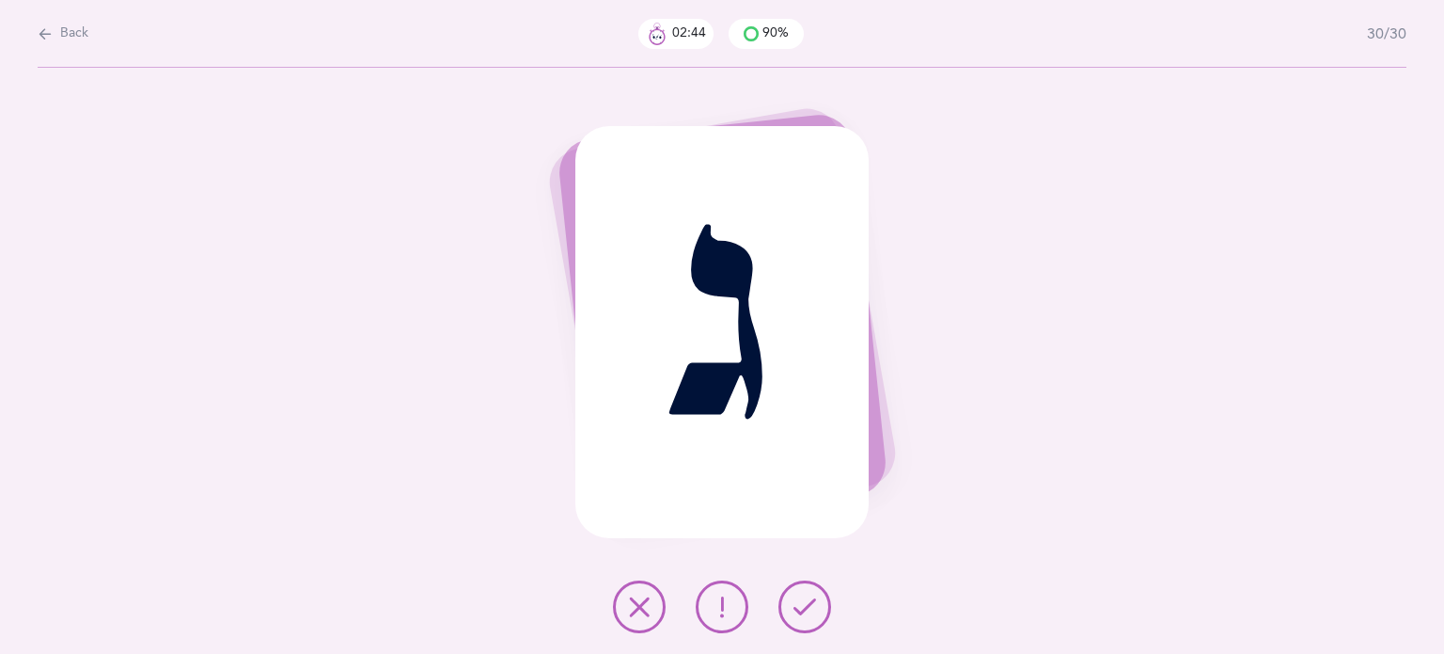
click at [649, 601] on icon at bounding box center [639, 606] width 23 height 23
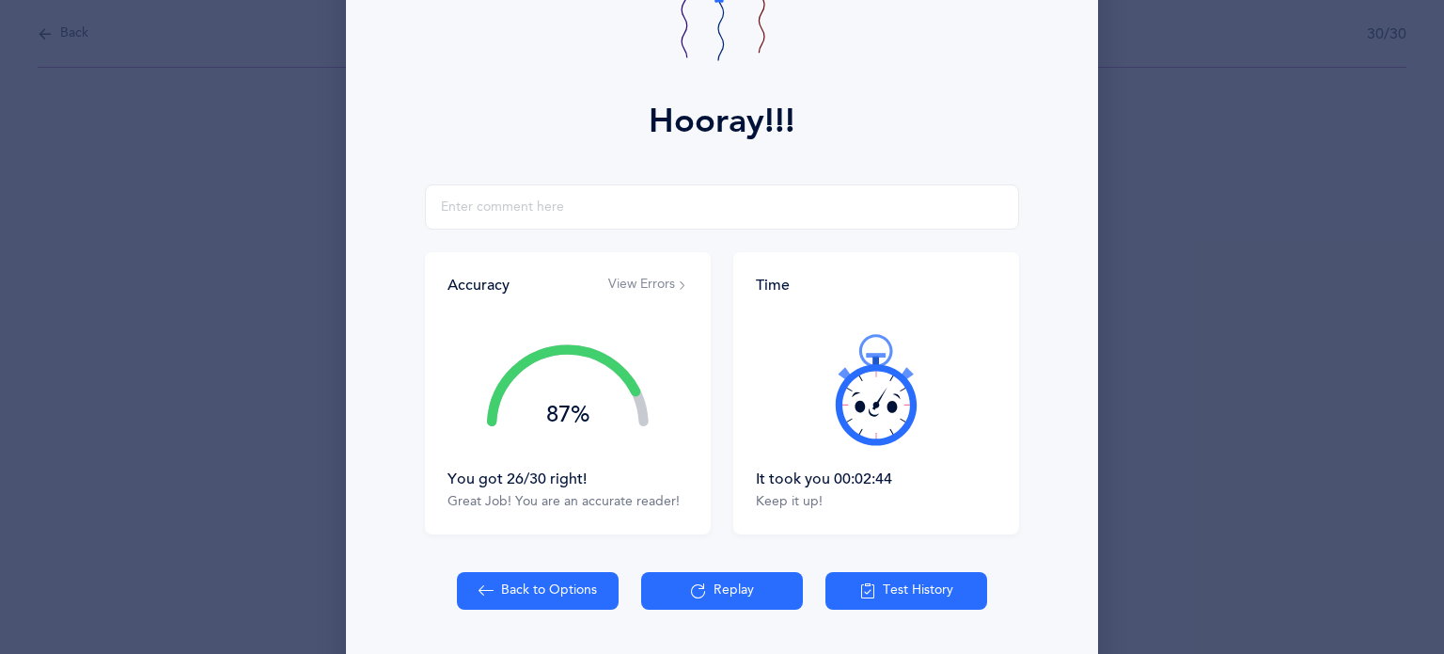
scroll to position [241, 0]
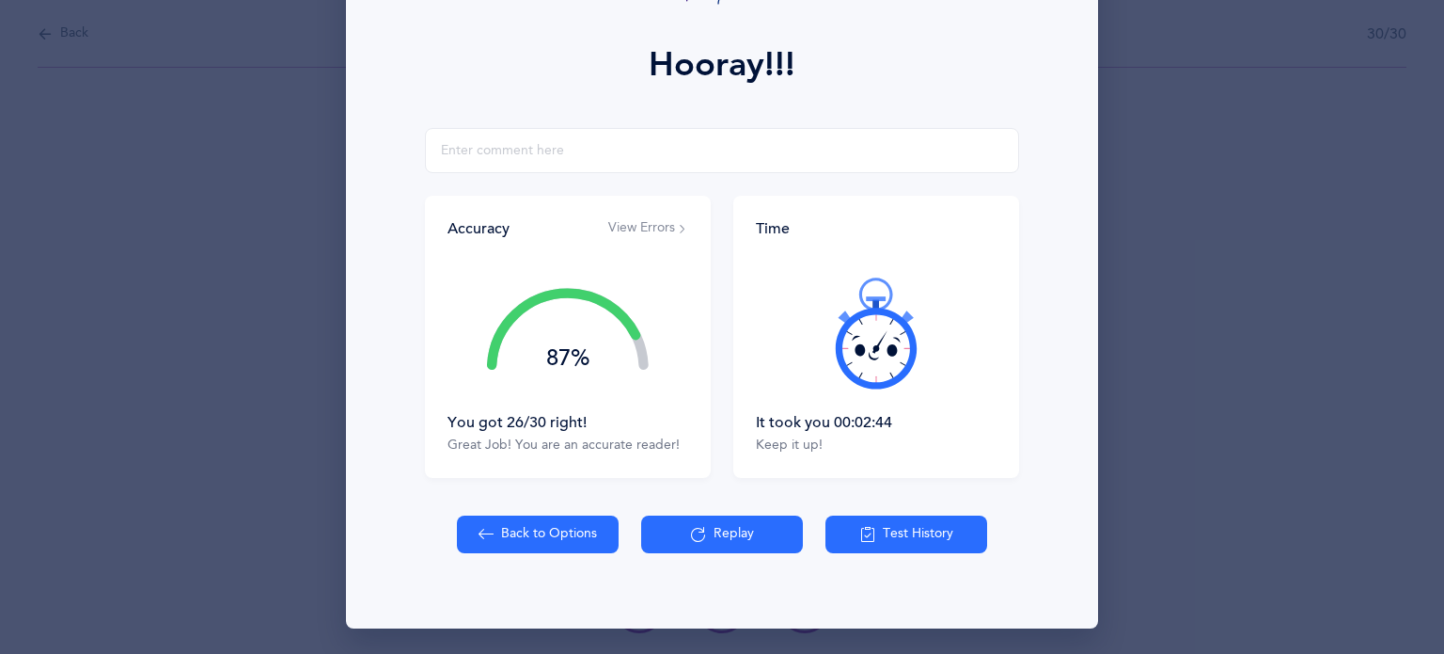
click at [879, 338] on icon at bounding box center [876, 332] width 113 height 113
click at [880, 338] on icon at bounding box center [876, 332] width 113 height 113
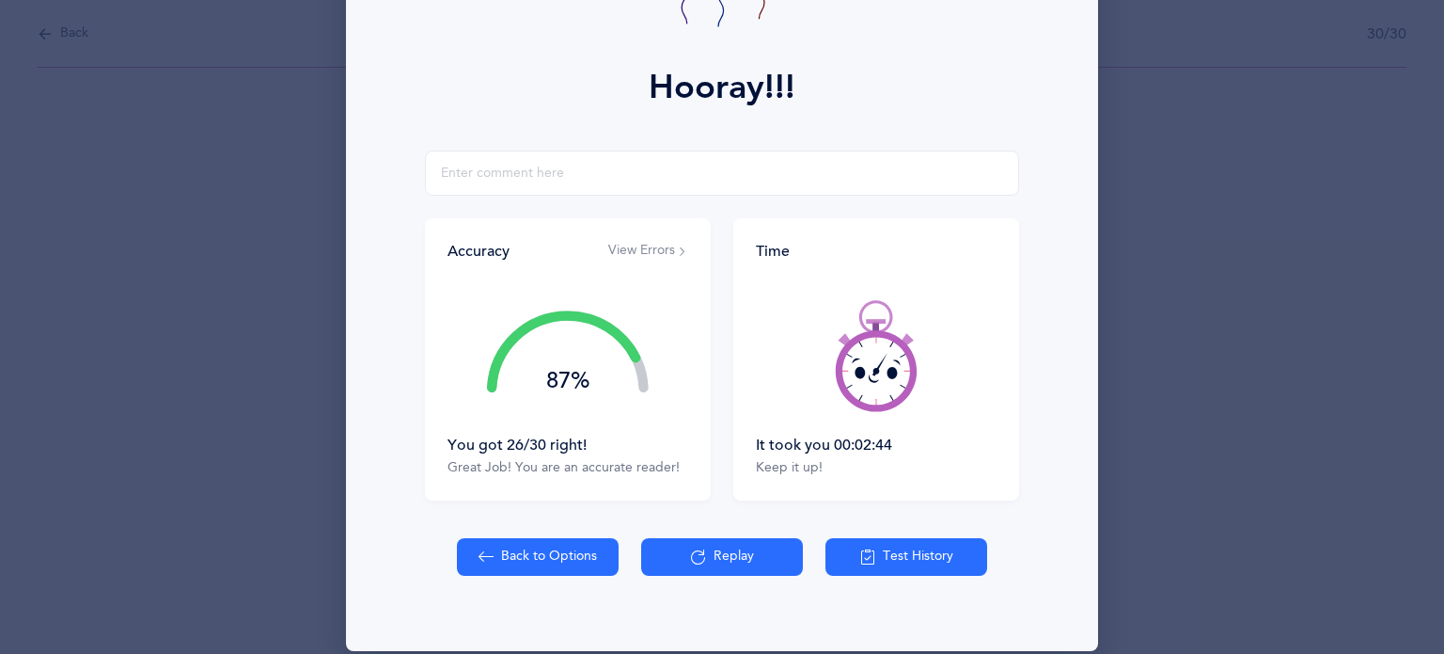
scroll to position [223, 0]
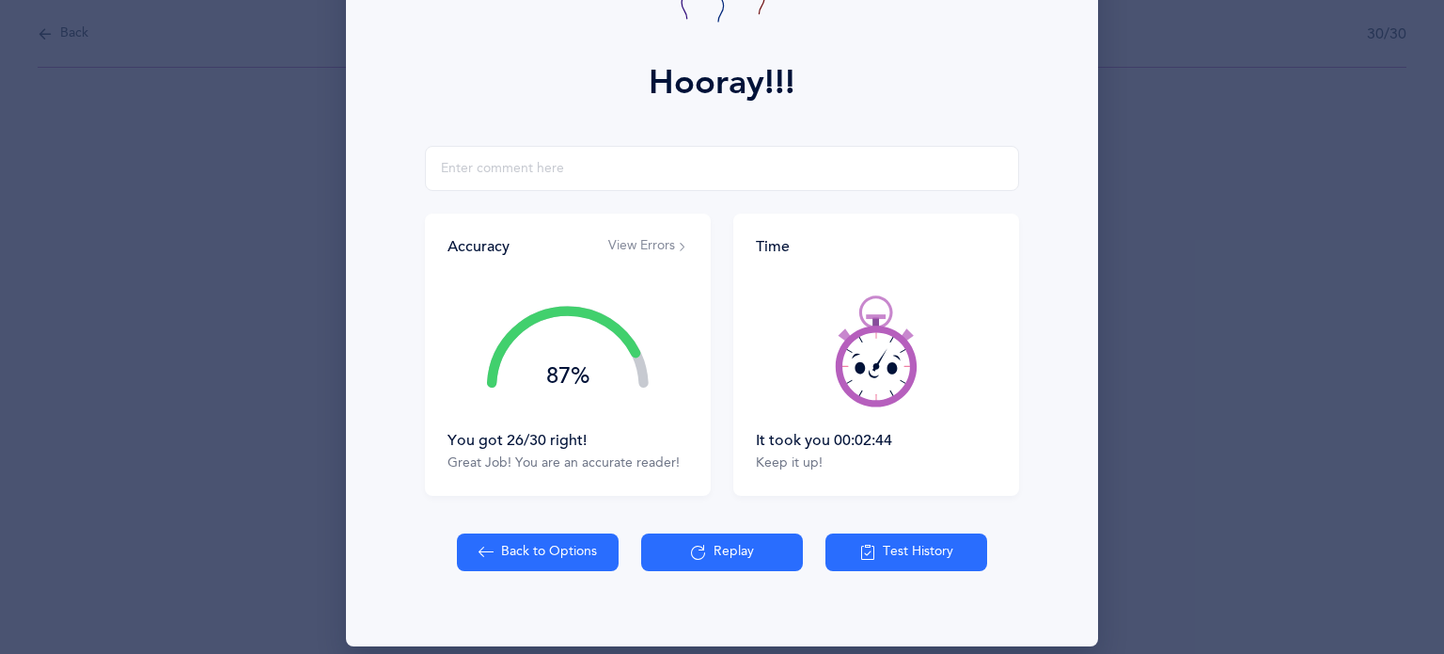
click at [881, 373] on icon at bounding box center [876, 350] width 113 height 113
click at [883, 373] on icon at bounding box center [876, 350] width 113 height 113
click at [888, 373] on icon at bounding box center [876, 350] width 113 height 113
click at [900, 369] on icon at bounding box center [876, 350] width 113 height 113
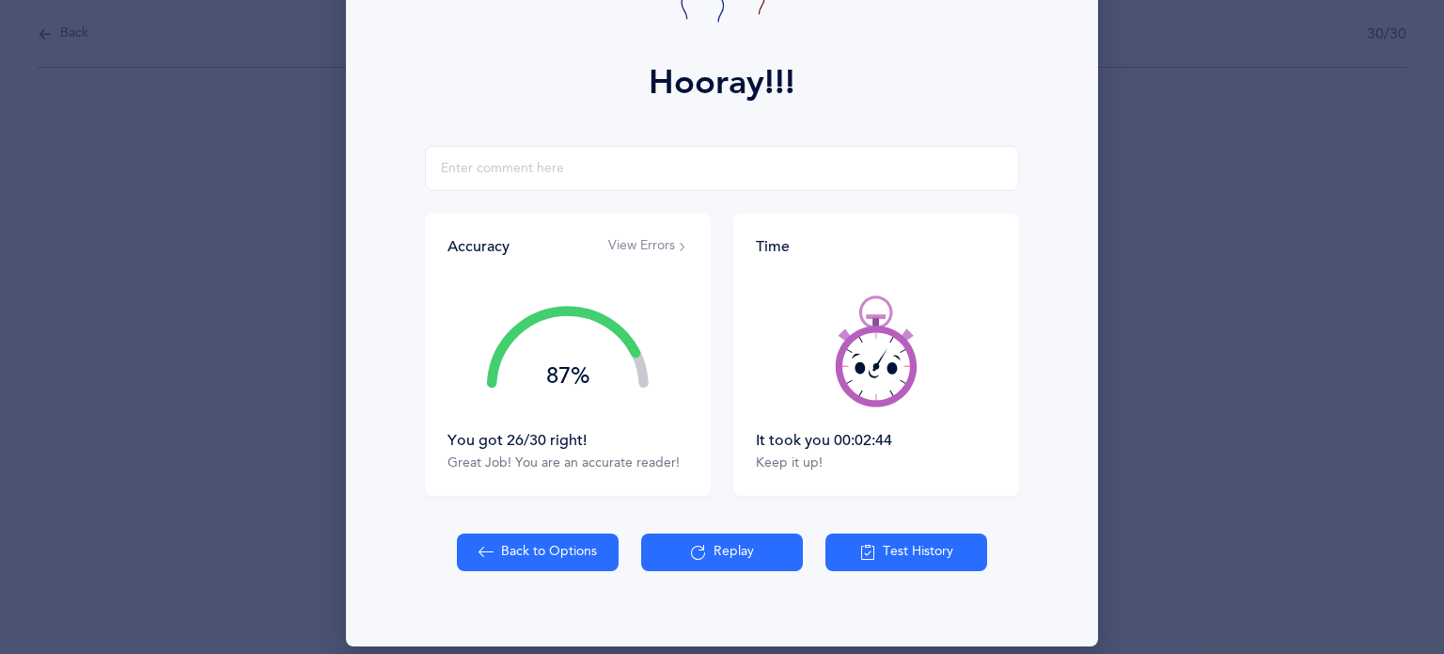
click at [854, 387] on icon at bounding box center [876, 350] width 113 height 113
click at [854, 388] on icon at bounding box center [876, 350] width 113 height 113
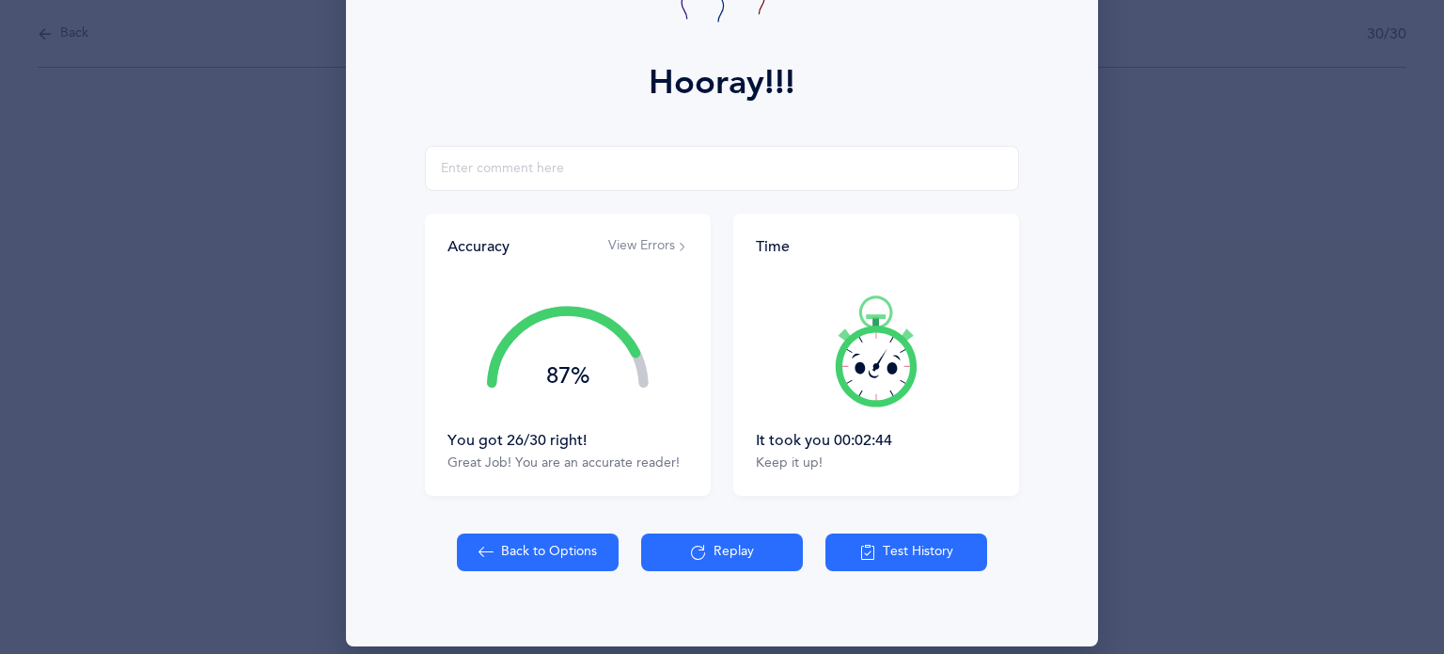
click at [854, 388] on icon at bounding box center [876, 350] width 113 height 113
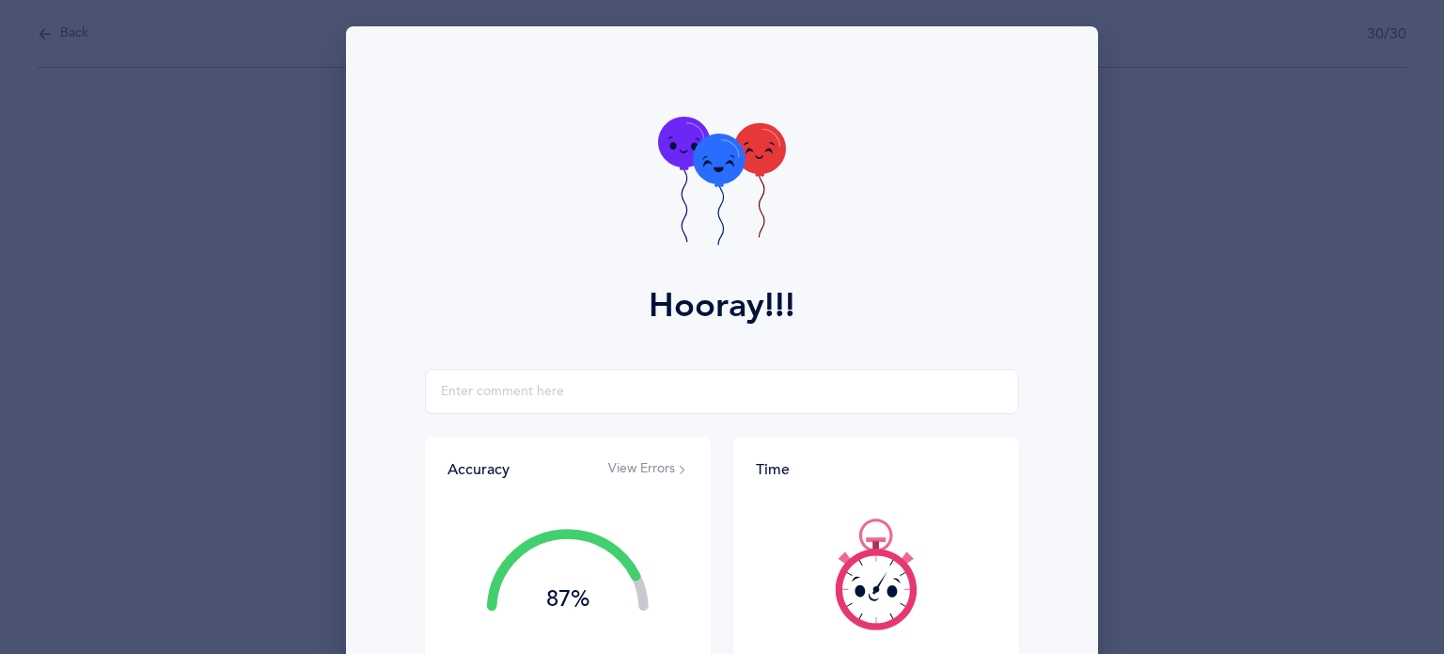
click at [718, 168] on icon at bounding box center [719, 159] width 52 height 51
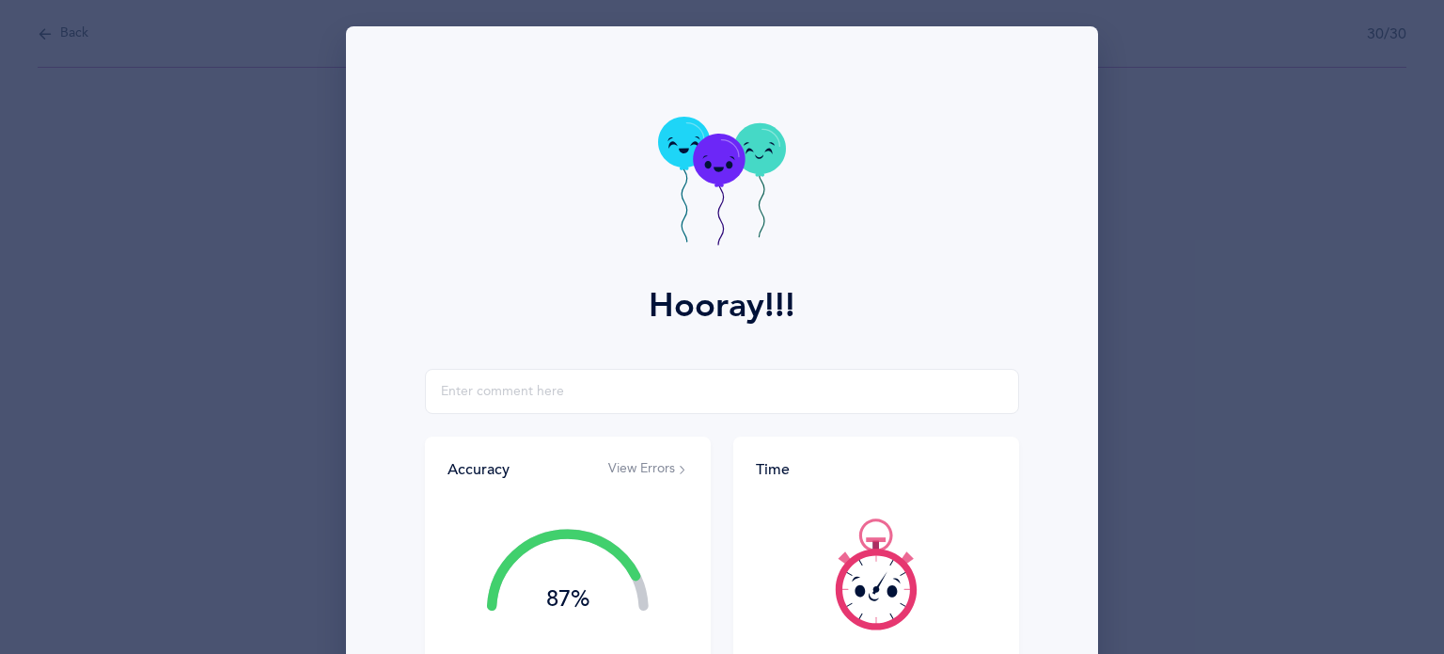
click at [718, 168] on icon at bounding box center [719, 159] width 52 height 51
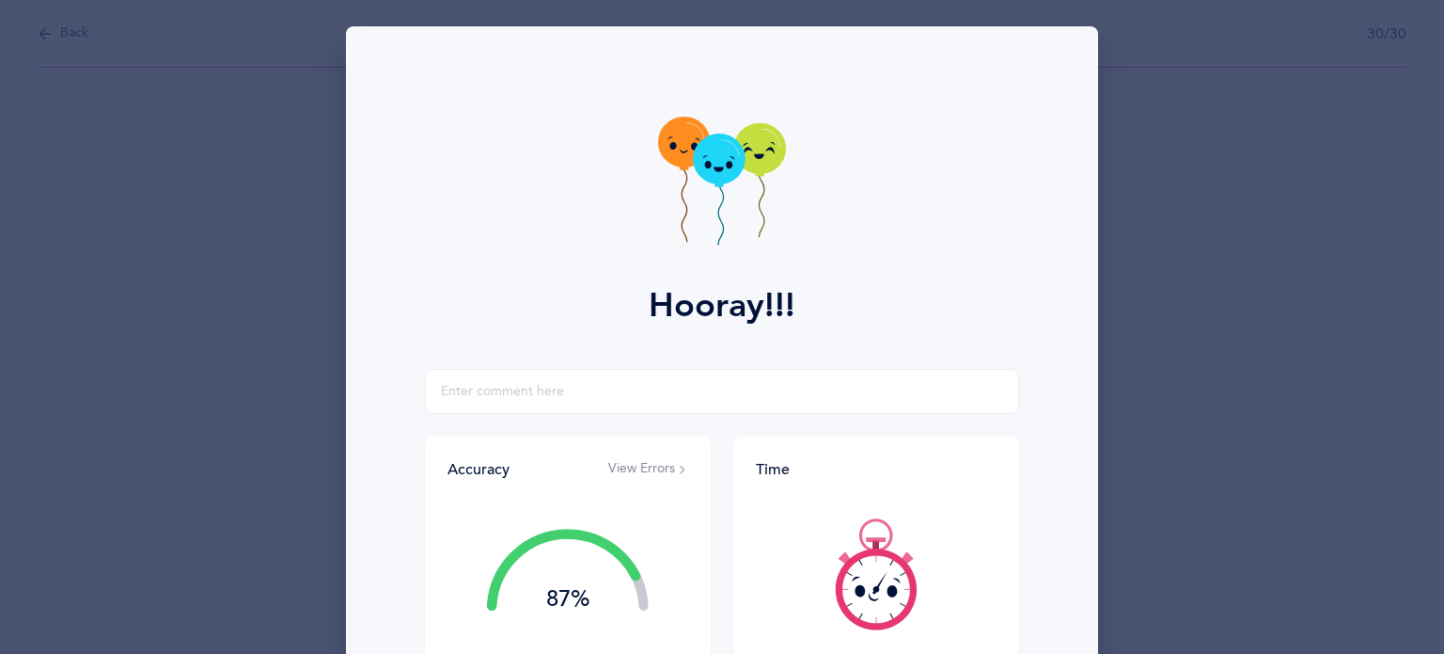
click at [718, 168] on icon at bounding box center [719, 159] width 52 height 51
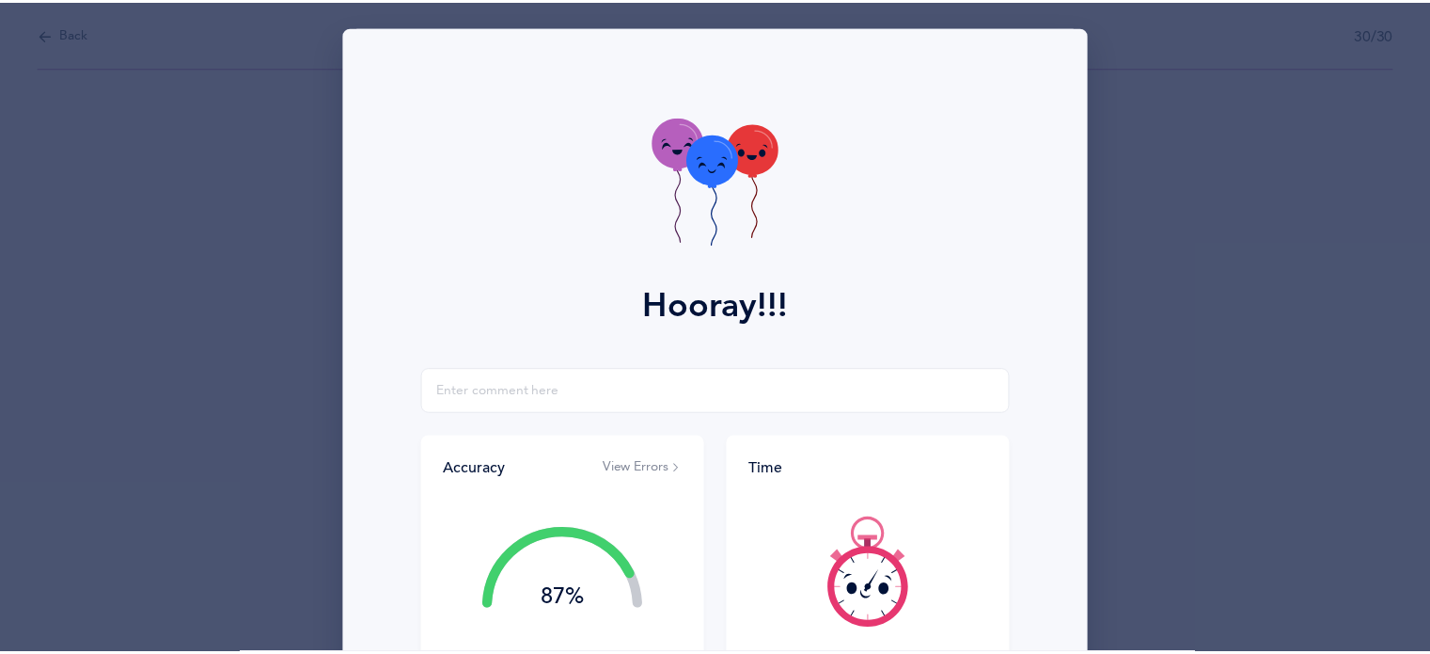
scroll to position [241, 0]
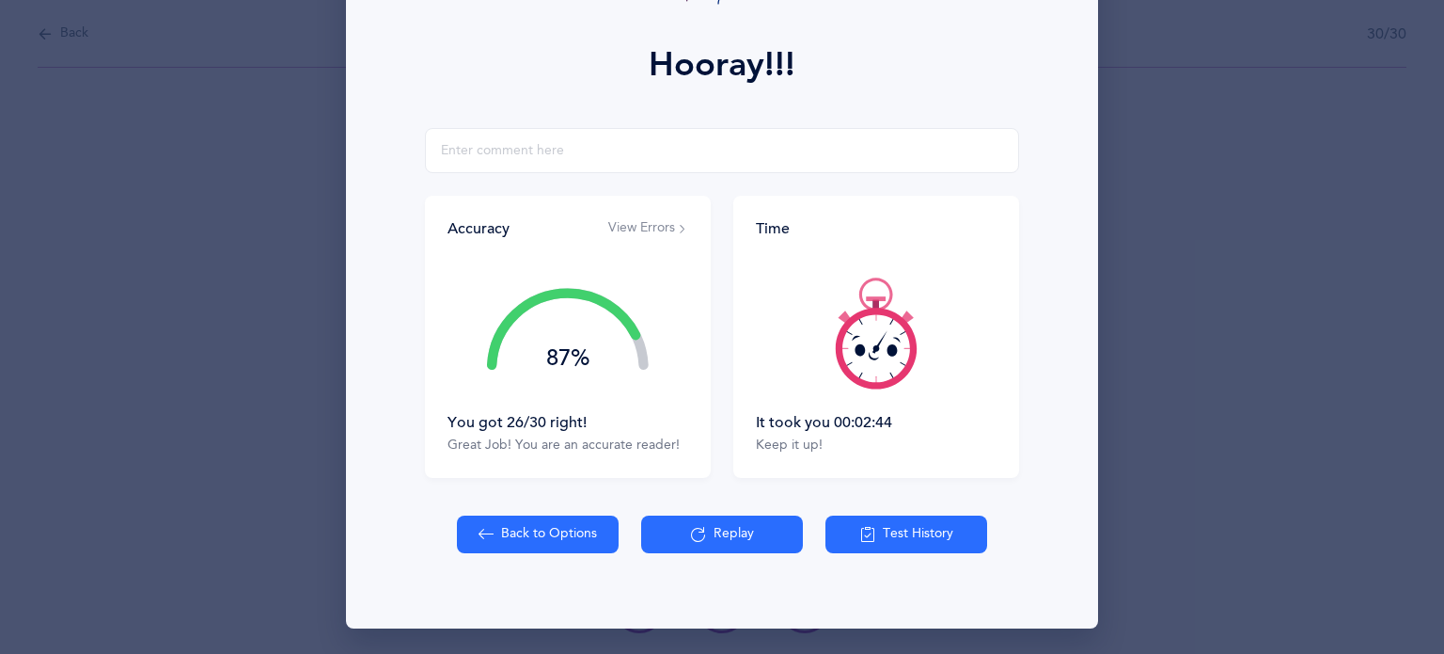
click at [530, 536] on button "Back to Options" at bounding box center [538, 534] width 162 height 38
select select "8"
select select "single"
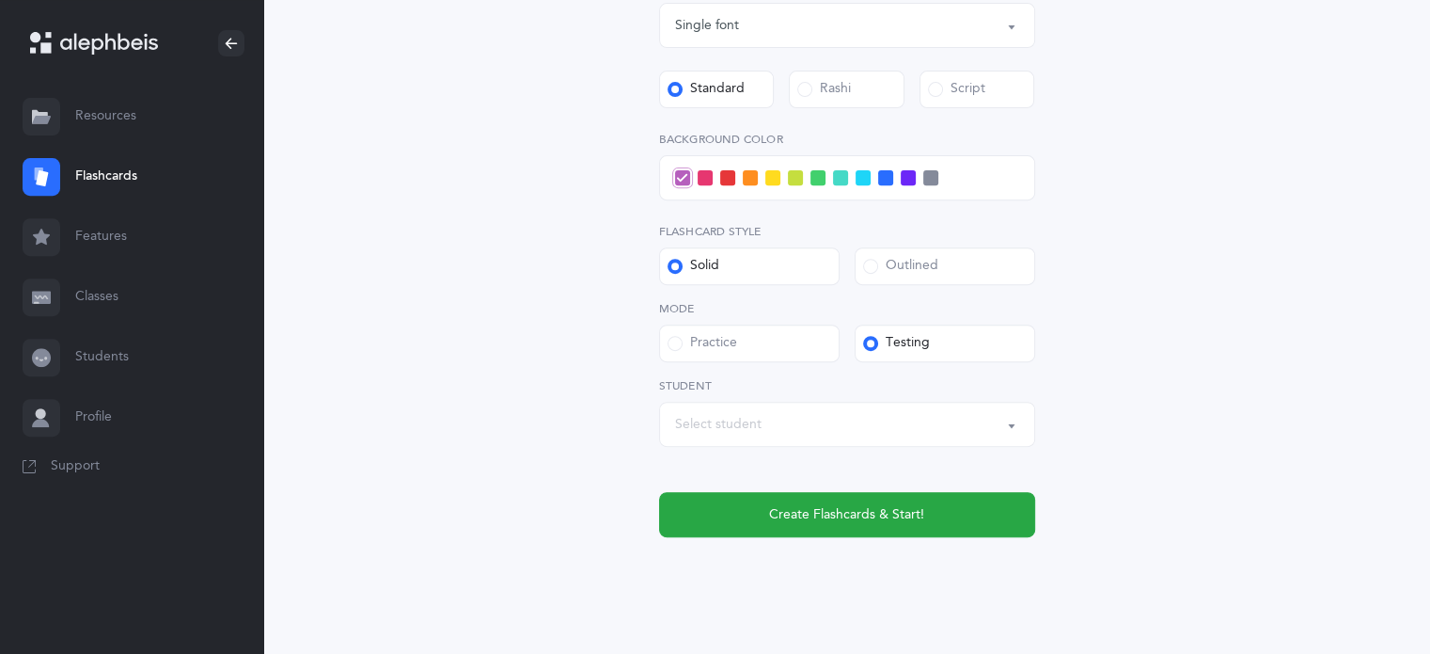
scroll to position [756, 0]
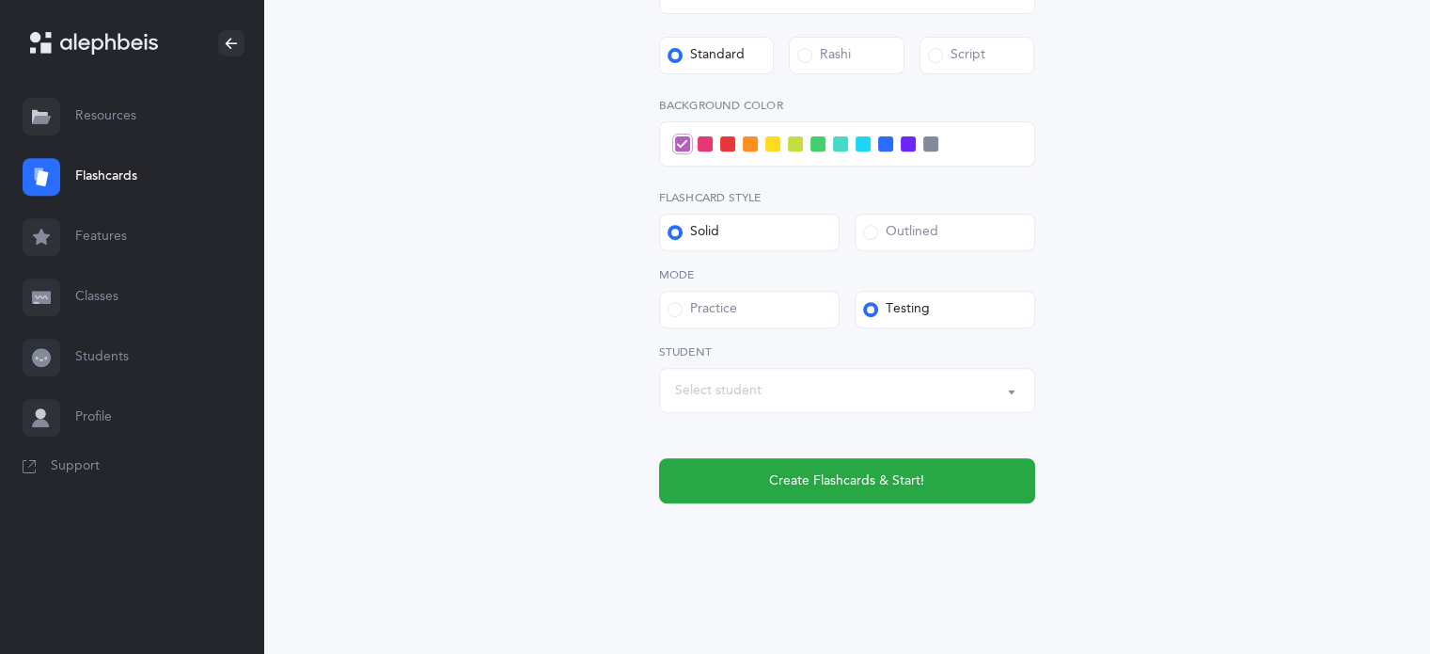
click at [84, 358] on link "Students" at bounding box center [131, 357] width 263 height 60
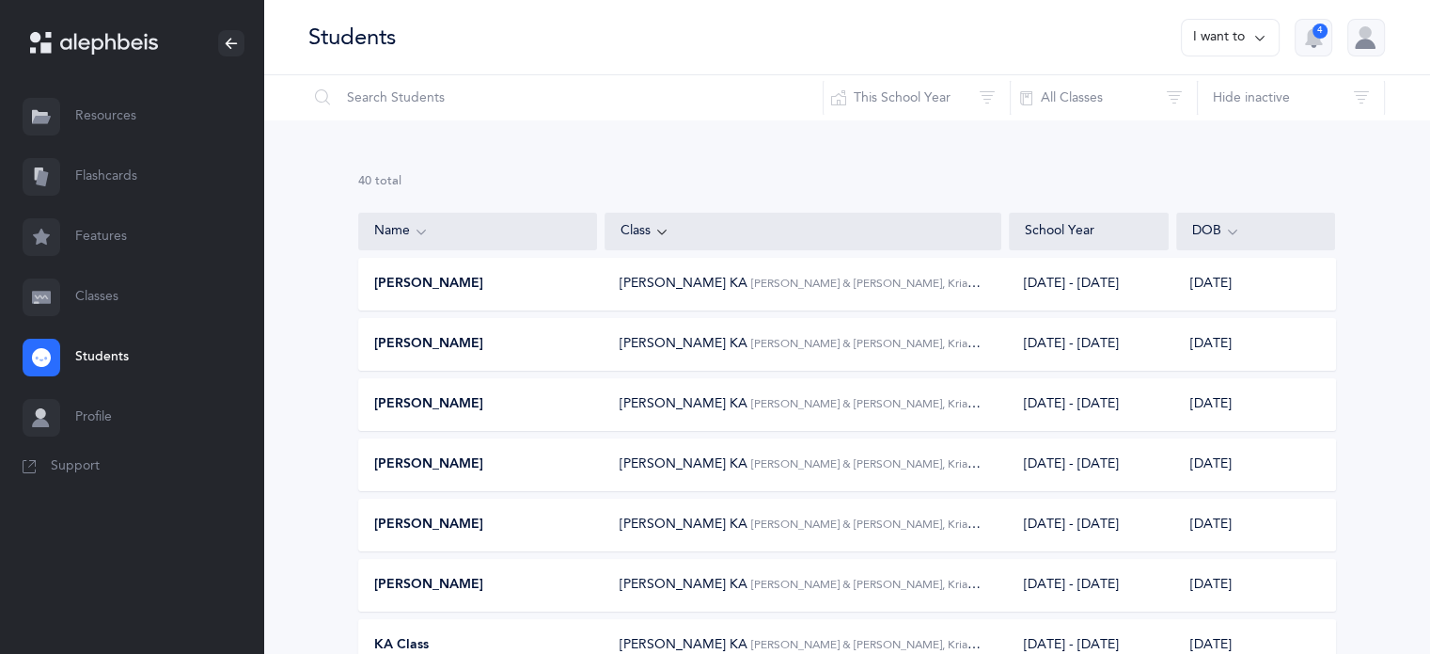
click at [751, 525] on span "[PERSON_NAME] & [PERSON_NAME], Kriah Pink Level" at bounding box center [889, 523] width 277 height 15
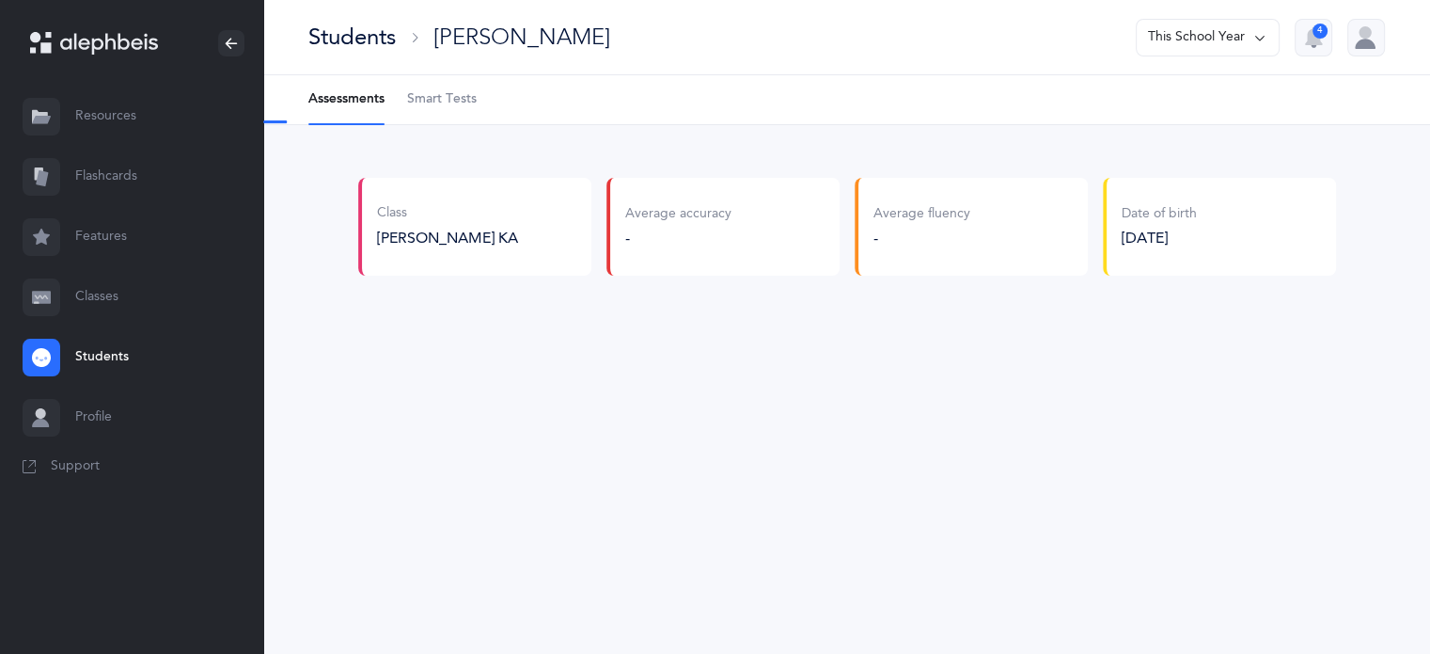
click at [434, 97] on span "Smart Tests" at bounding box center [442, 99] width 70 height 19
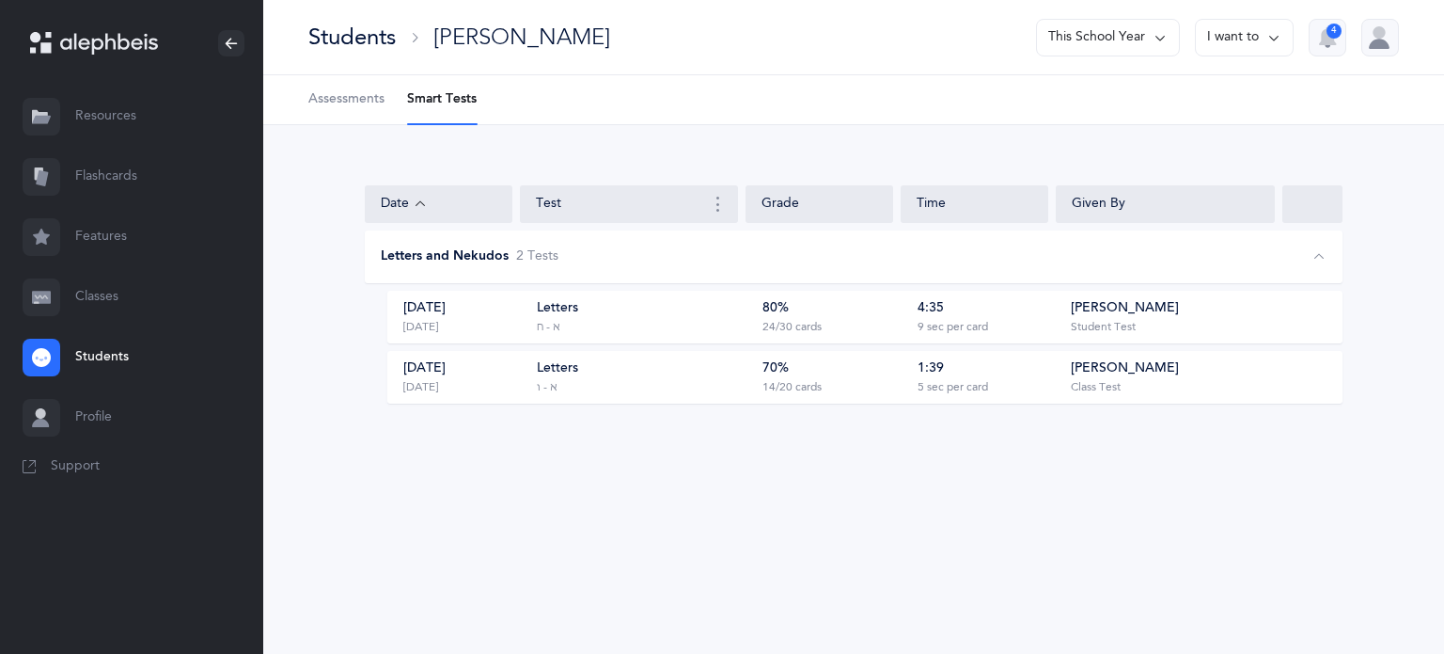
click at [79, 172] on link "Flashcards" at bounding box center [131, 177] width 263 height 60
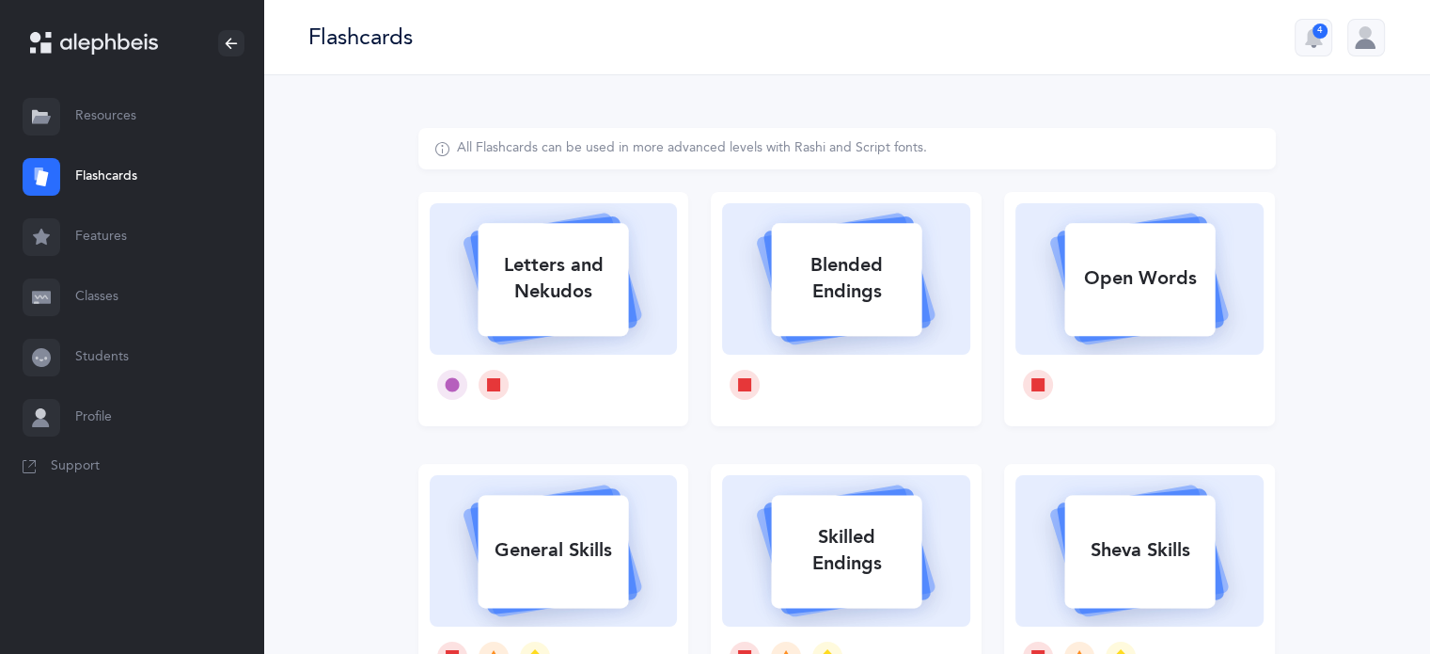
click at [549, 287] on div "Letters and Nekudos" at bounding box center [553, 278] width 150 height 75
select select "8"
select select "single"
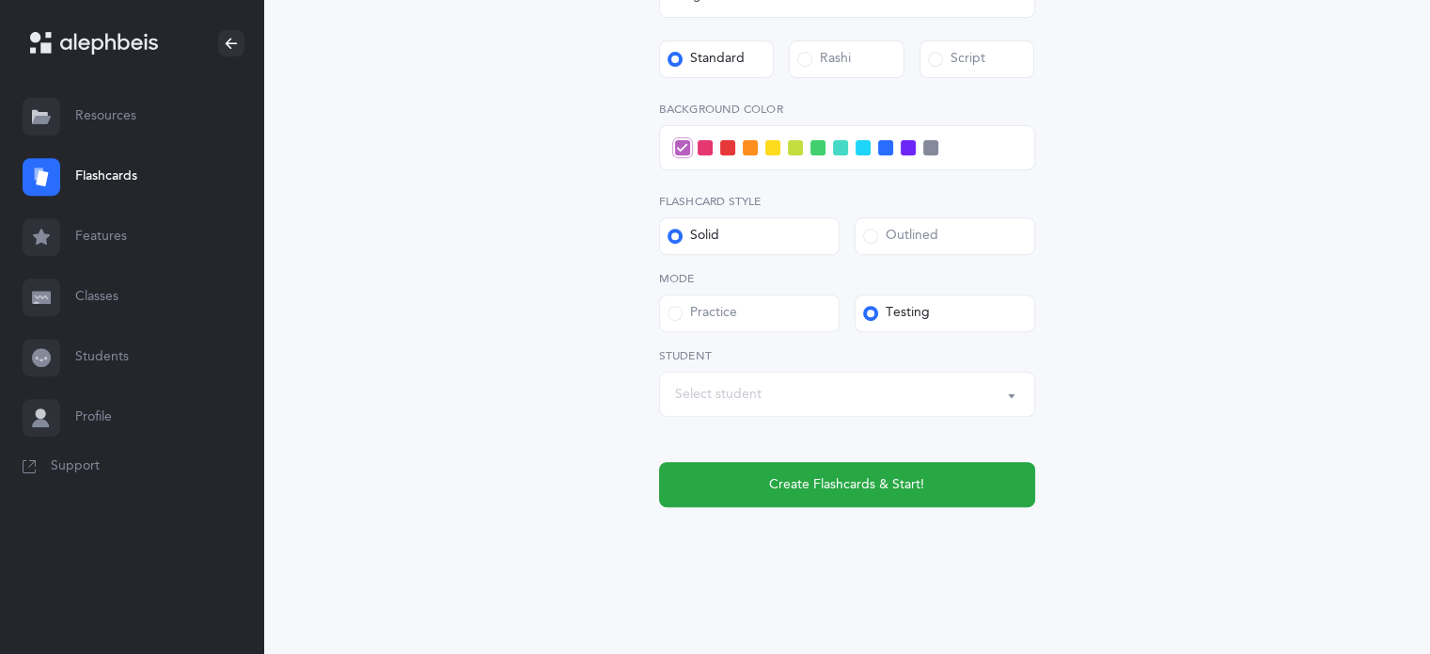
scroll to position [756, 0]
